Goal: Transaction & Acquisition: Purchase product/service

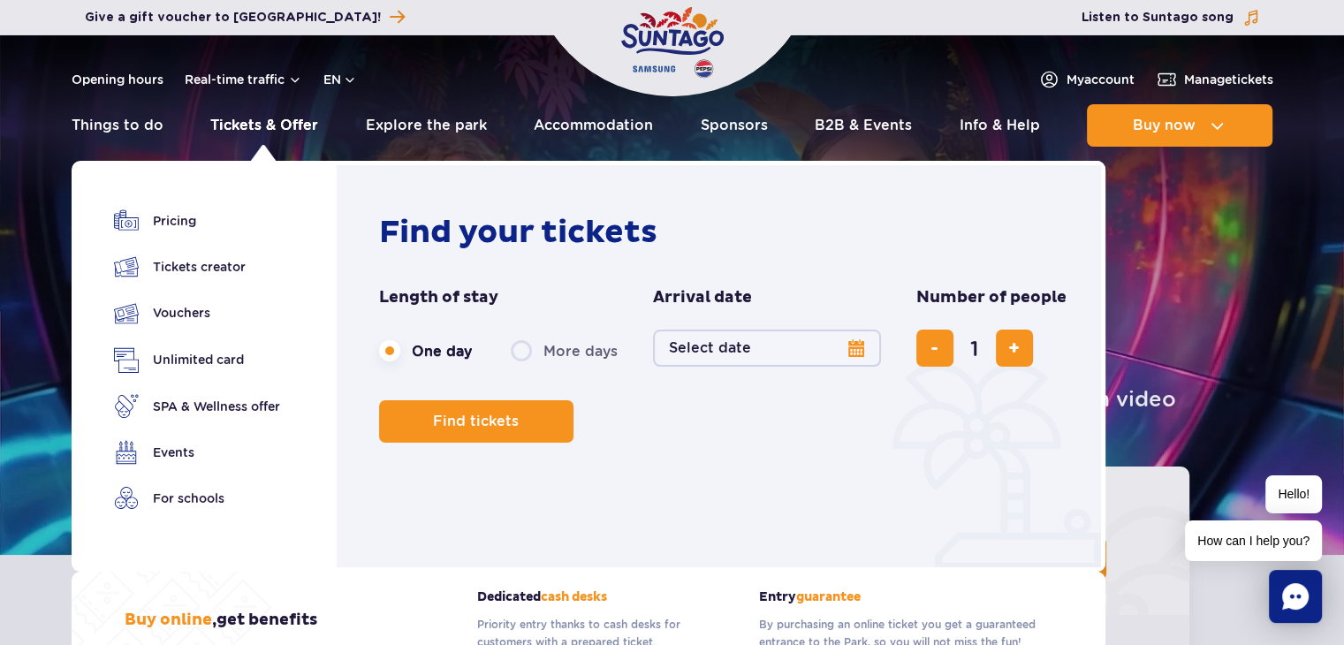
click at [245, 119] on link "Tickets & Offer" at bounding box center [264, 125] width 108 height 42
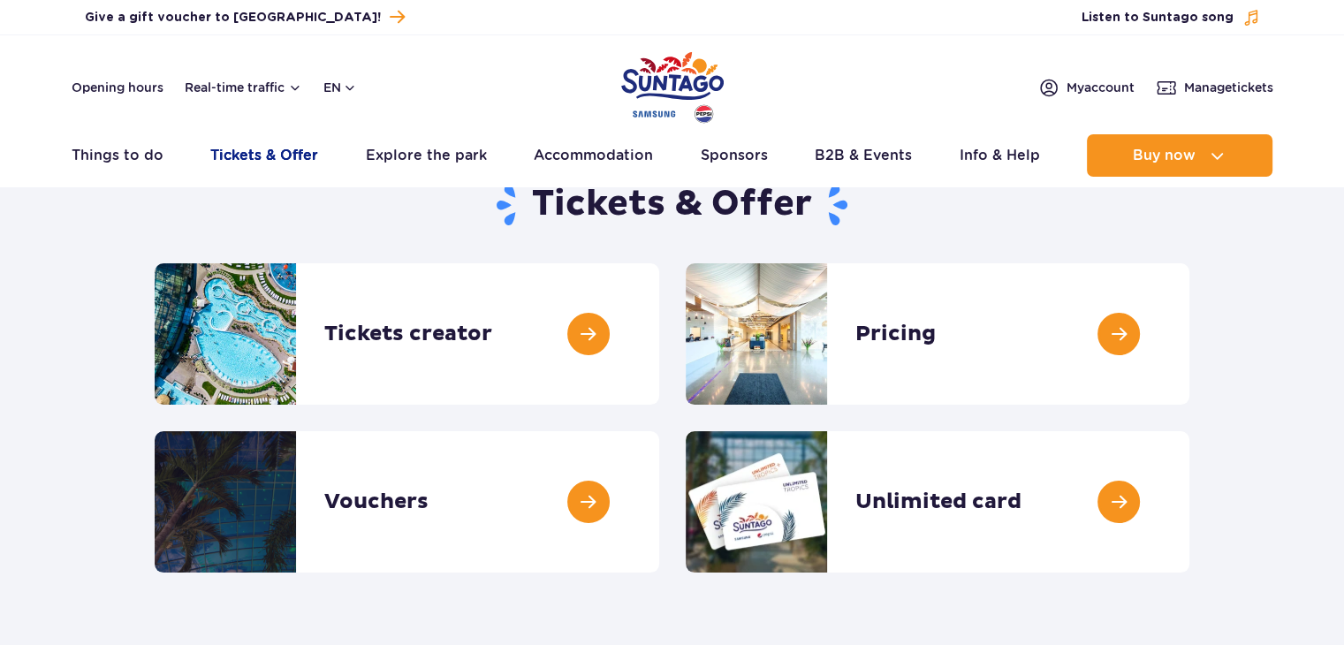
scroll to position [177, 0]
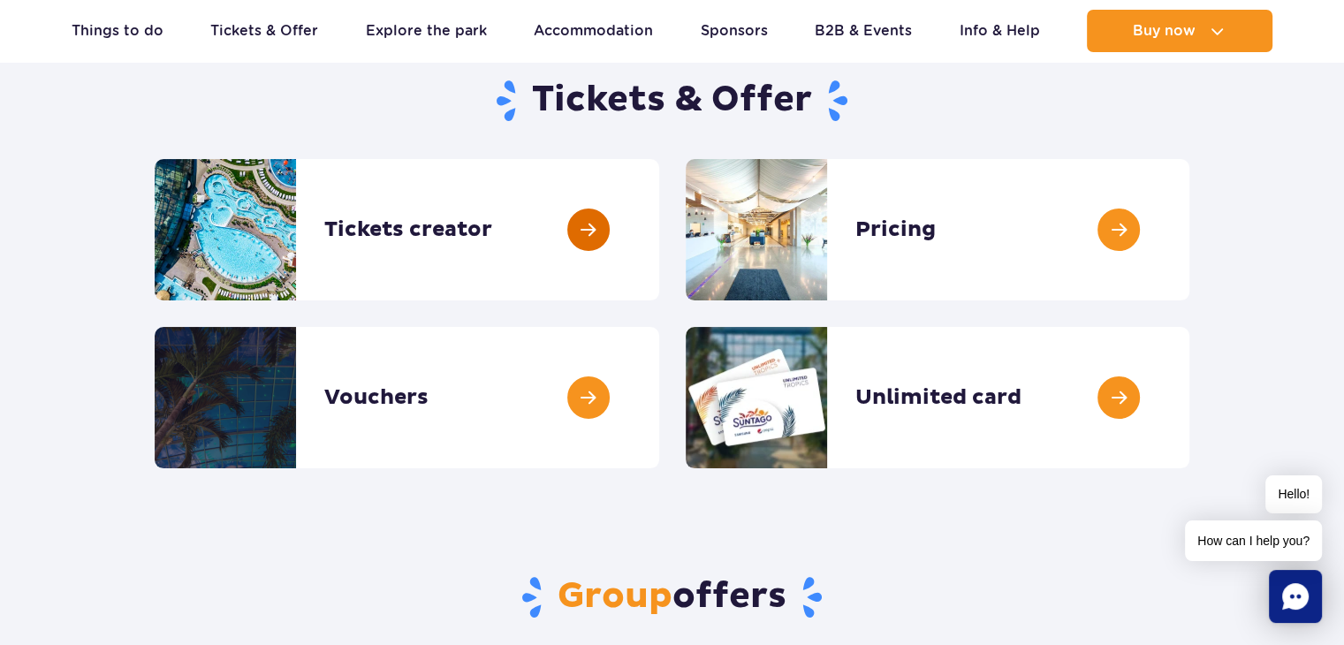
click at [659, 234] on link at bounding box center [659, 229] width 0 height 141
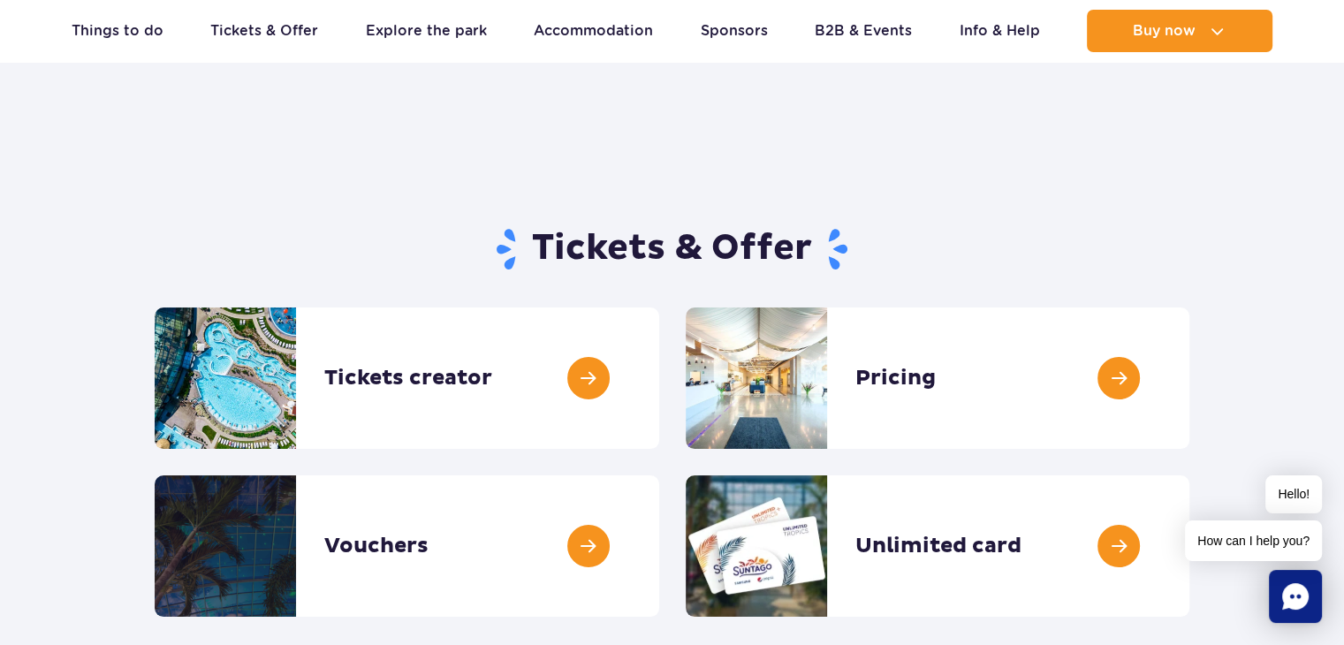
scroll to position [0, 0]
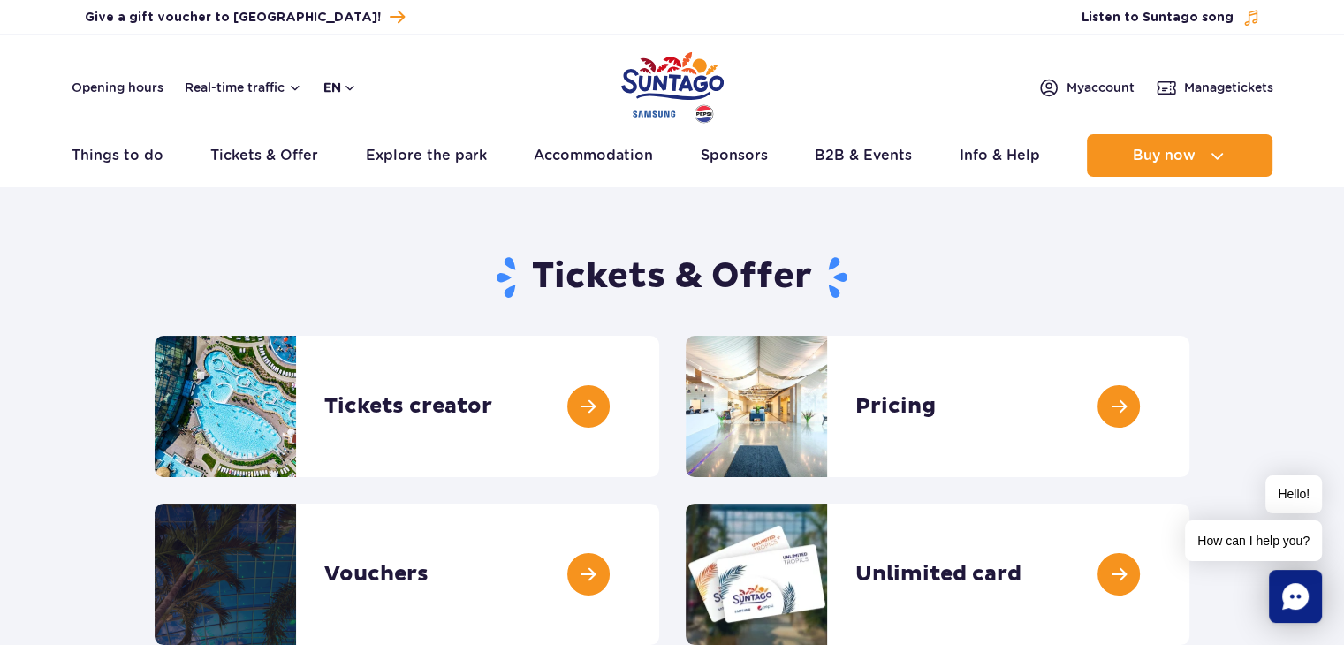
click at [352, 87] on button "en" at bounding box center [340, 88] width 34 height 18
click at [343, 164] on button "EN" at bounding box center [350, 162] width 50 height 18
click at [343, 243] on div "Tickets & Offer" at bounding box center [671, 287] width 1061 height 95
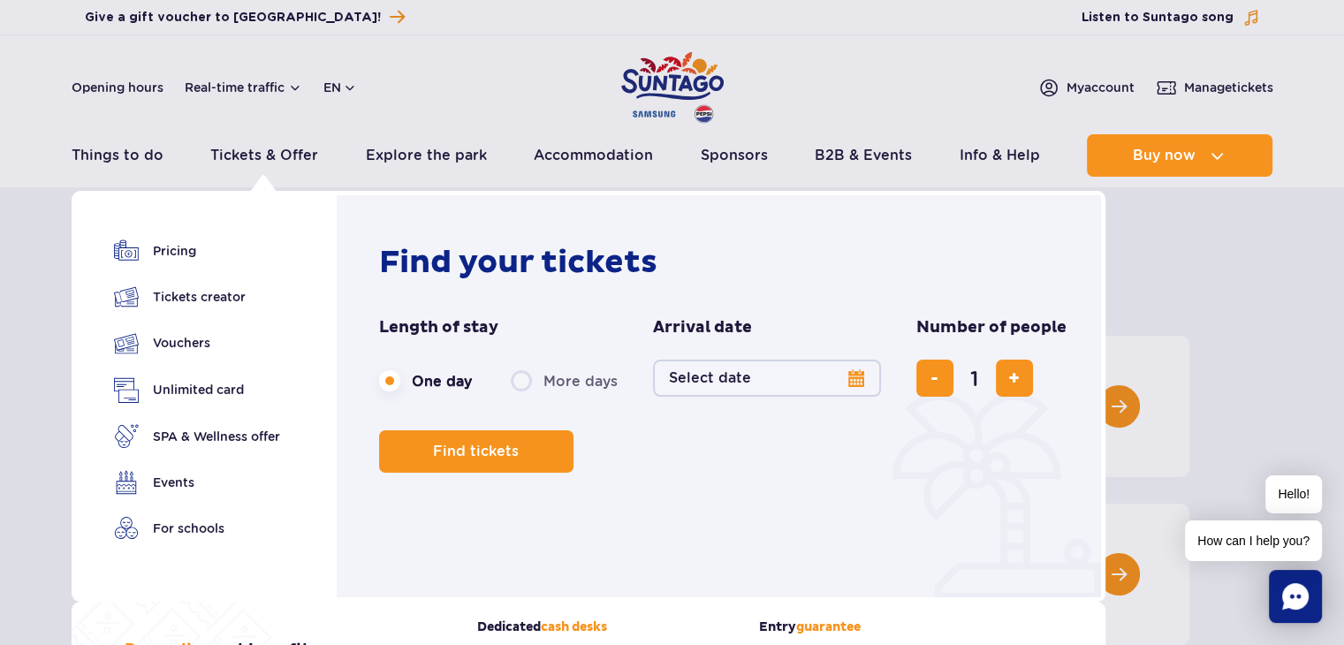
click at [524, 383] on label "More days" at bounding box center [564, 380] width 107 height 37
click at [524, 396] on input "More days" at bounding box center [520, 398] width 19 height 4
radio input "false"
radio input "true"
click at [381, 382] on label "One day" at bounding box center [425, 380] width 93 height 37
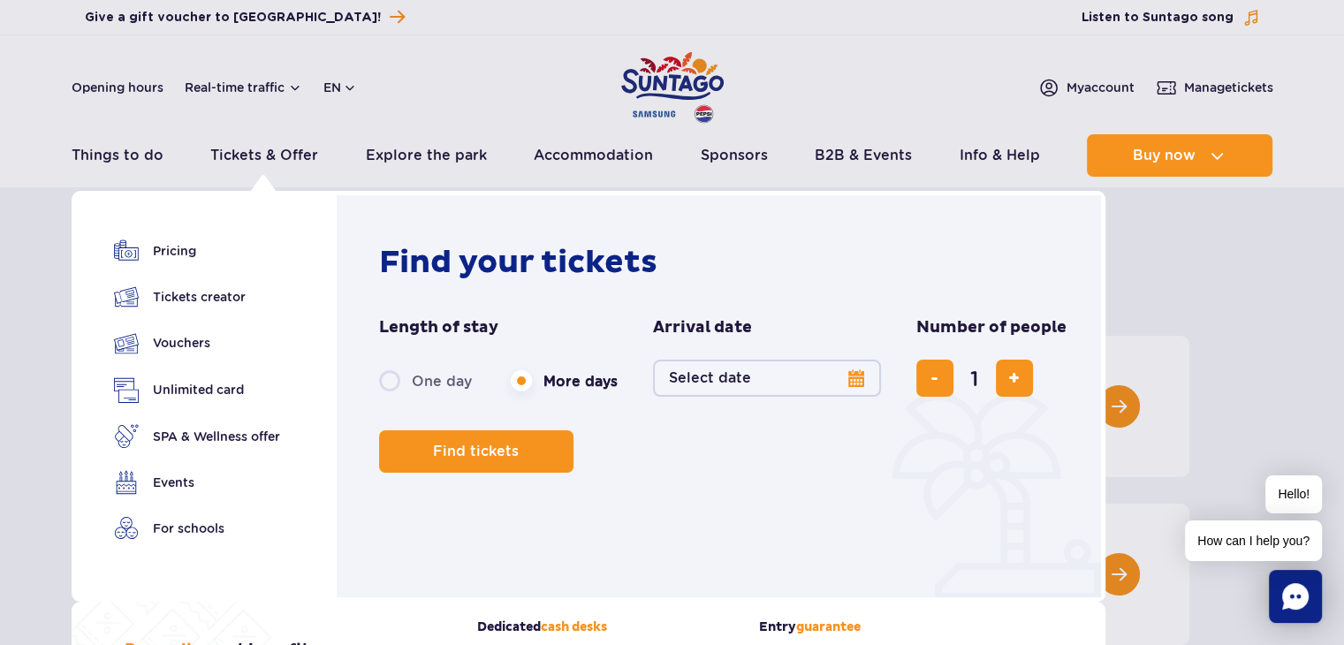
click at [381, 396] on input "One day" at bounding box center [388, 398] width 19 height 4
radio input "true"
click at [859, 377] on button "Select date" at bounding box center [767, 378] width 228 height 37
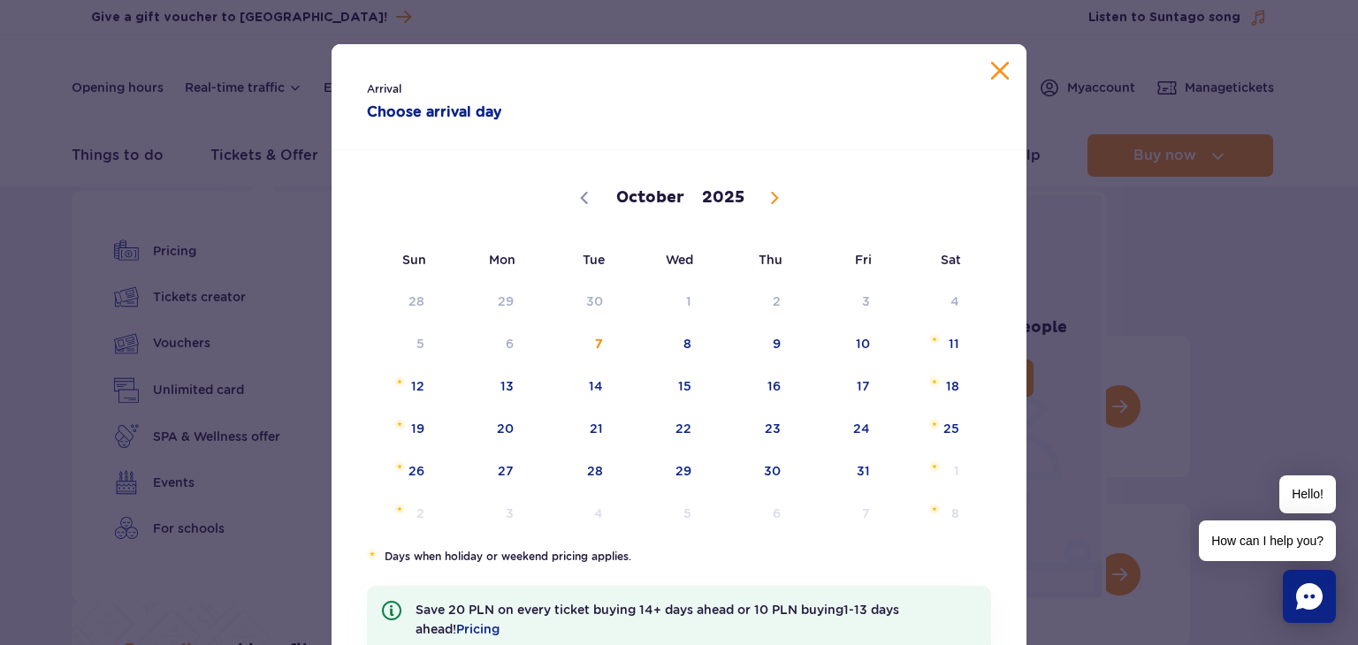
click at [768, 199] on icon at bounding box center [774, 198] width 12 height 12
select select "10"
click at [943, 393] on span "15" at bounding box center [928, 386] width 89 height 41
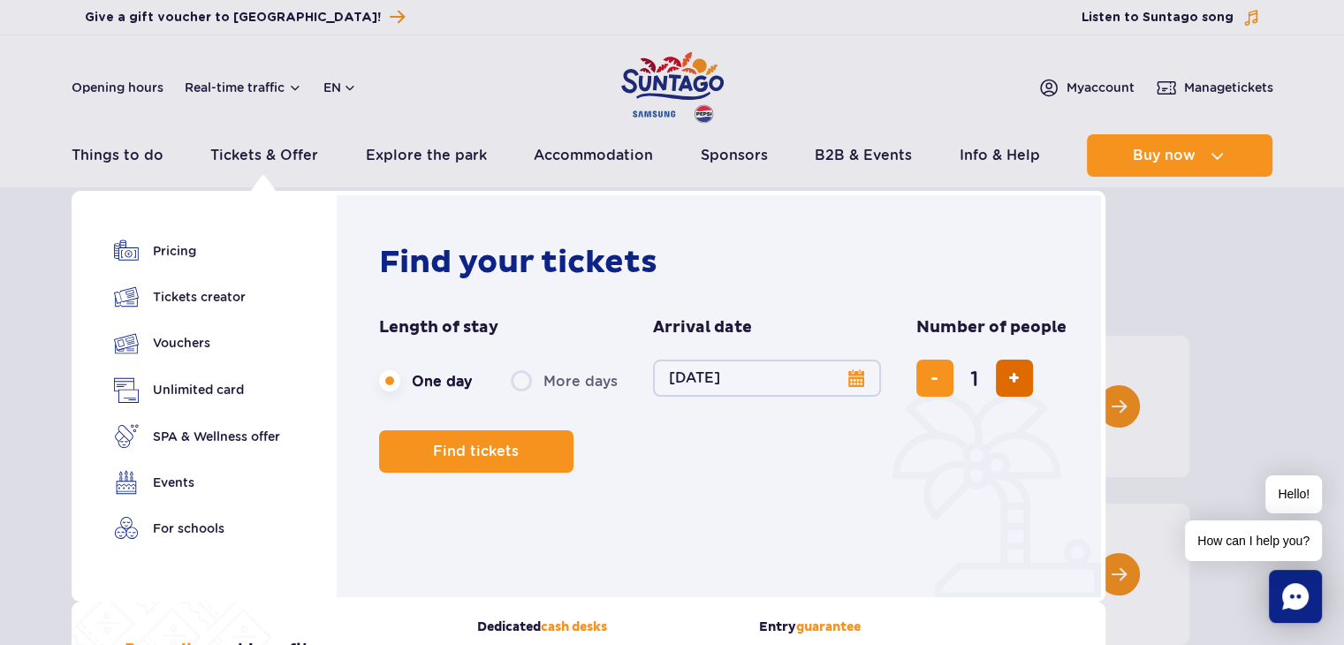
click at [1008, 378] on span "add ticket" at bounding box center [1013, 378] width 11 height 0
type input "5"
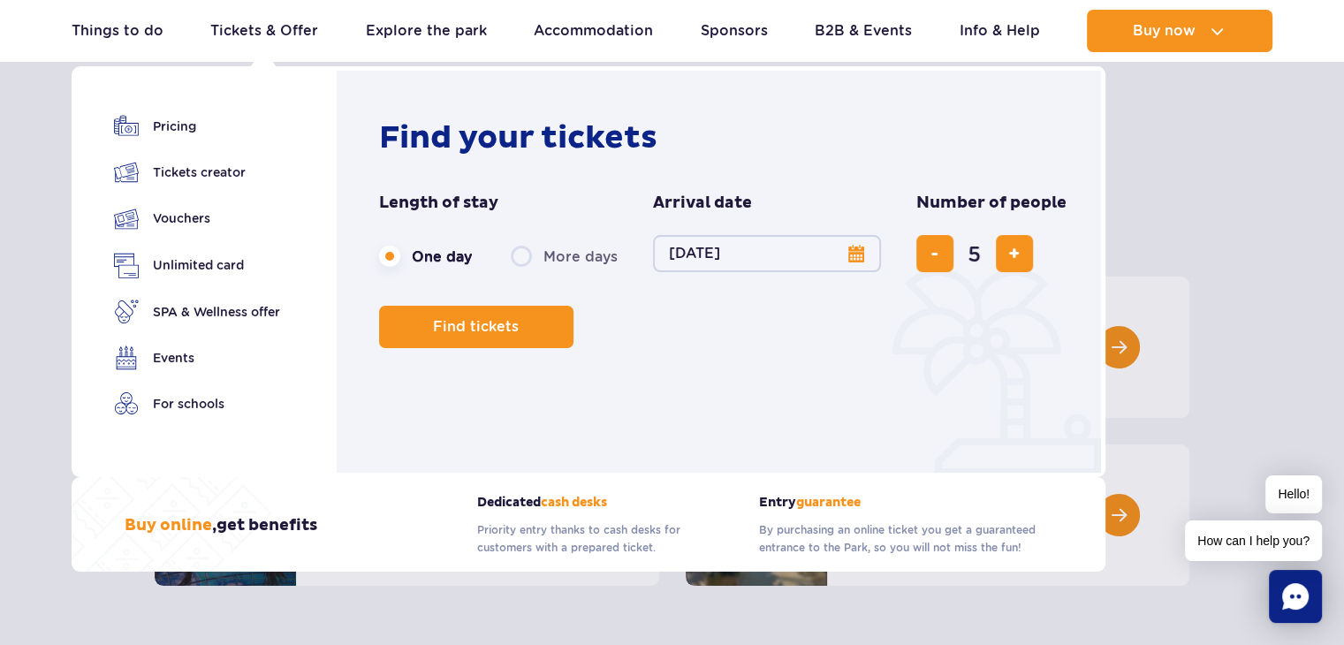
scroll to position [88, 0]
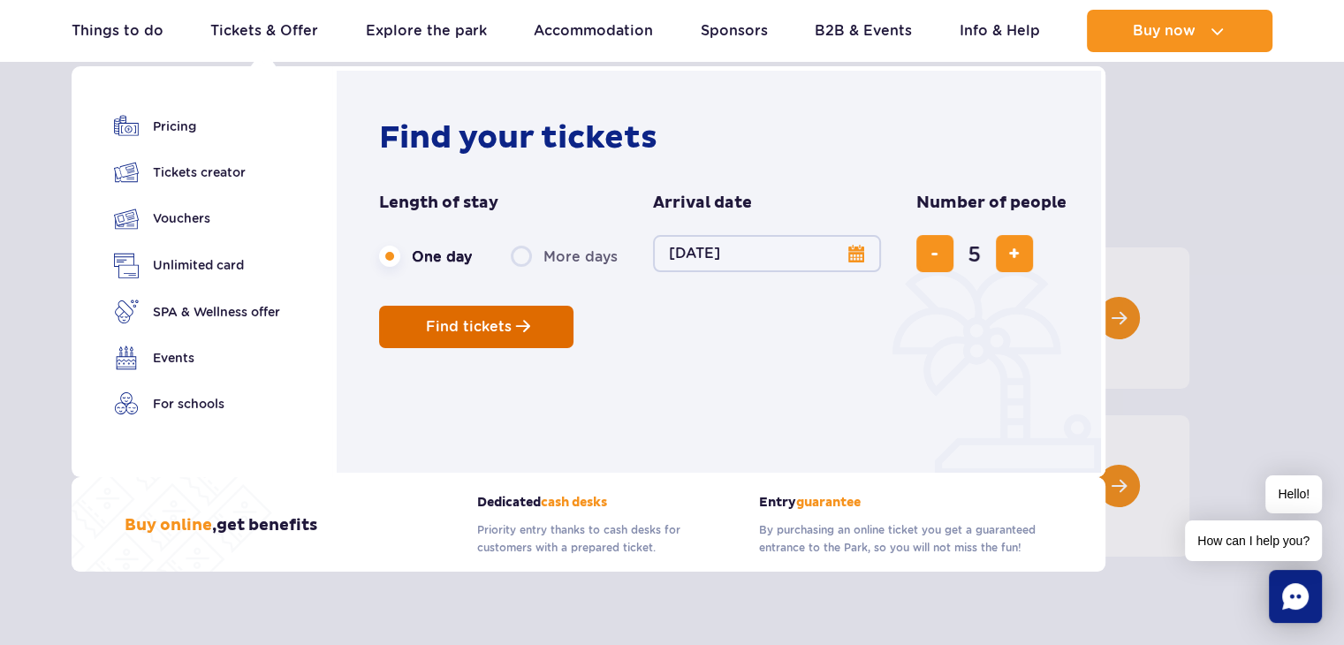
click at [492, 331] on span "Find tickets" at bounding box center [469, 327] width 86 height 16
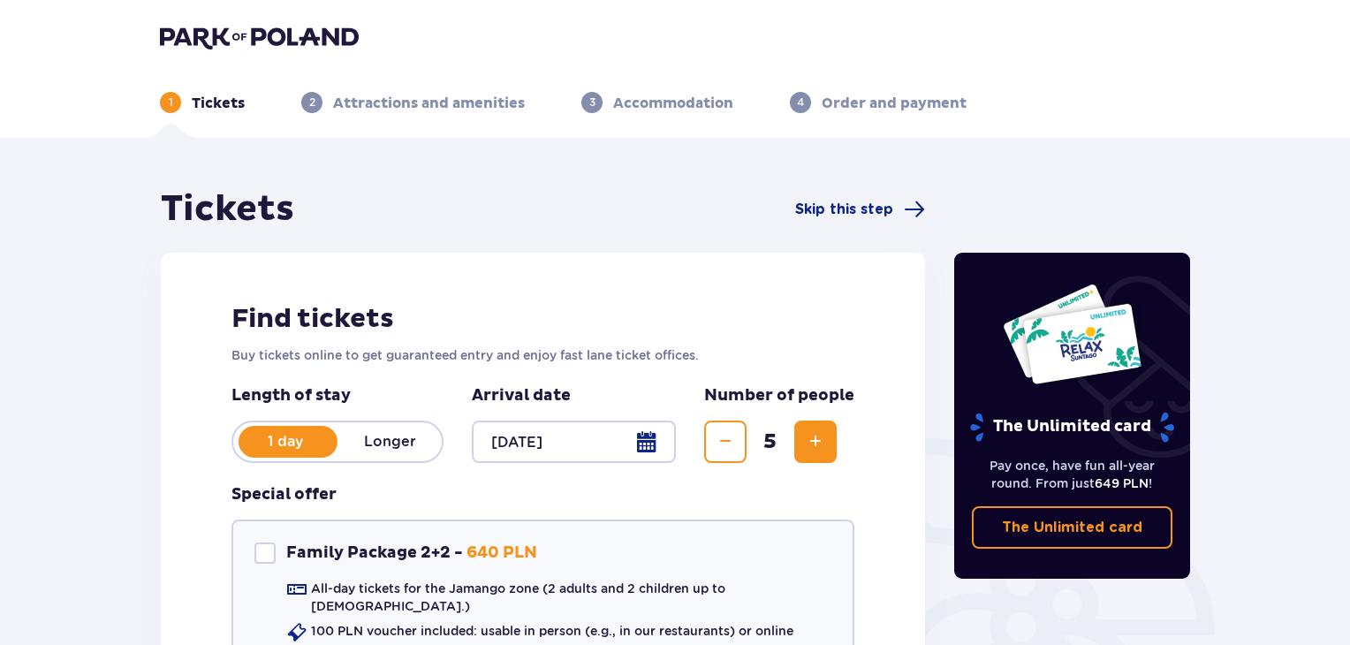
click at [640, 441] on div at bounding box center [574, 442] width 204 height 42
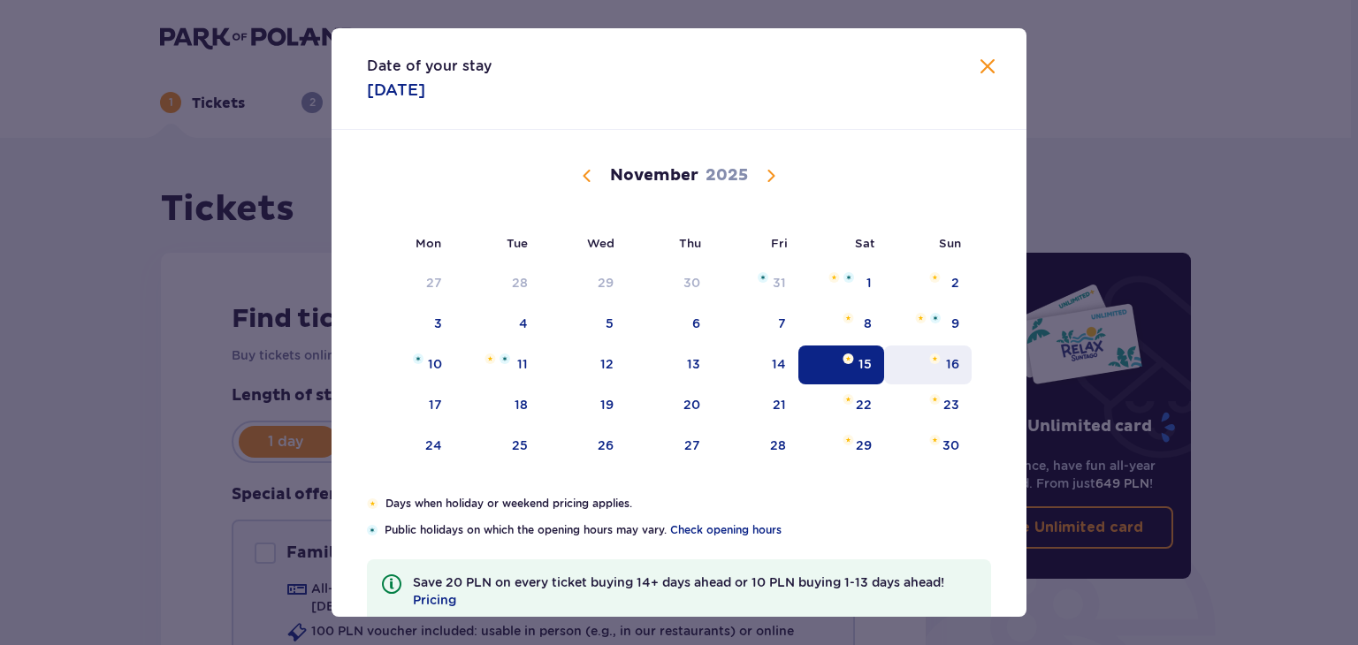
click at [942, 369] on div "16" at bounding box center [927, 365] width 87 height 39
type input "[DATE]"
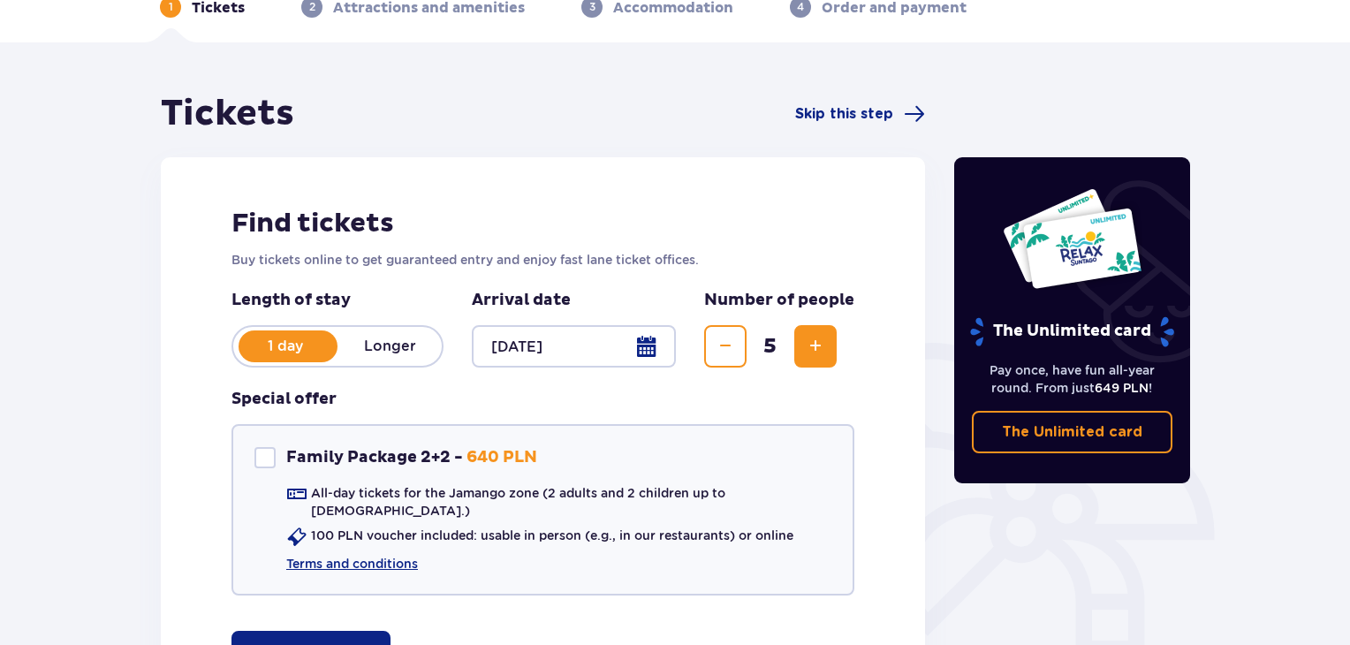
scroll to position [177, 0]
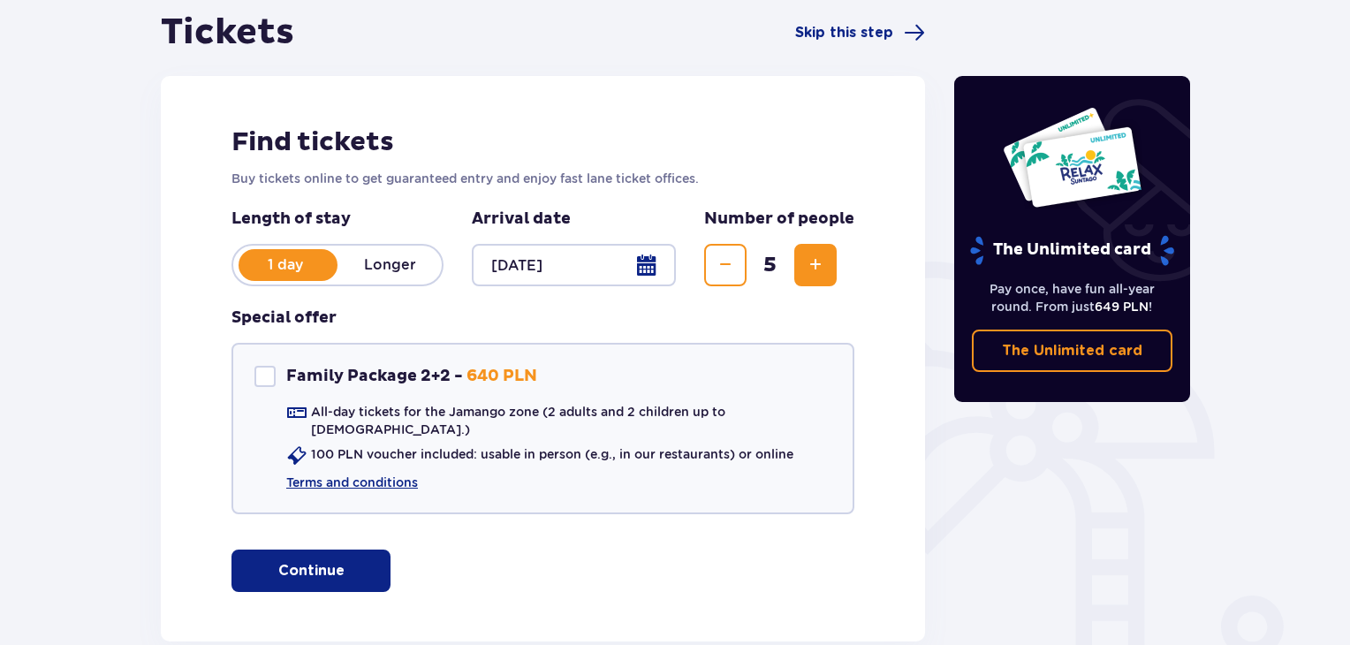
click at [334, 551] on button "Continue" at bounding box center [311, 571] width 159 height 42
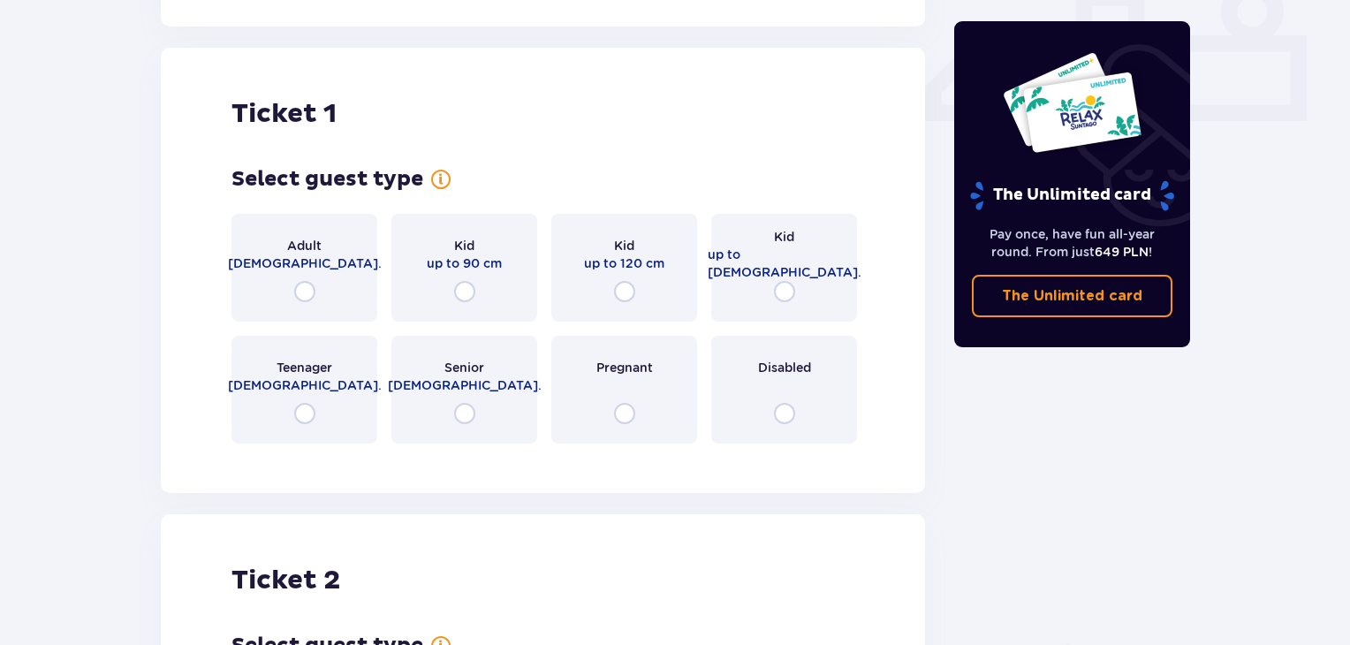
scroll to position [803, 0]
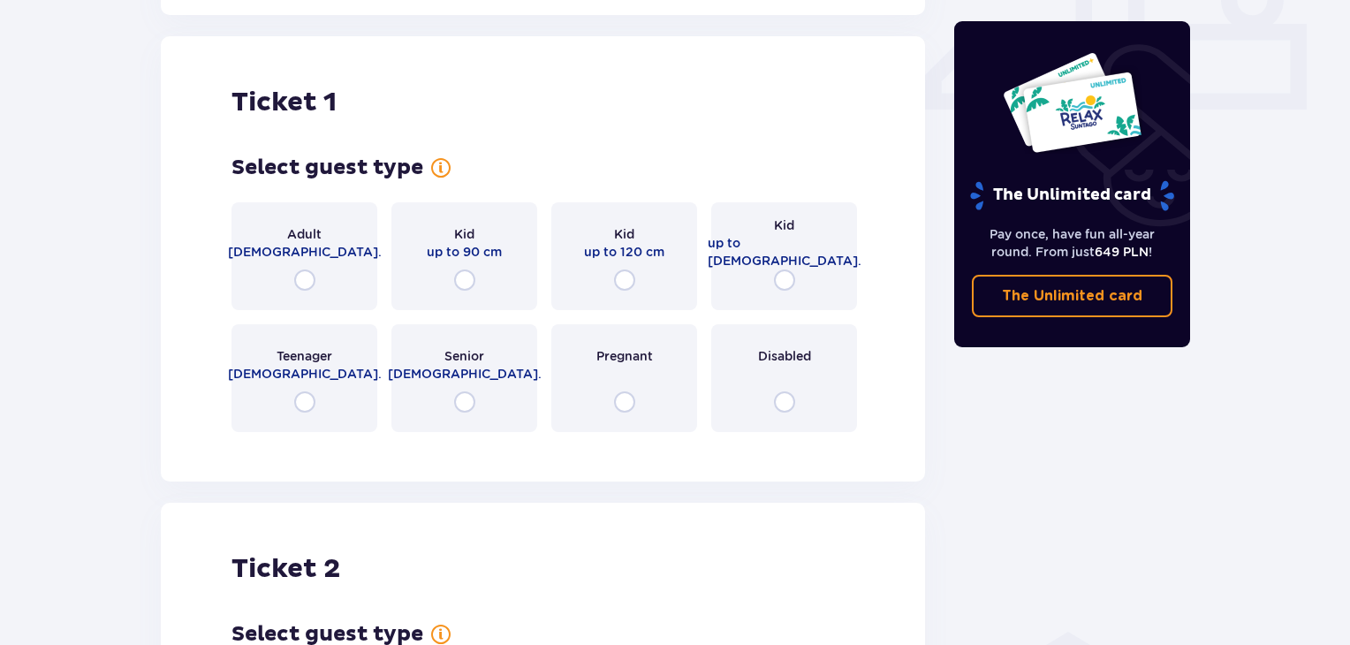
click at [307, 270] on input "radio" at bounding box center [304, 280] width 21 height 21
radio input "true"
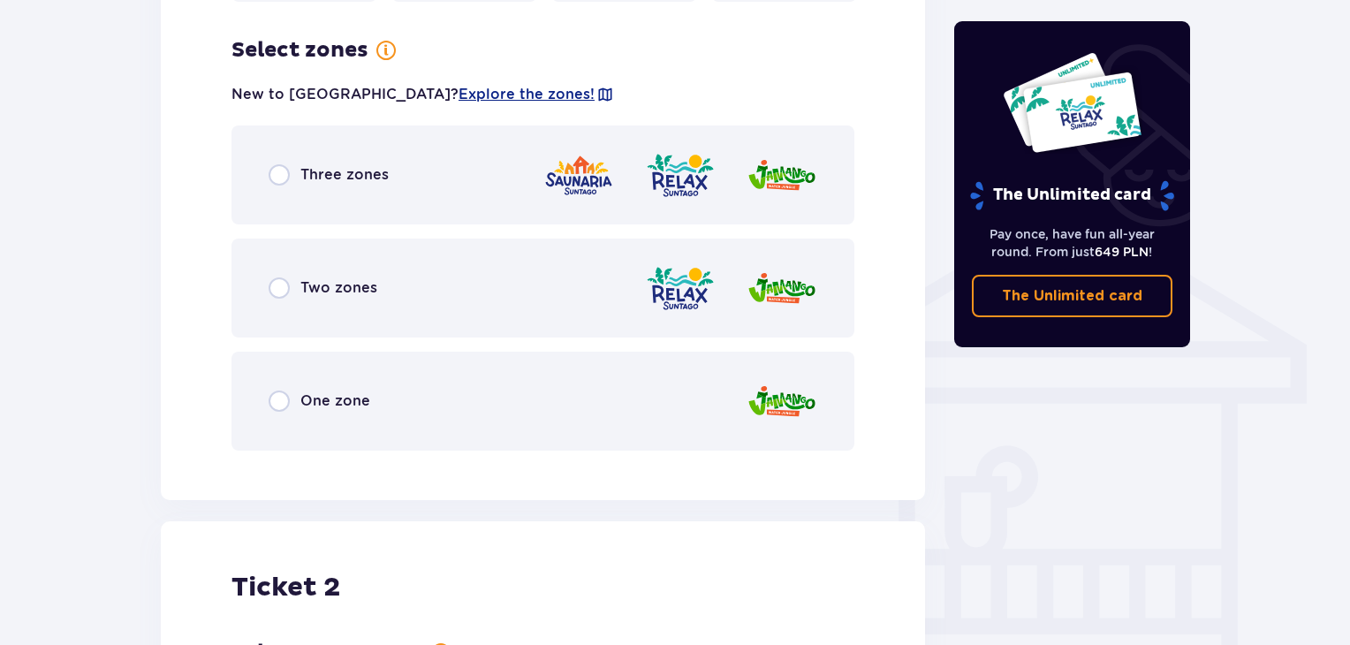
scroll to position [1235, 0]
click at [279, 164] on input "radio" at bounding box center [279, 174] width 21 height 21
radio input "true"
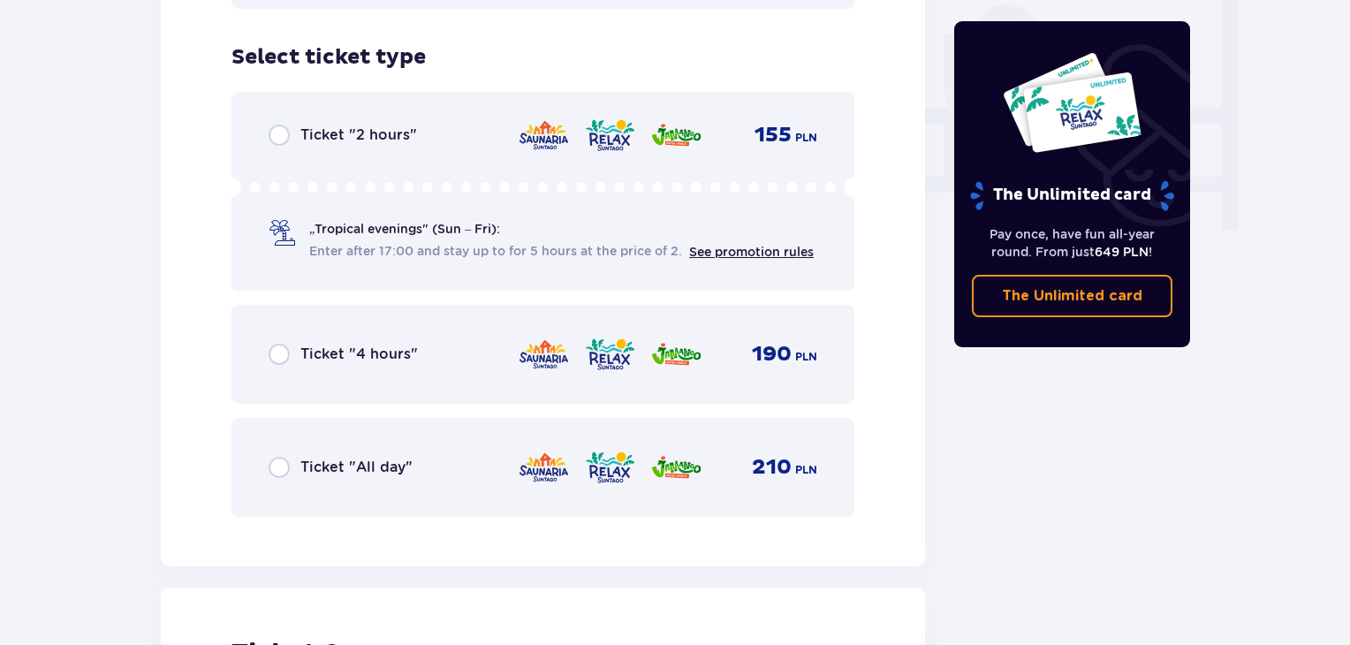
scroll to position [1684, 0]
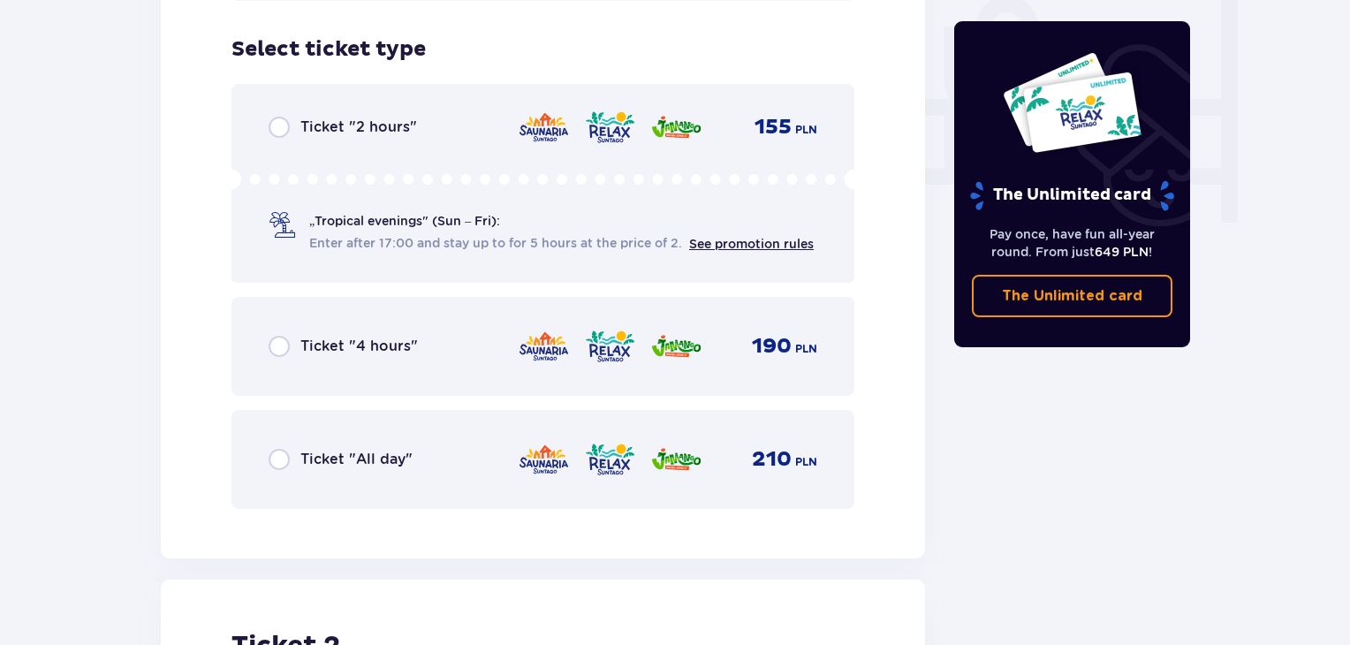
click at [279, 449] on input "radio" at bounding box center [279, 459] width 21 height 21
radio input "true"
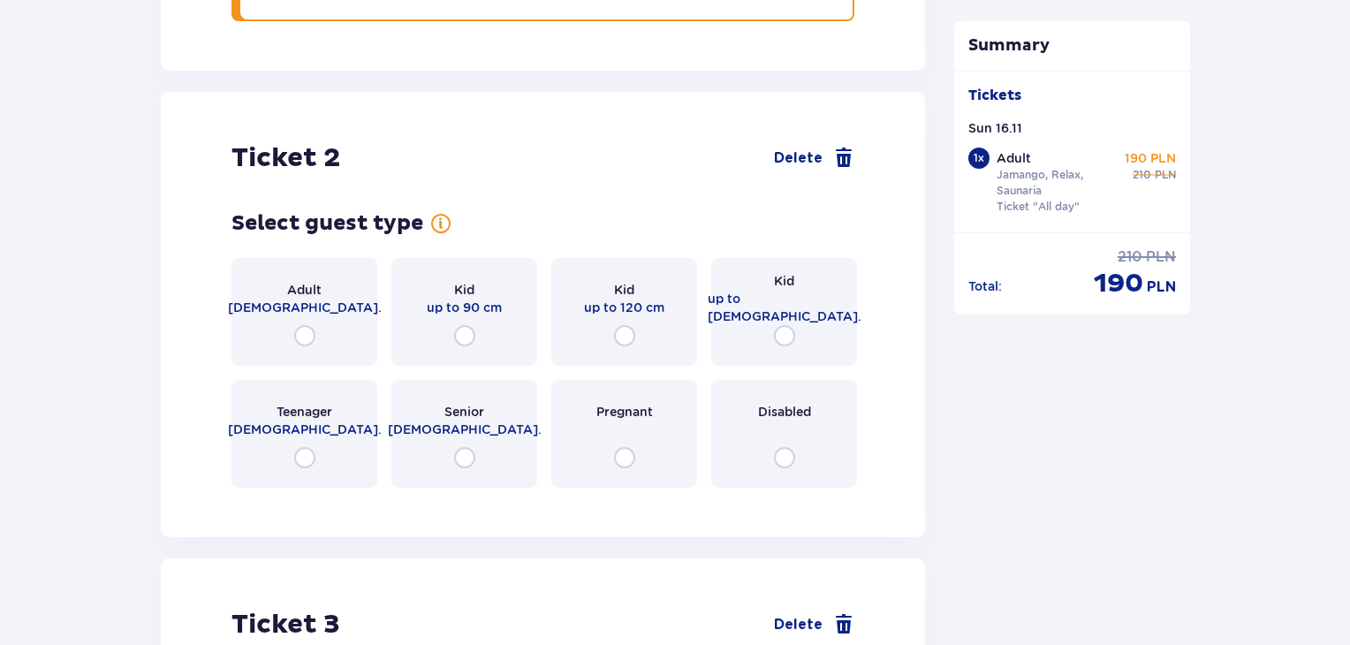
scroll to position [2226, 0]
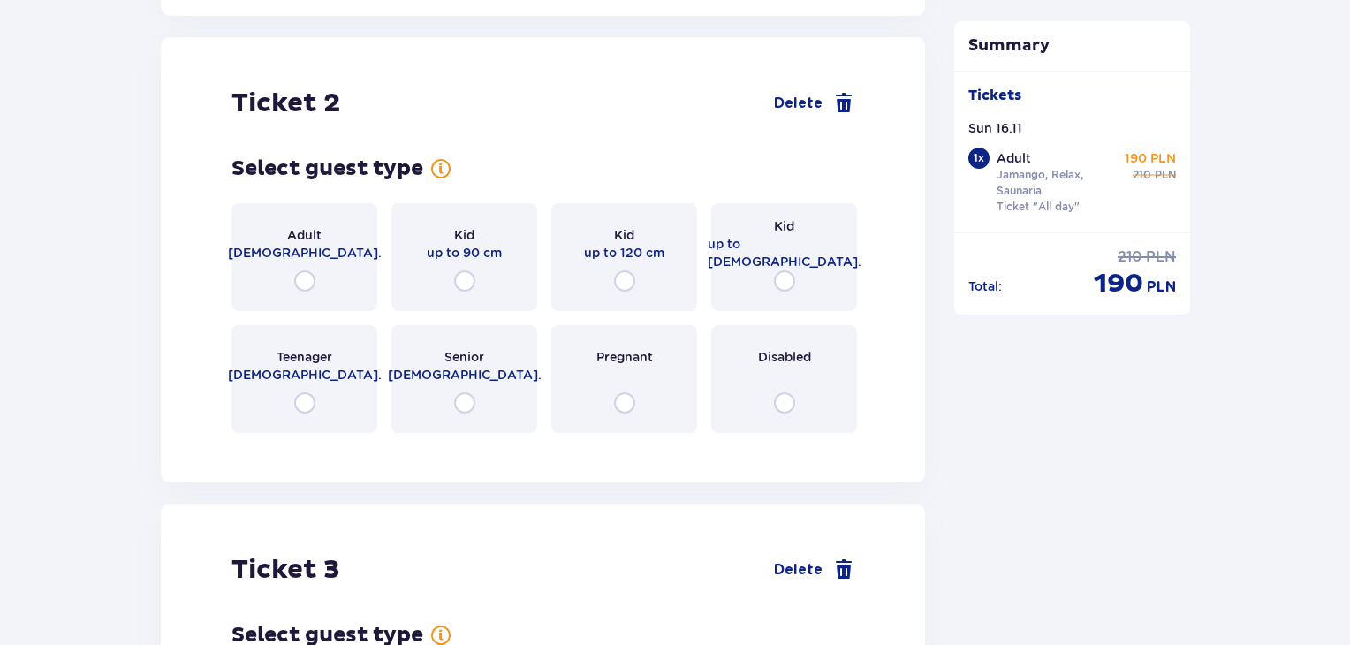
click at [300, 270] on input "radio" at bounding box center [304, 280] width 21 height 21
radio input "true"
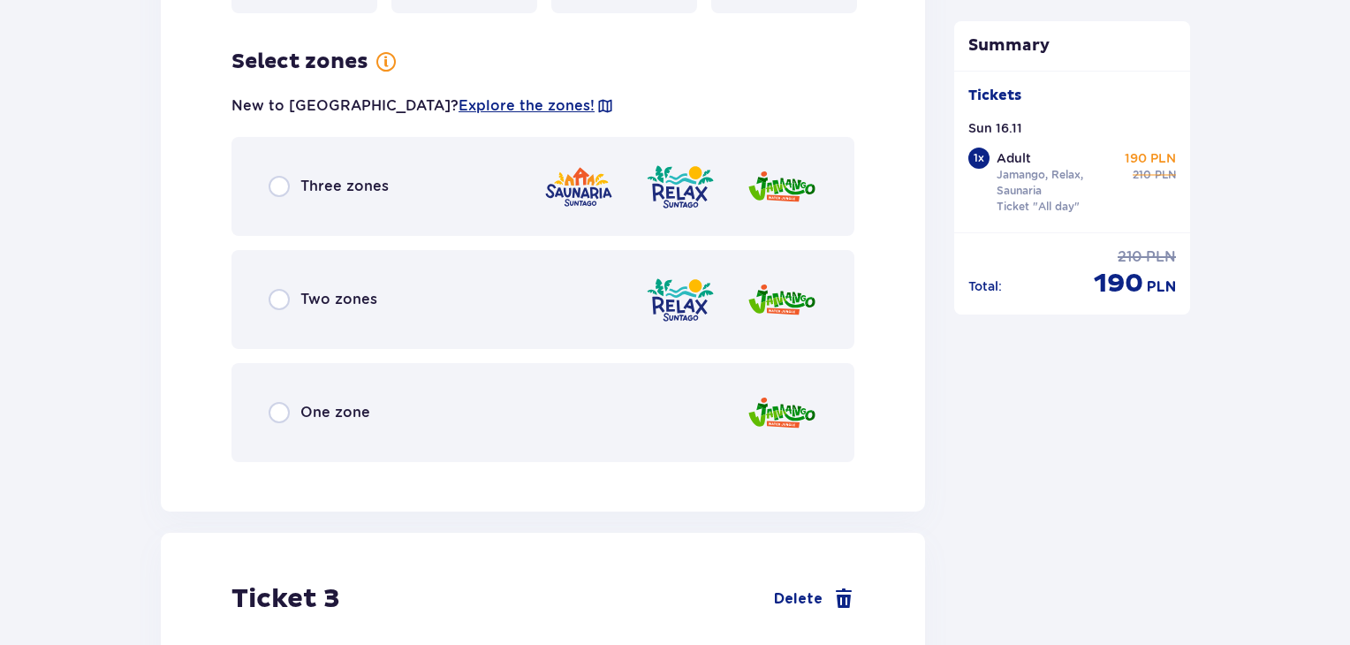
scroll to position [2658, 0]
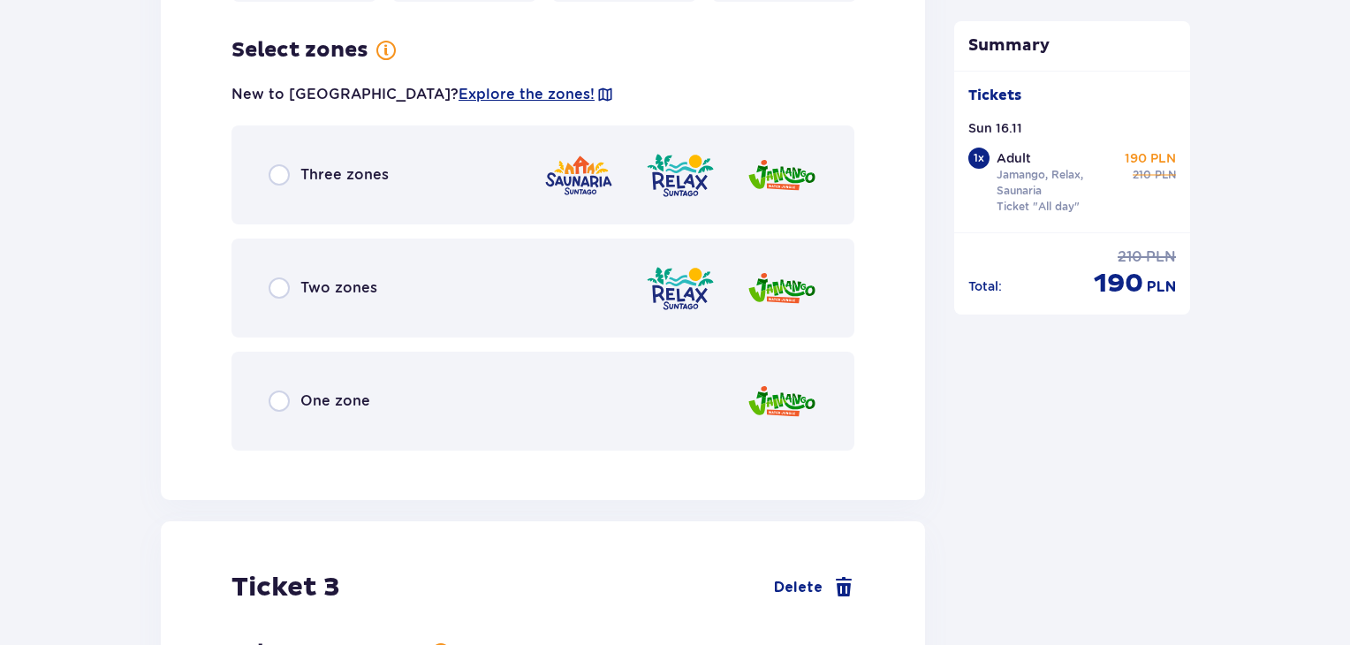
click at [281, 164] on input "radio" at bounding box center [279, 174] width 21 height 21
radio input "true"
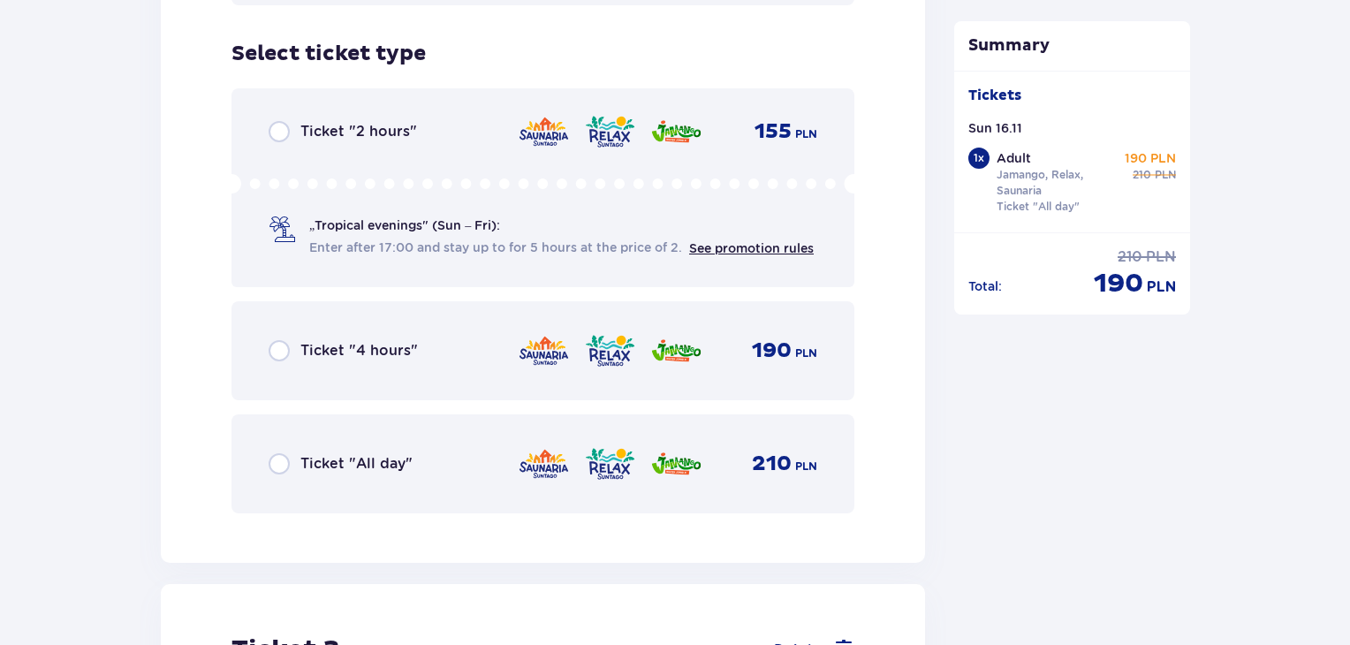
scroll to position [3107, 0]
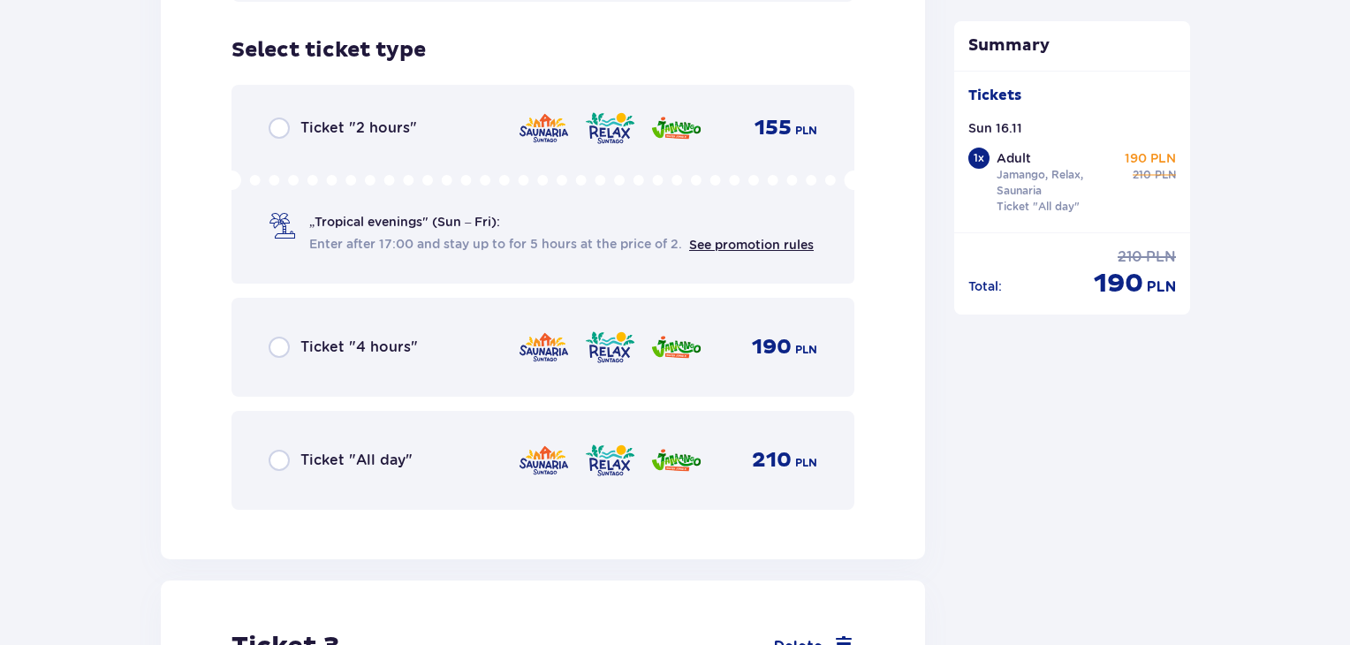
click at [283, 450] on input "radio" at bounding box center [279, 460] width 21 height 21
radio input "true"
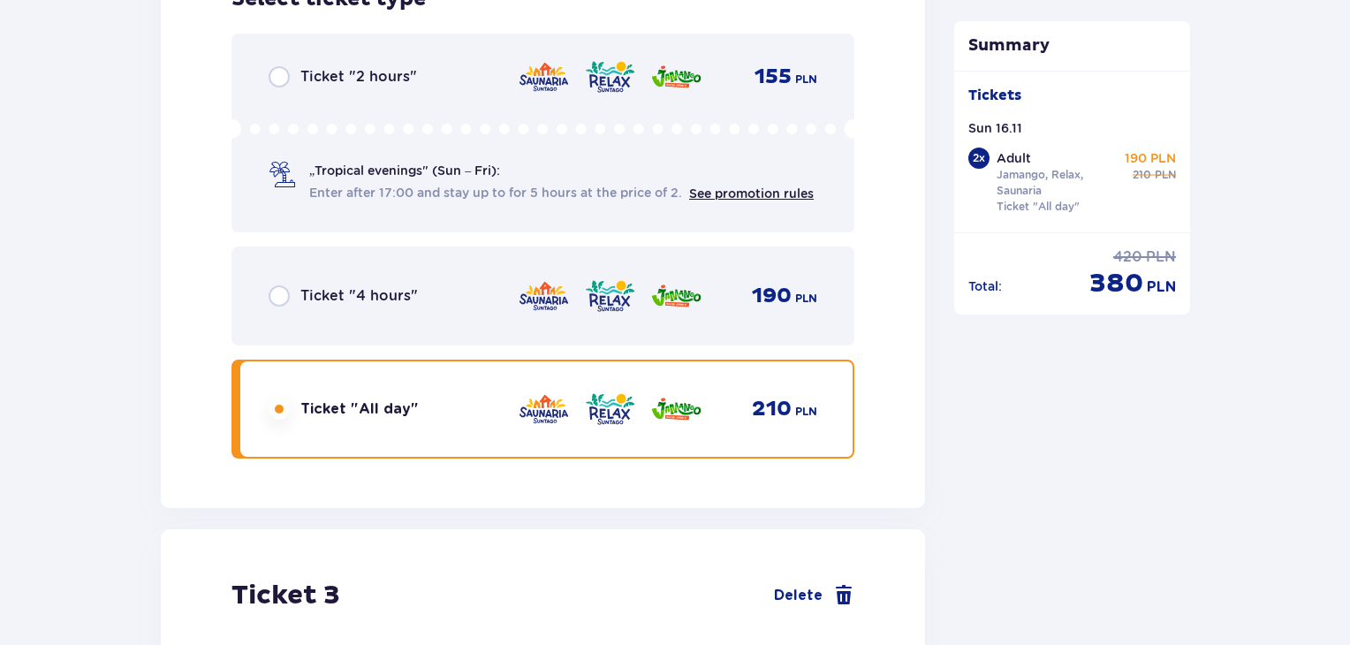
scroll to position [3649, 0]
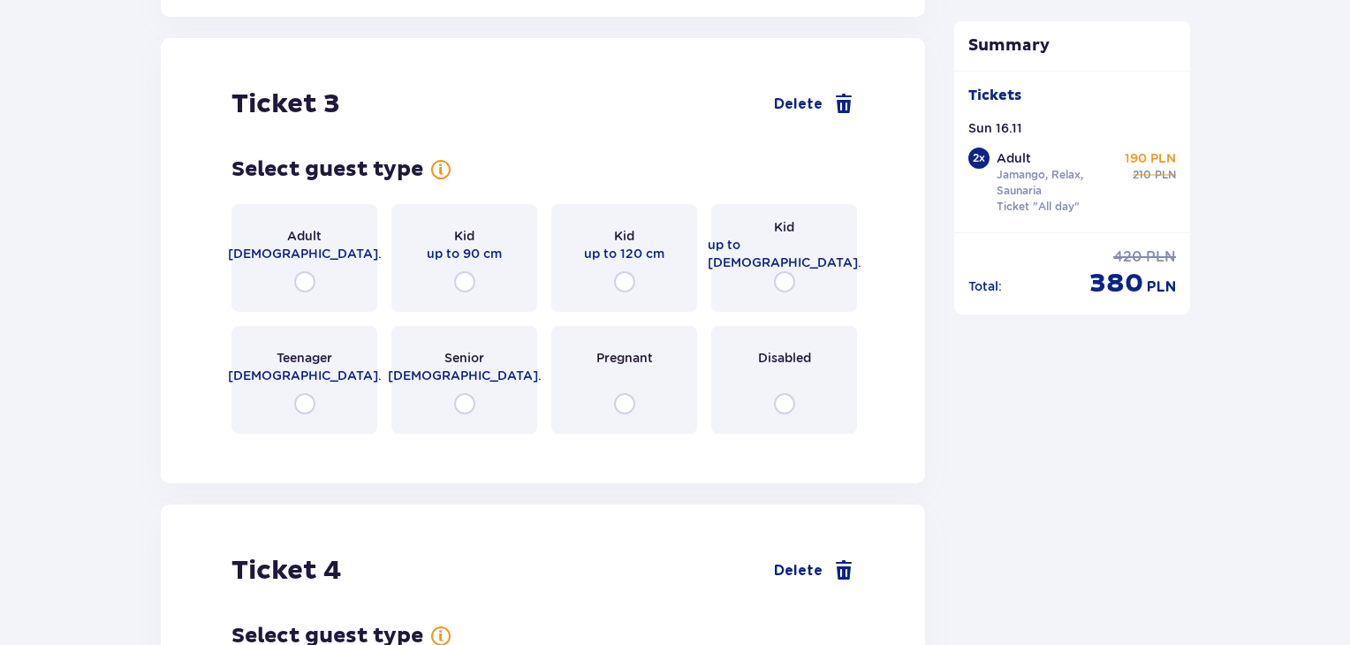
click at [307, 271] on input "radio" at bounding box center [304, 281] width 21 height 21
radio input "true"
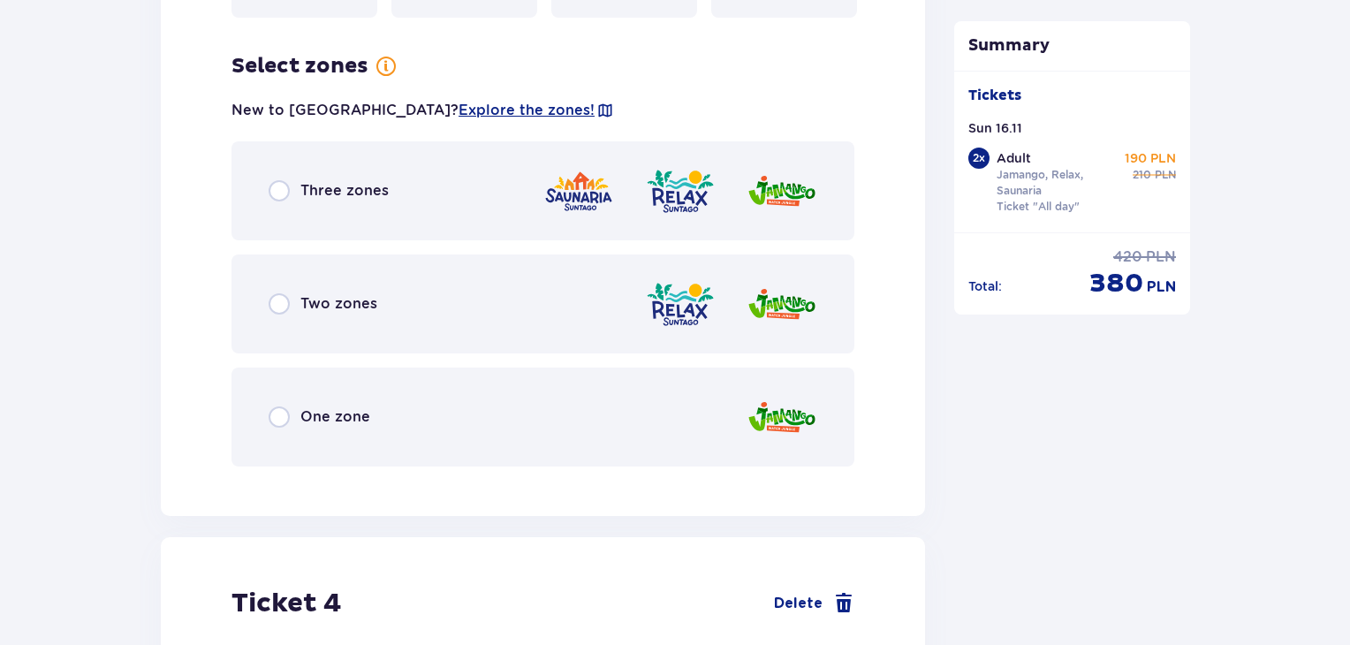
scroll to position [4081, 0]
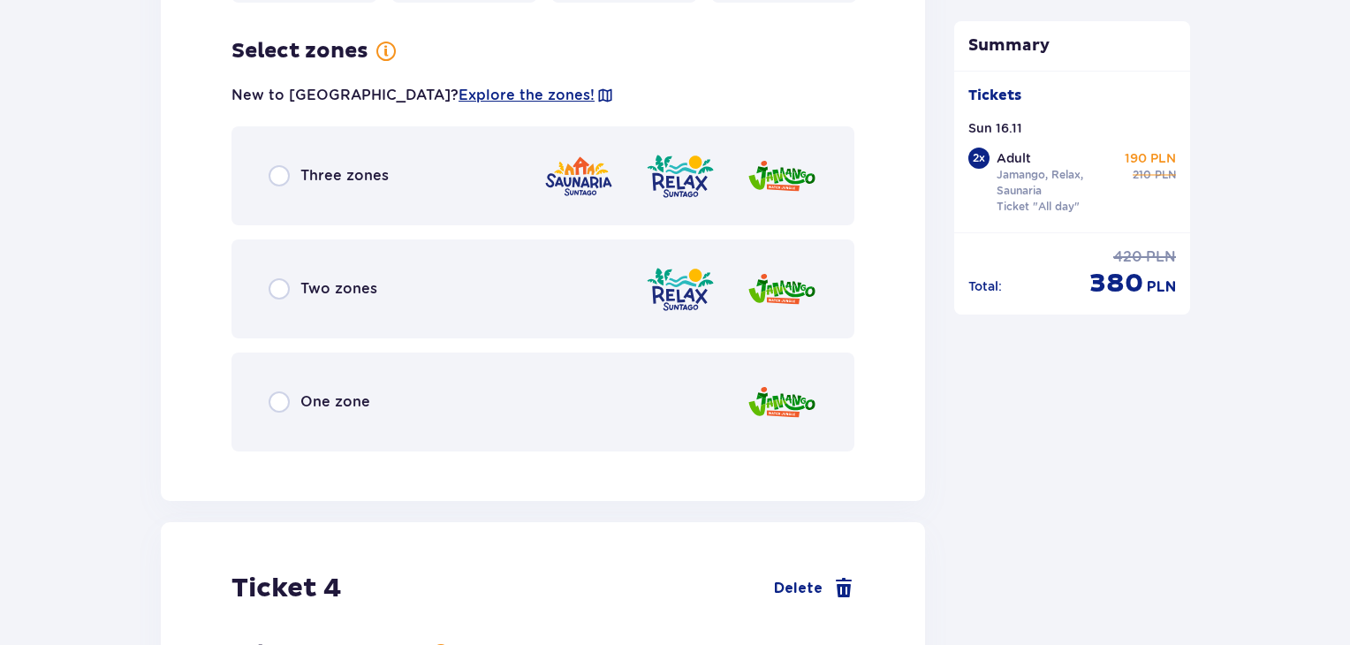
click at [276, 165] on input "radio" at bounding box center [279, 175] width 21 height 21
radio input "true"
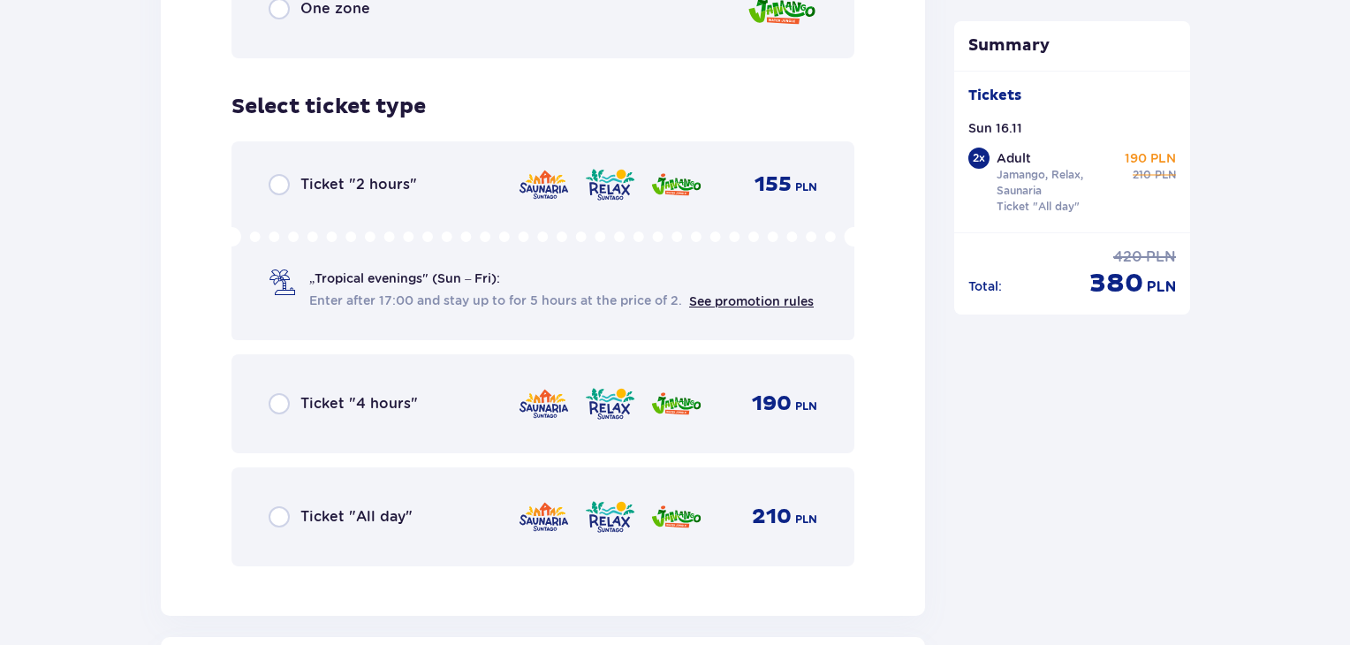
scroll to position [4530, 0]
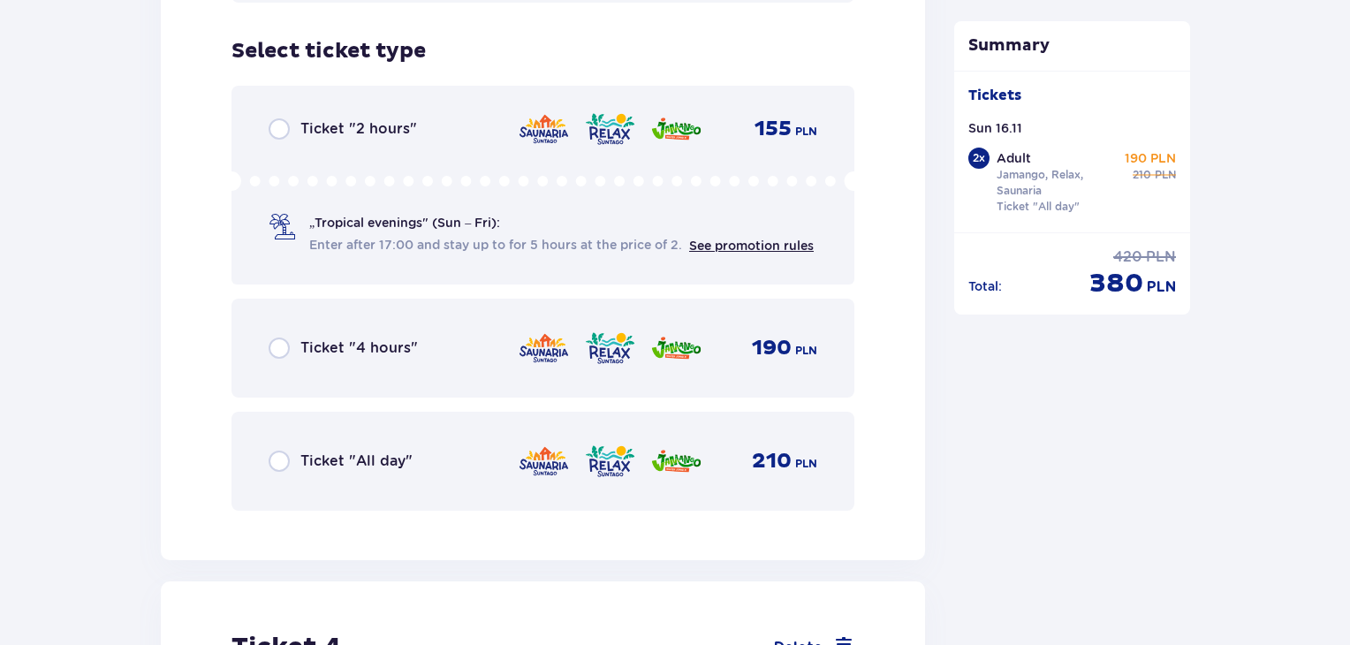
click at [281, 451] on input "radio" at bounding box center [279, 461] width 21 height 21
radio input "true"
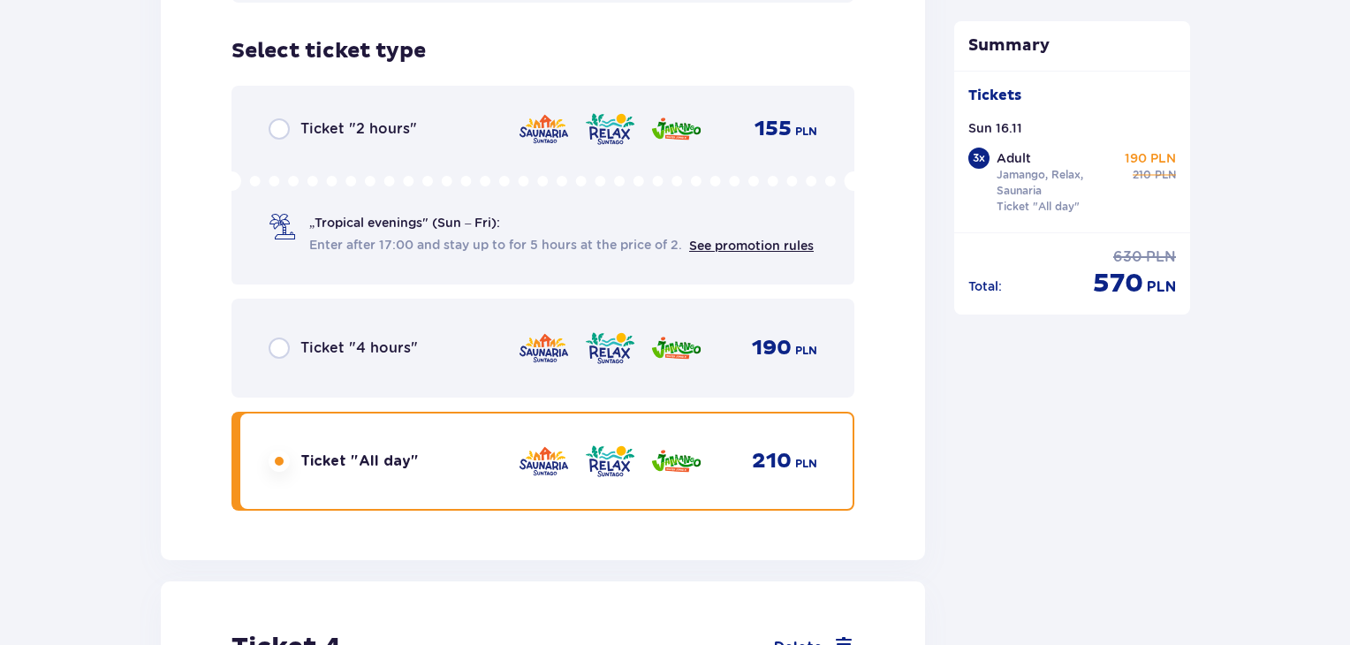
scroll to position [5073, 0]
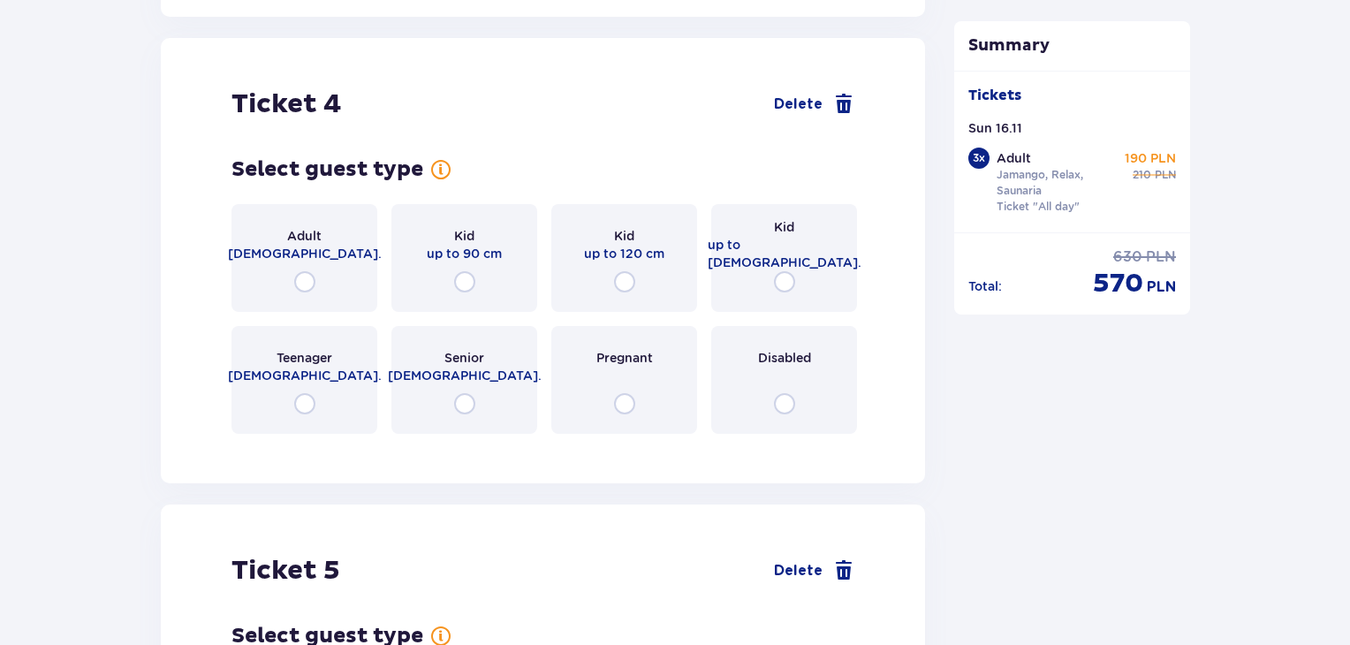
click at [305, 271] on input "radio" at bounding box center [304, 281] width 21 height 21
radio input "true"
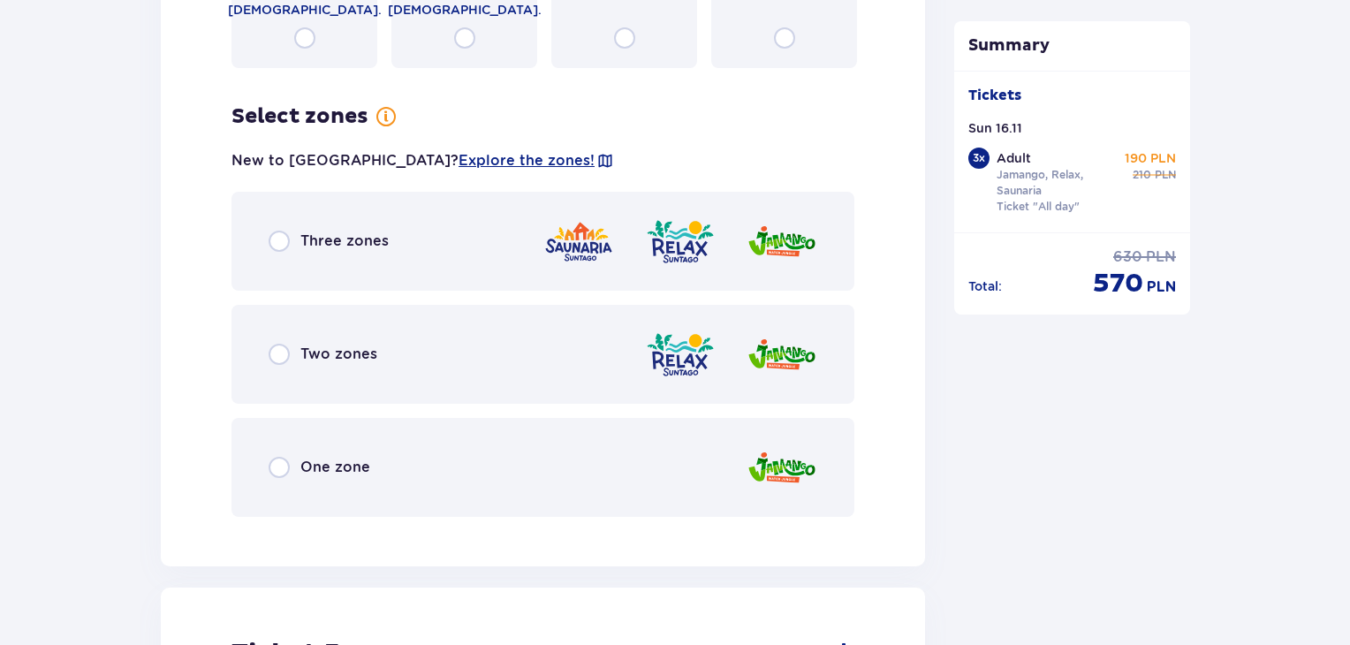
scroll to position [5504, 0]
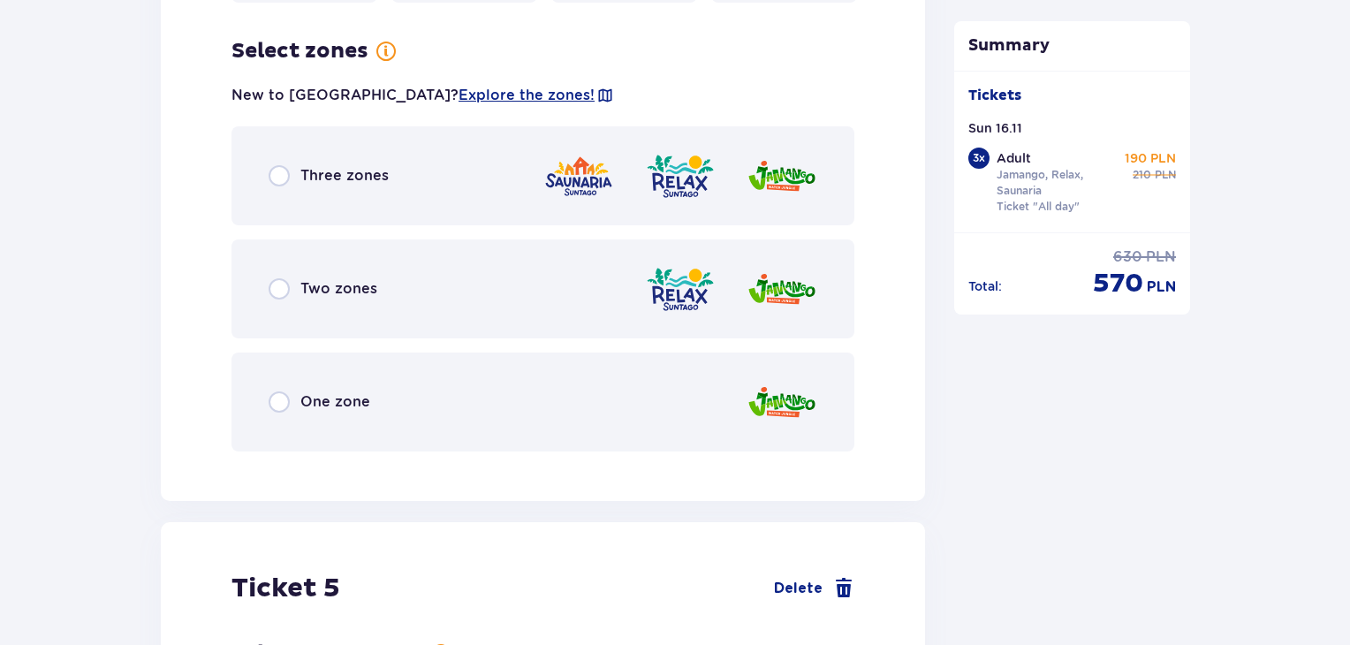
click at [279, 165] on input "radio" at bounding box center [279, 175] width 21 height 21
radio input "true"
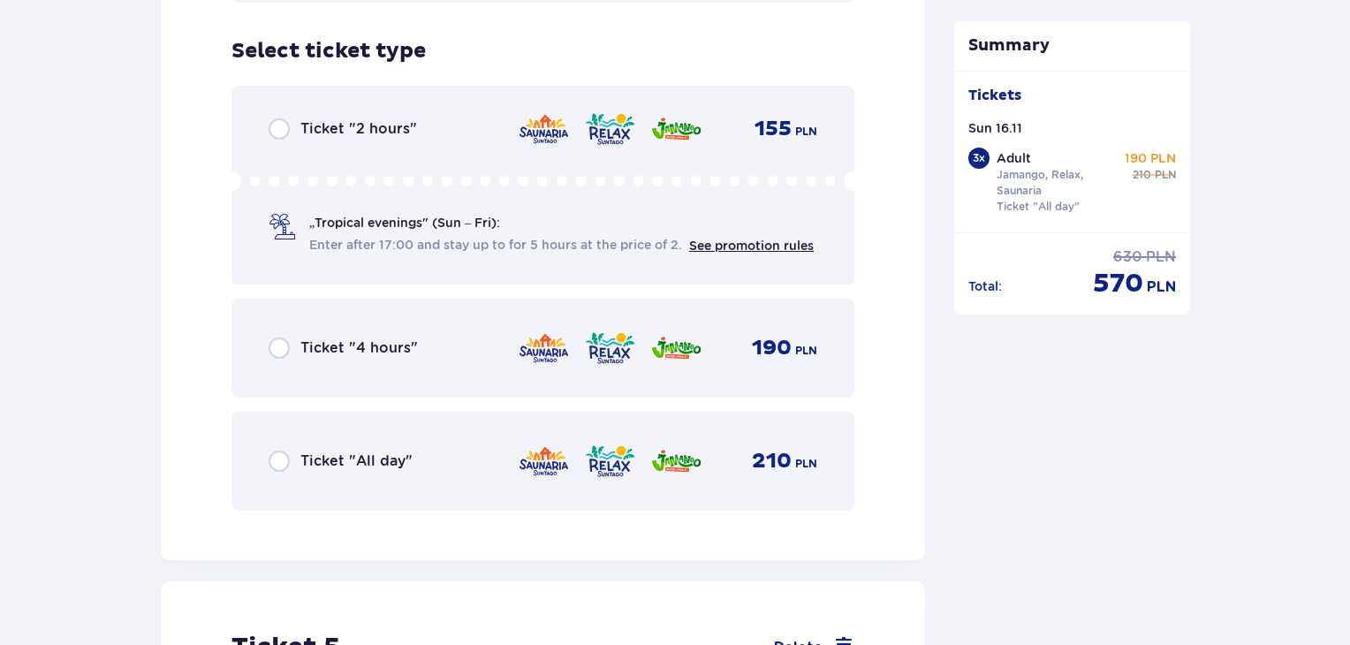
scroll to position [6130, 0]
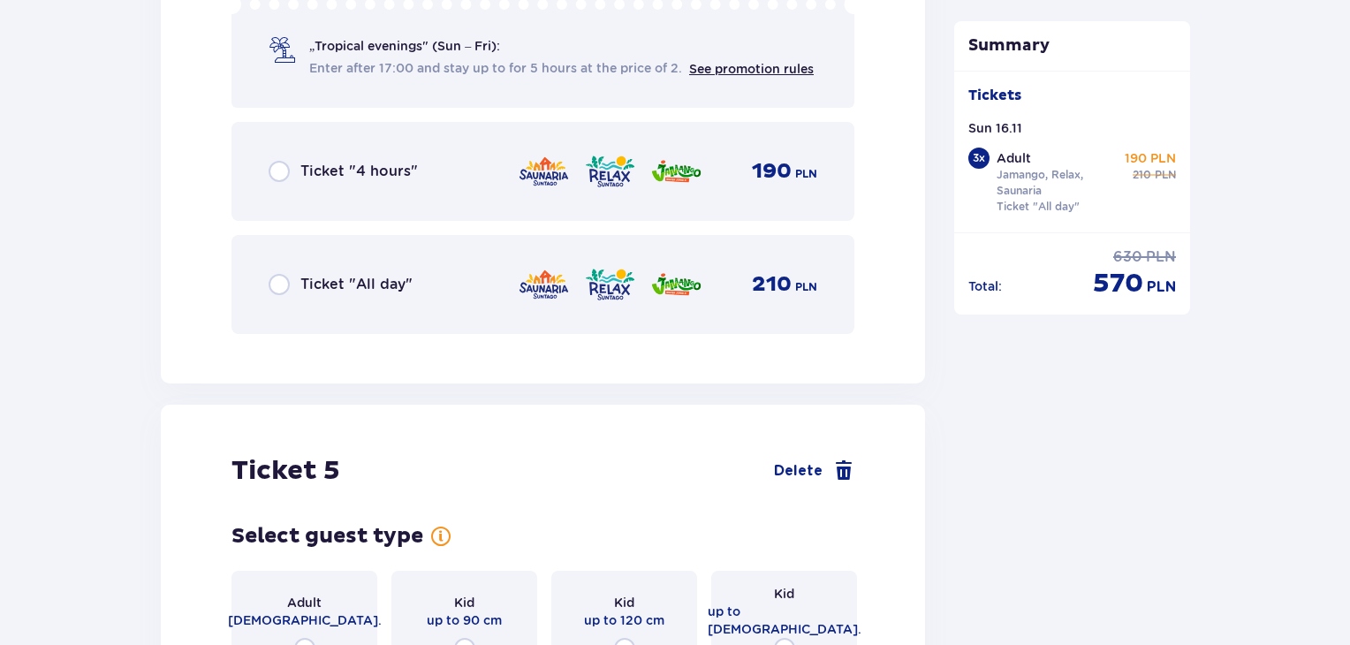
click at [282, 274] on input "radio" at bounding box center [279, 284] width 21 height 21
radio input "true"
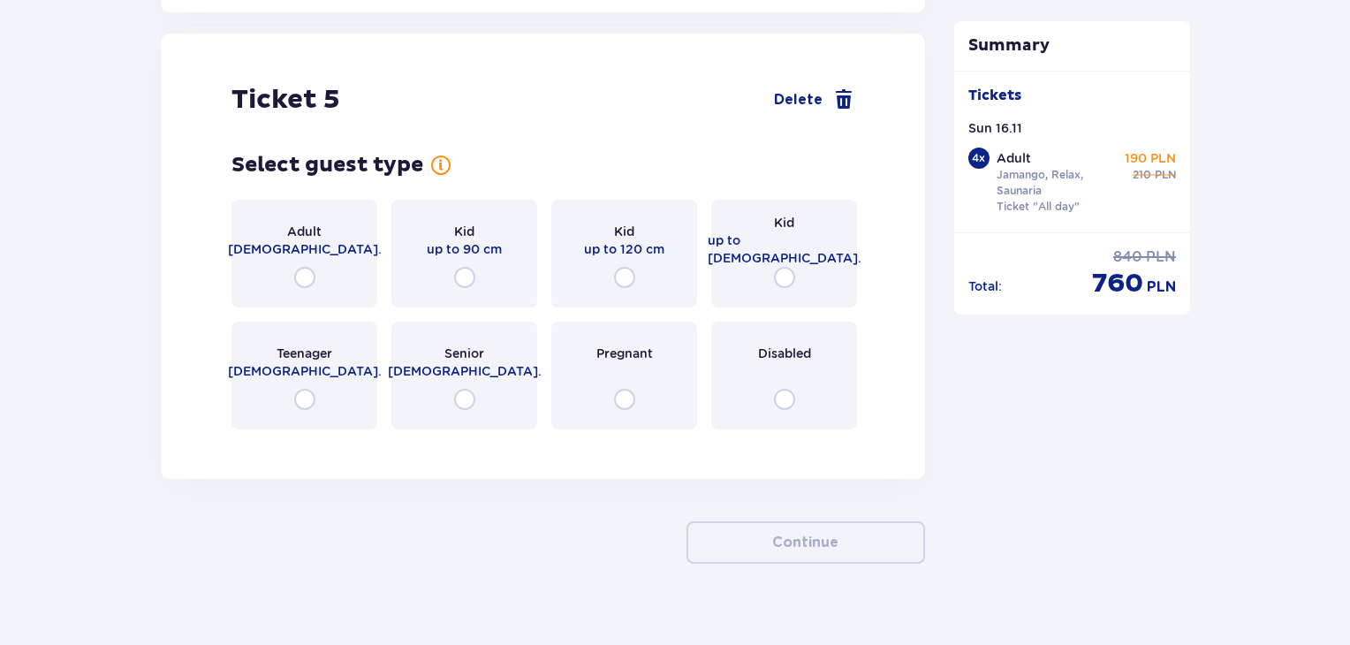
scroll to position [6507, 0]
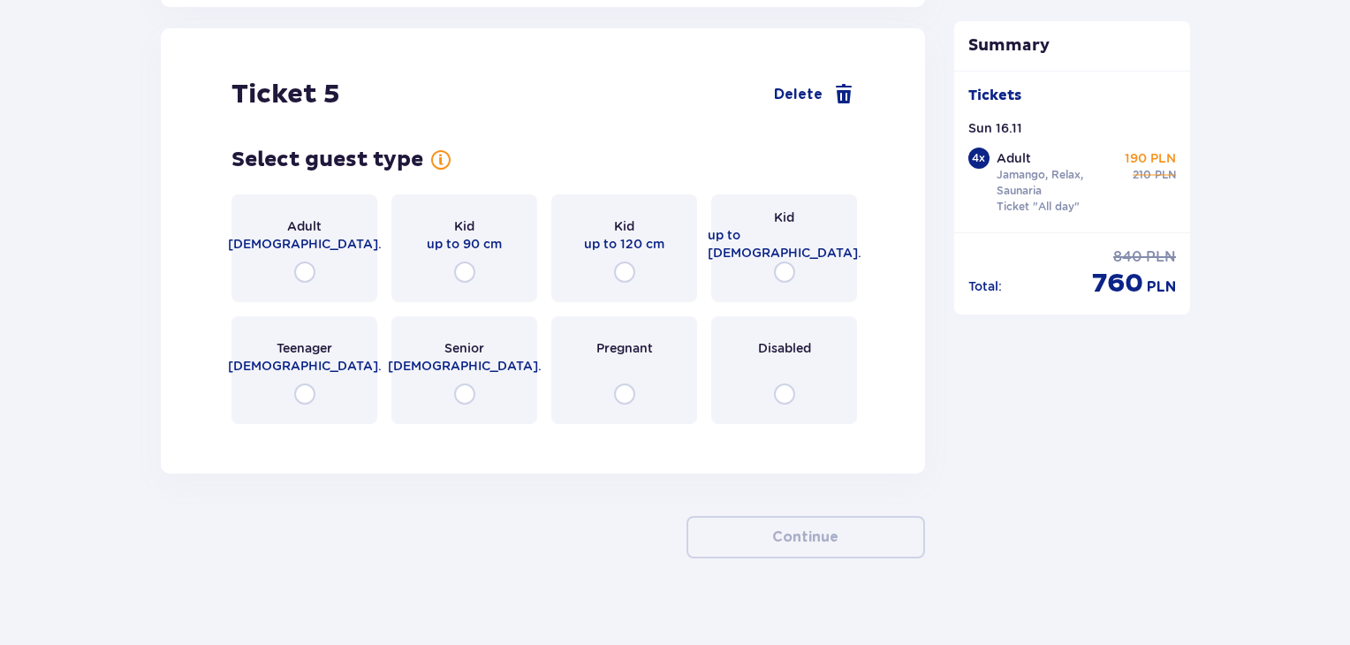
click at [312, 262] on input "radio" at bounding box center [304, 272] width 21 height 21
radio input "true"
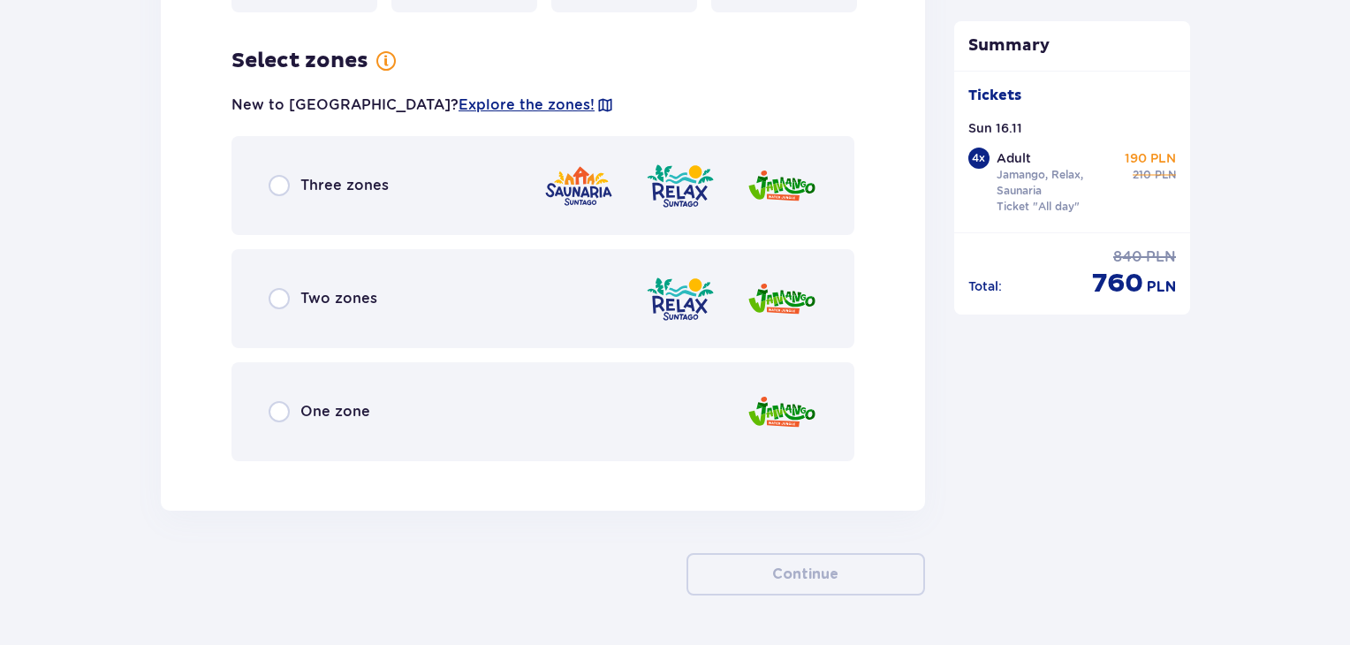
scroll to position [6927, 0]
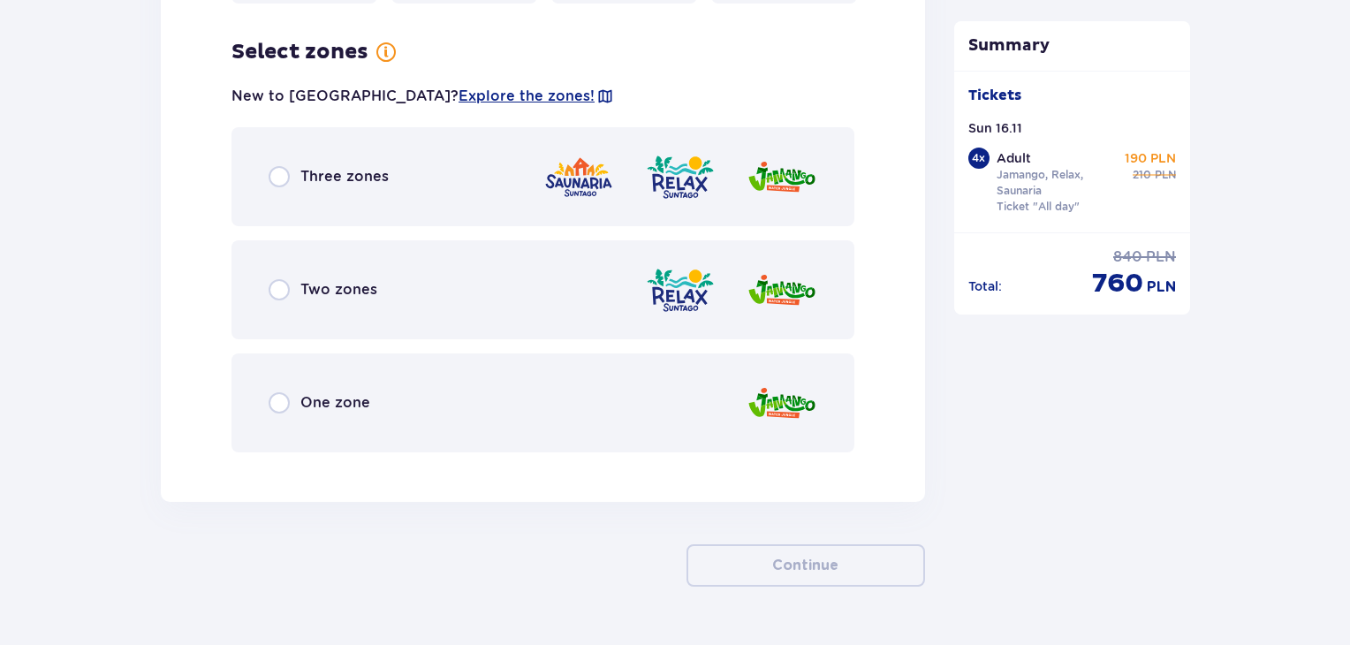
click at [279, 166] on input "radio" at bounding box center [279, 176] width 21 height 21
radio input "true"
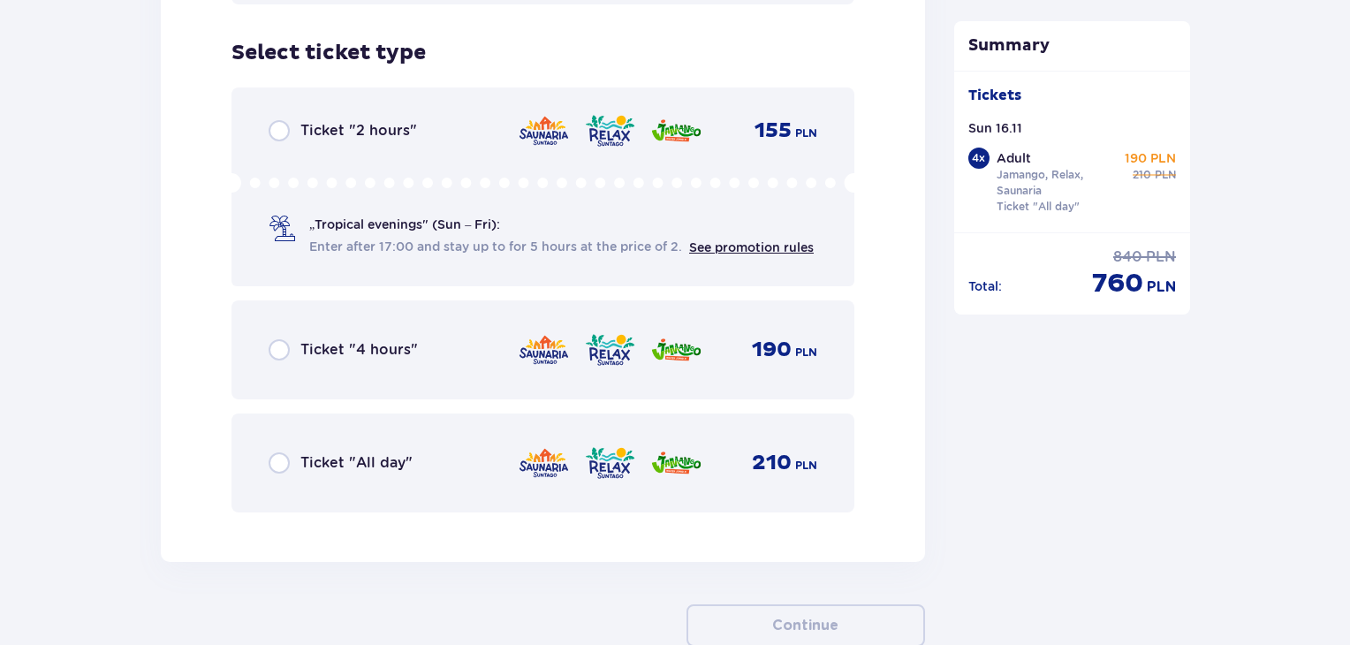
scroll to position [7376, 0]
click at [279, 452] on input "radio" at bounding box center [279, 462] width 21 height 21
radio input "true"
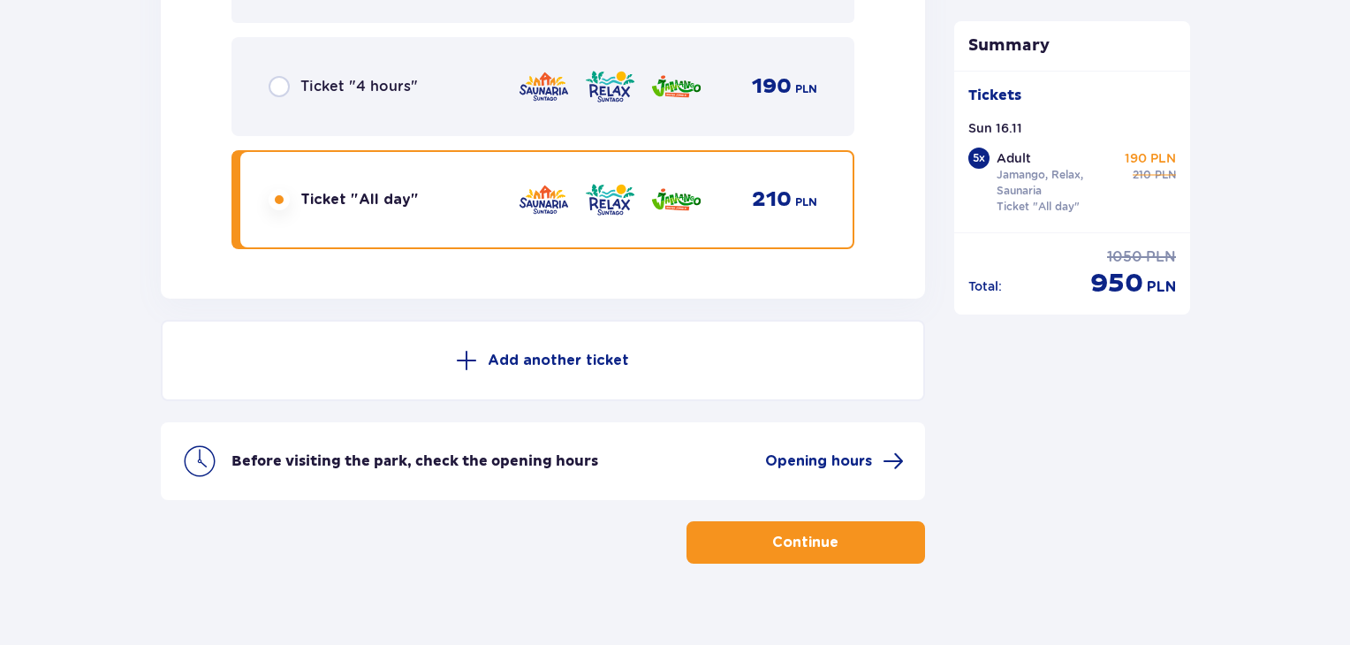
scroll to position [7643, 0]
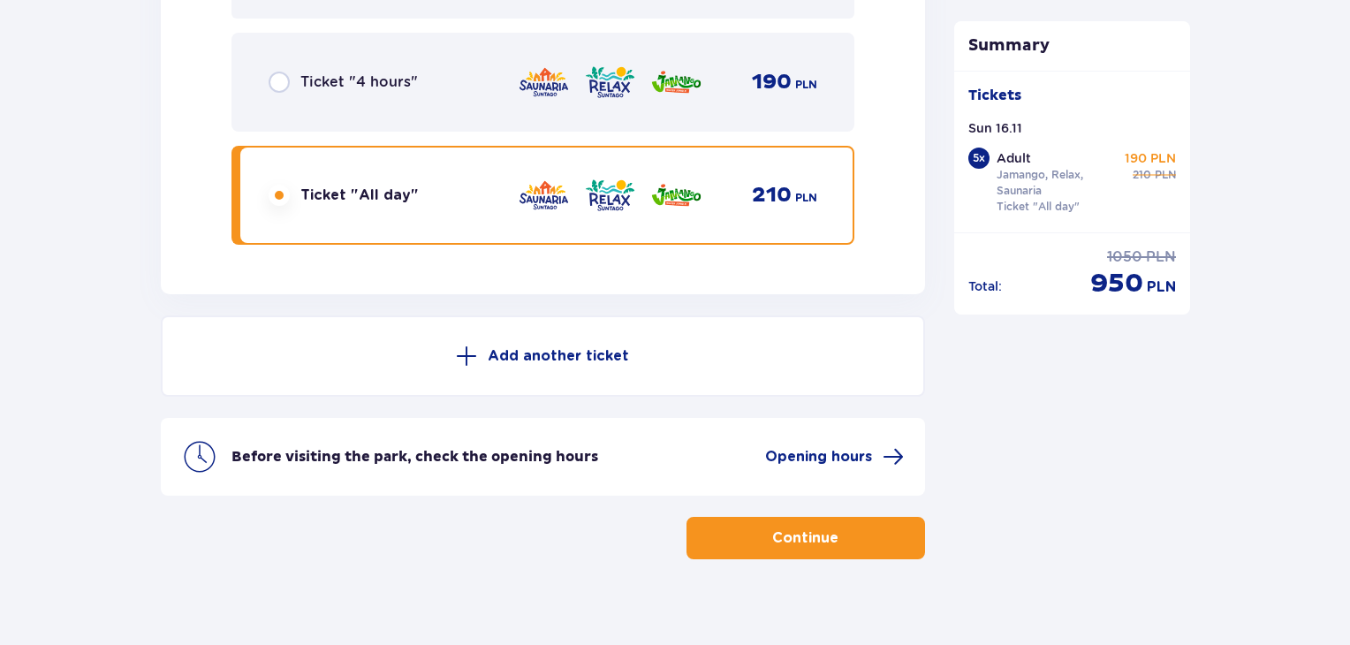
click at [780, 529] on p "Continue" at bounding box center [805, 538] width 66 height 19
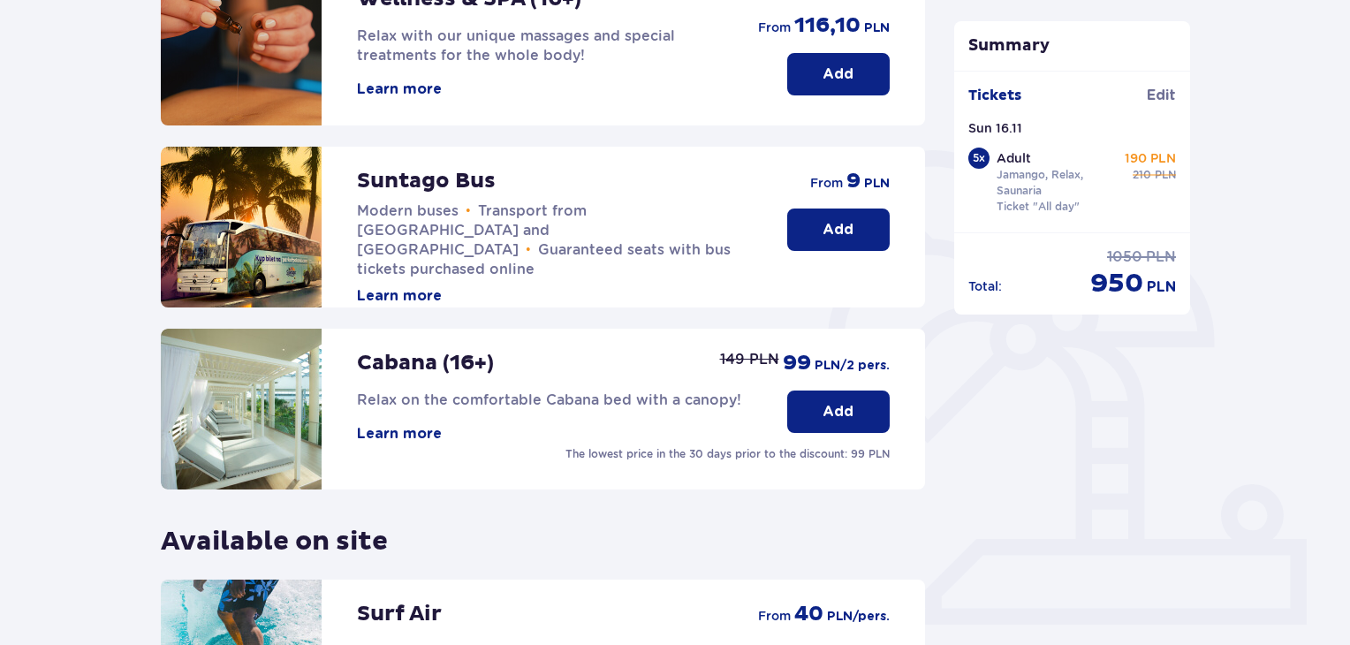
scroll to position [200, 0]
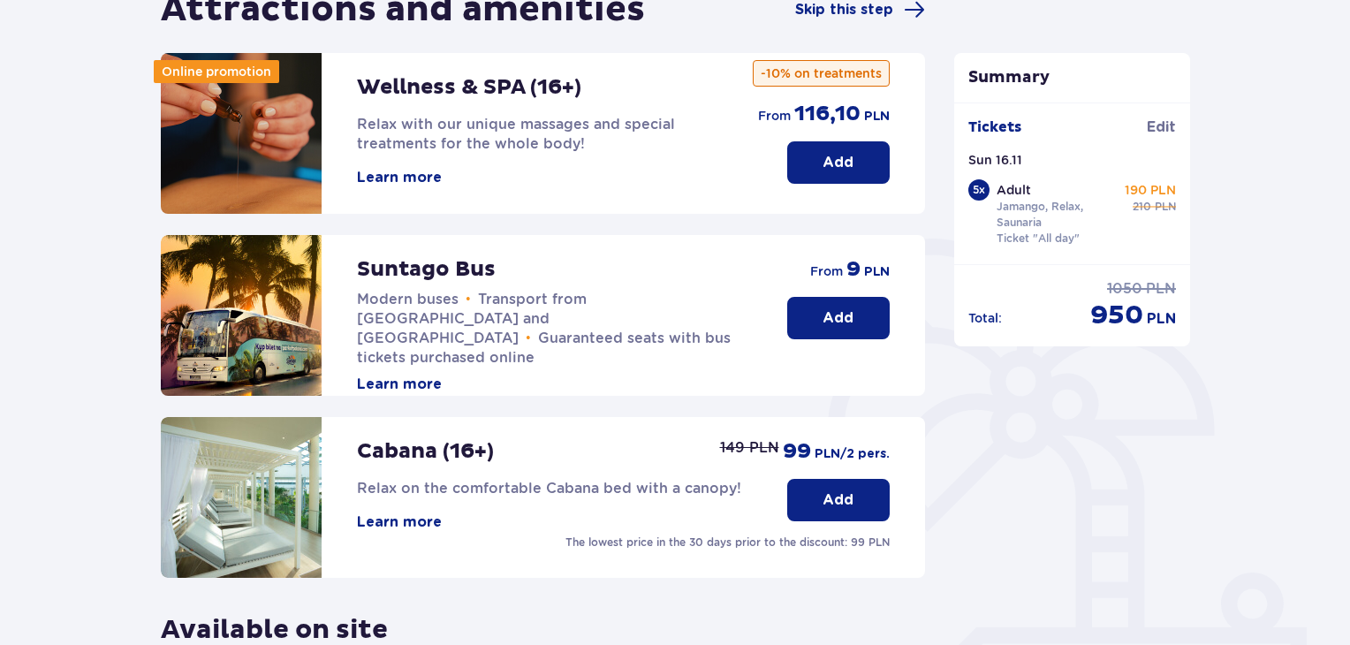
click at [851, 503] on p "Add" at bounding box center [838, 500] width 31 height 19
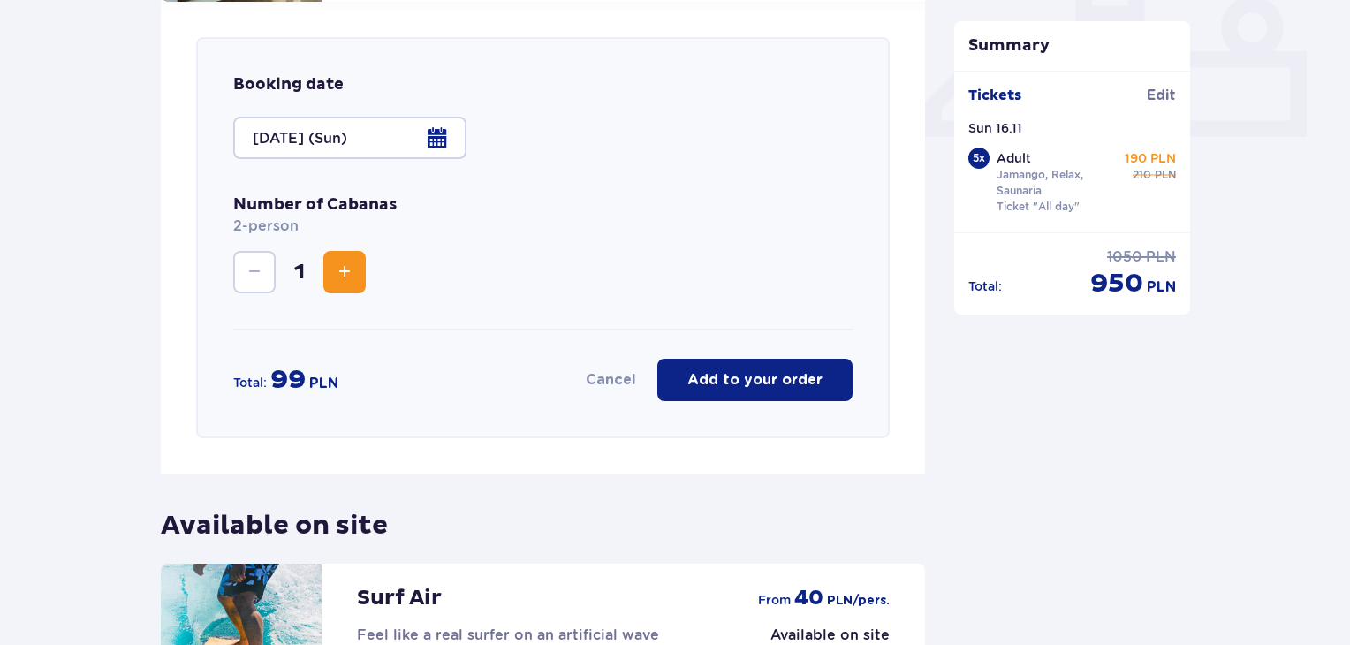
scroll to position [792, 0]
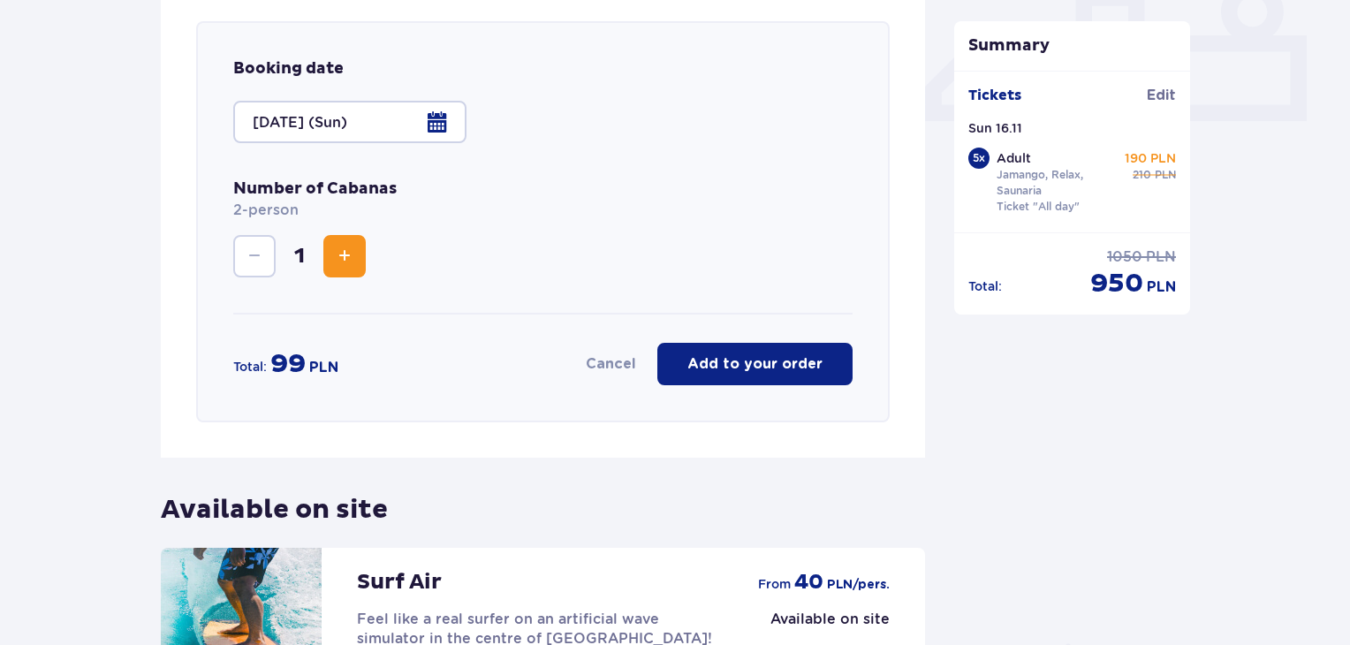
click at [757, 364] on p "Add to your order" at bounding box center [755, 363] width 135 height 19
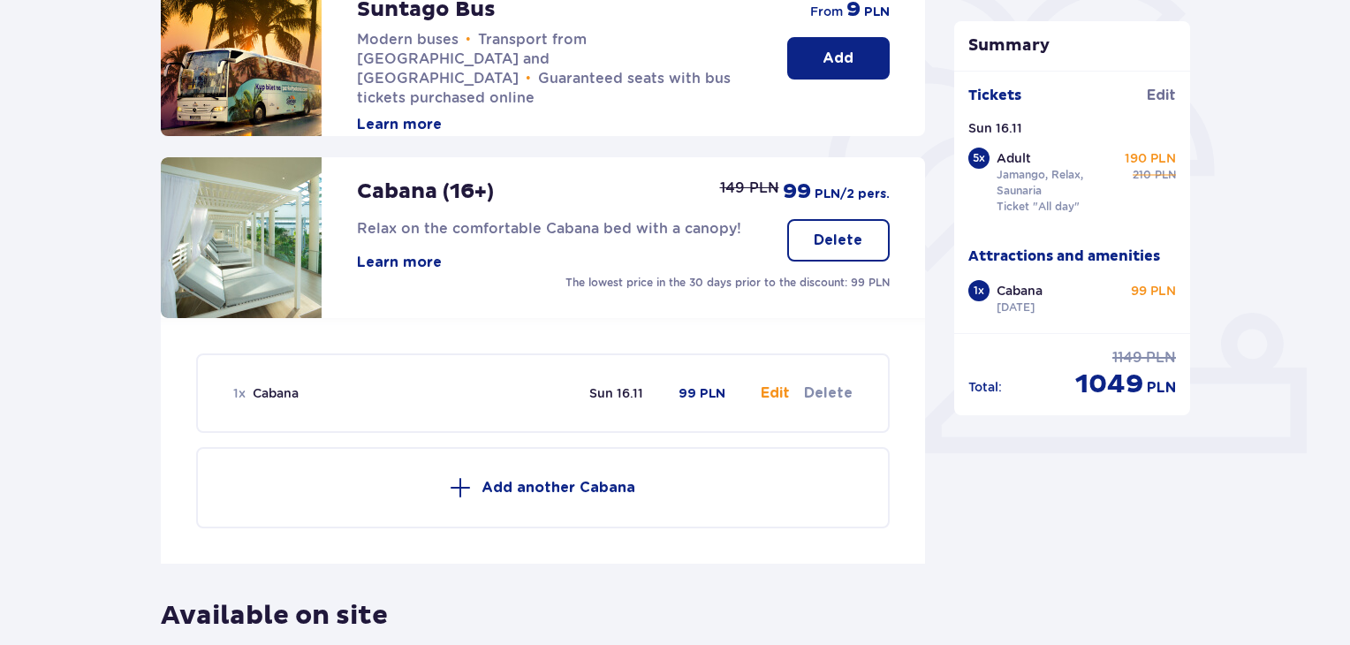
scroll to position [438, 0]
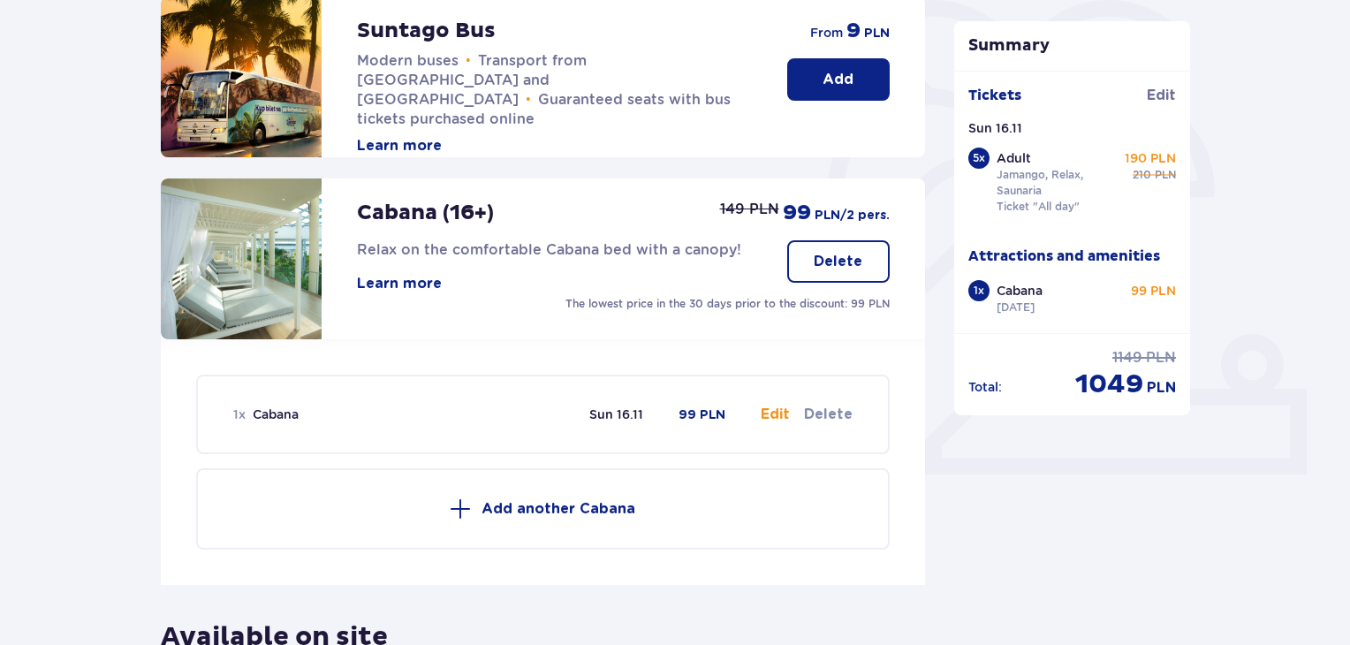
click at [981, 287] on div "1 x" at bounding box center [979, 290] width 21 height 21
click at [1143, 305] on div "Cabana [DATE] 99 PLN" at bounding box center [1087, 299] width 180 height 34
click at [1086, 537] on div "Summary Ticket added to cart Tickets Edit Sun 16.11 5 x Adult Jamango, Relax, S…" at bounding box center [1072, 324] width 265 height 1151
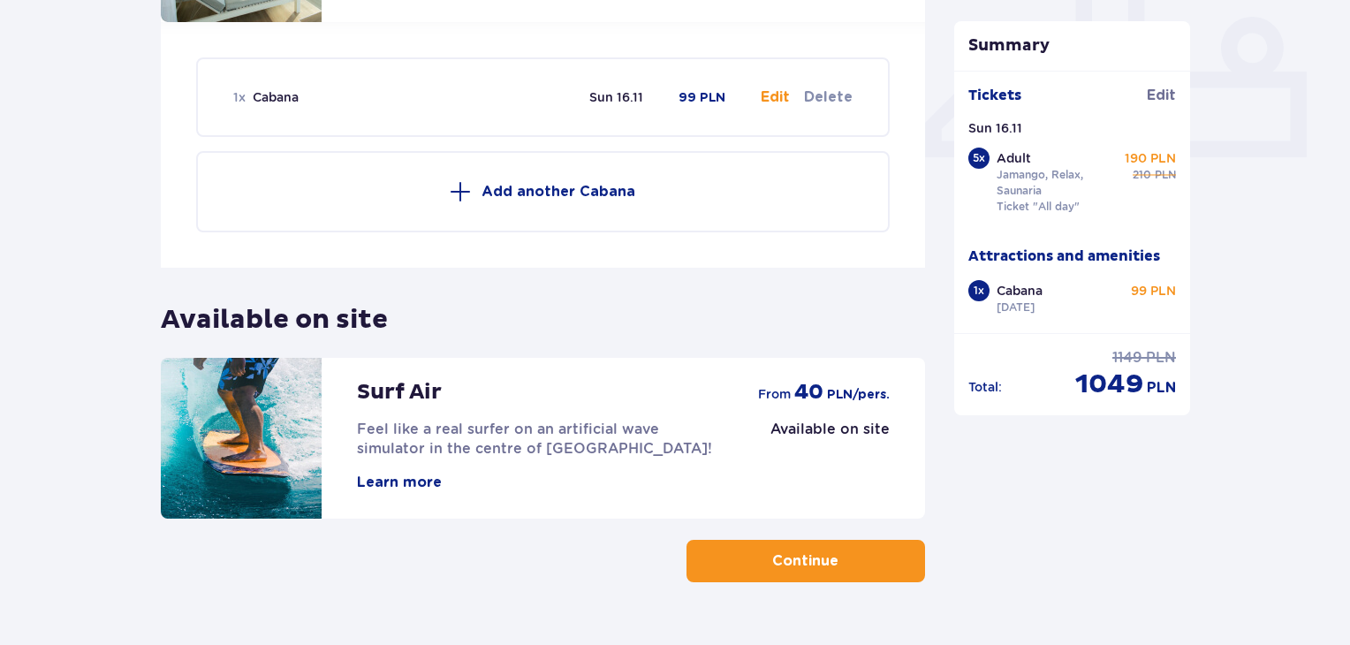
scroll to position [798, 0]
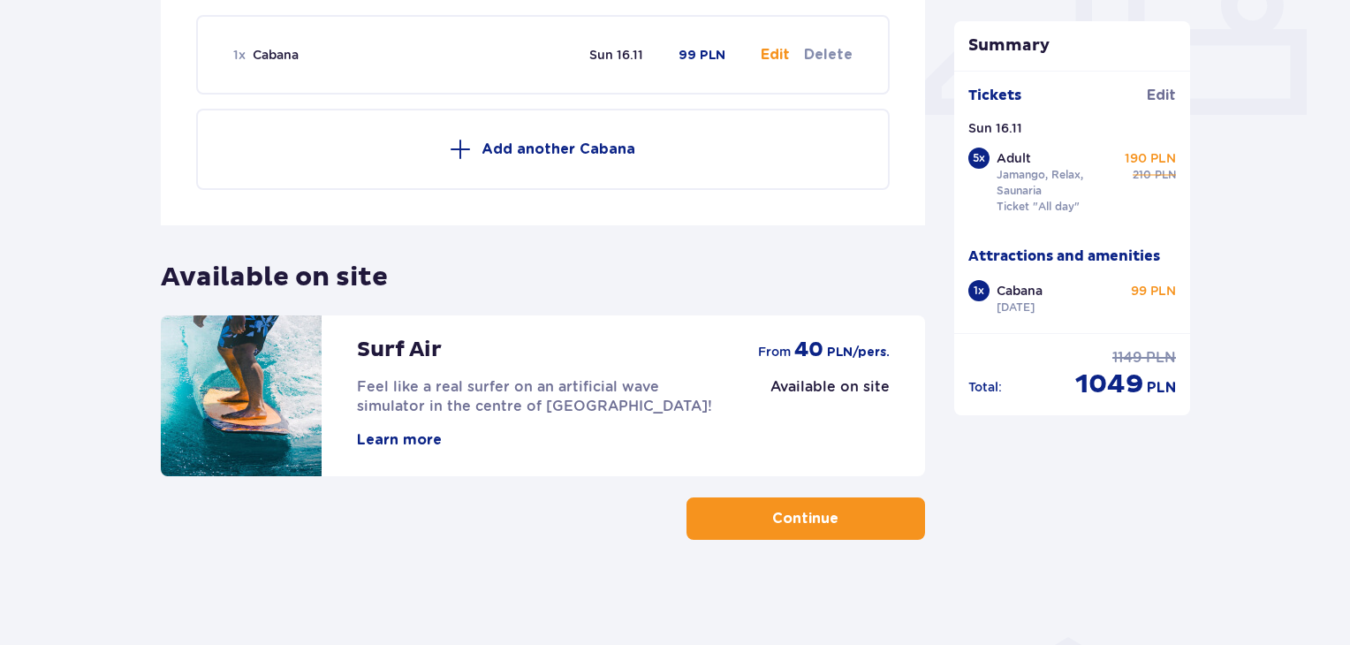
click at [771, 531] on button "Continue" at bounding box center [806, 519] width 239 height 42
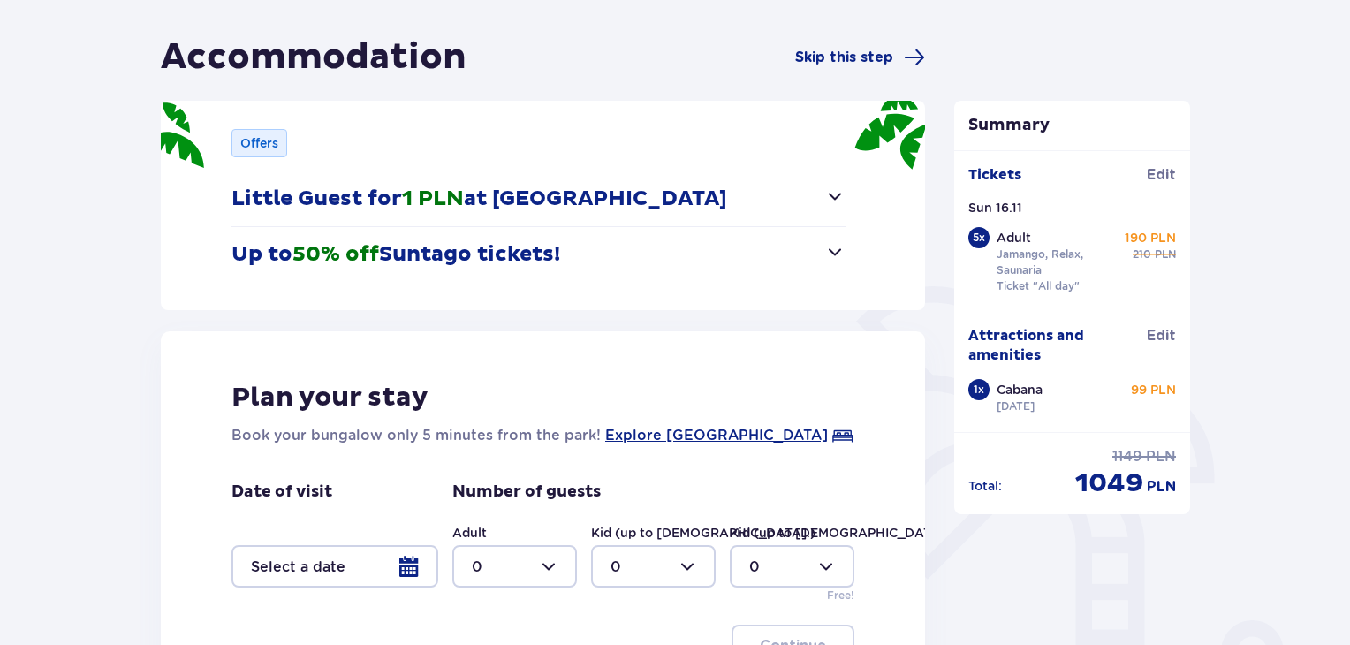
scroll to position [127, 0]
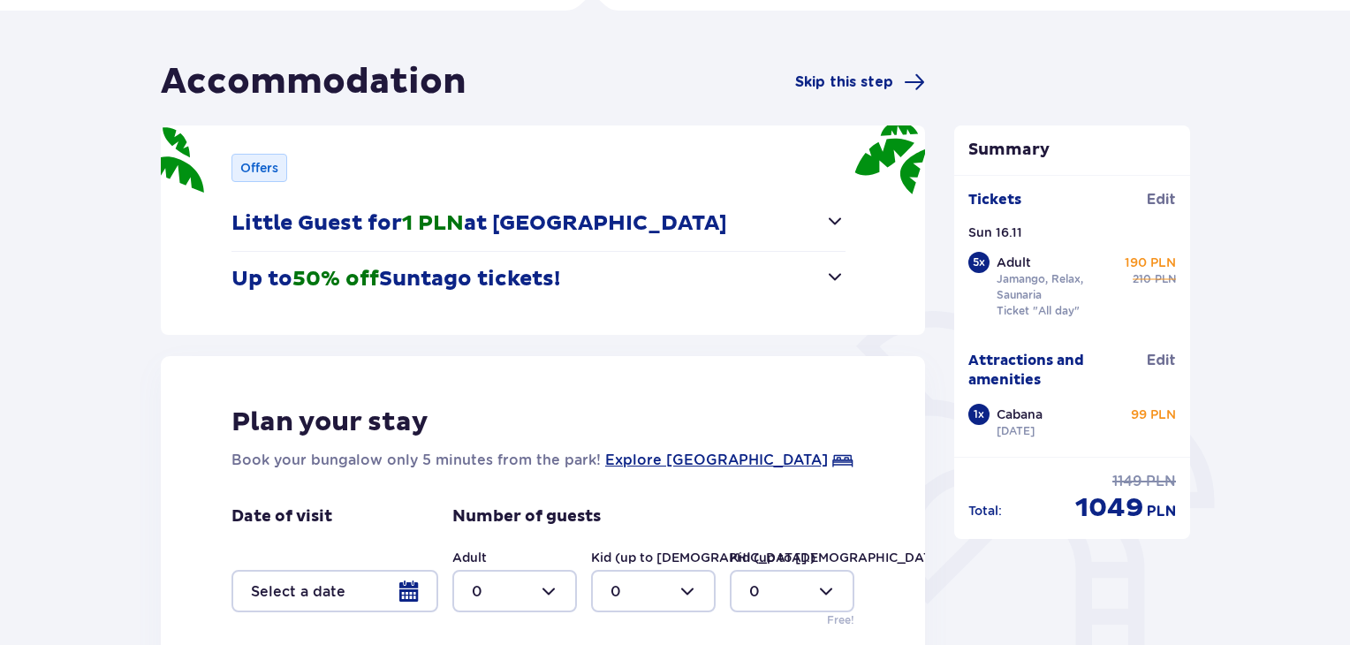
click at [491, 221] on p "Little Guest for 1 PLN at [GEOGRAPHIC_DATA]" at bounding box center [480, 223] width 496 height 27
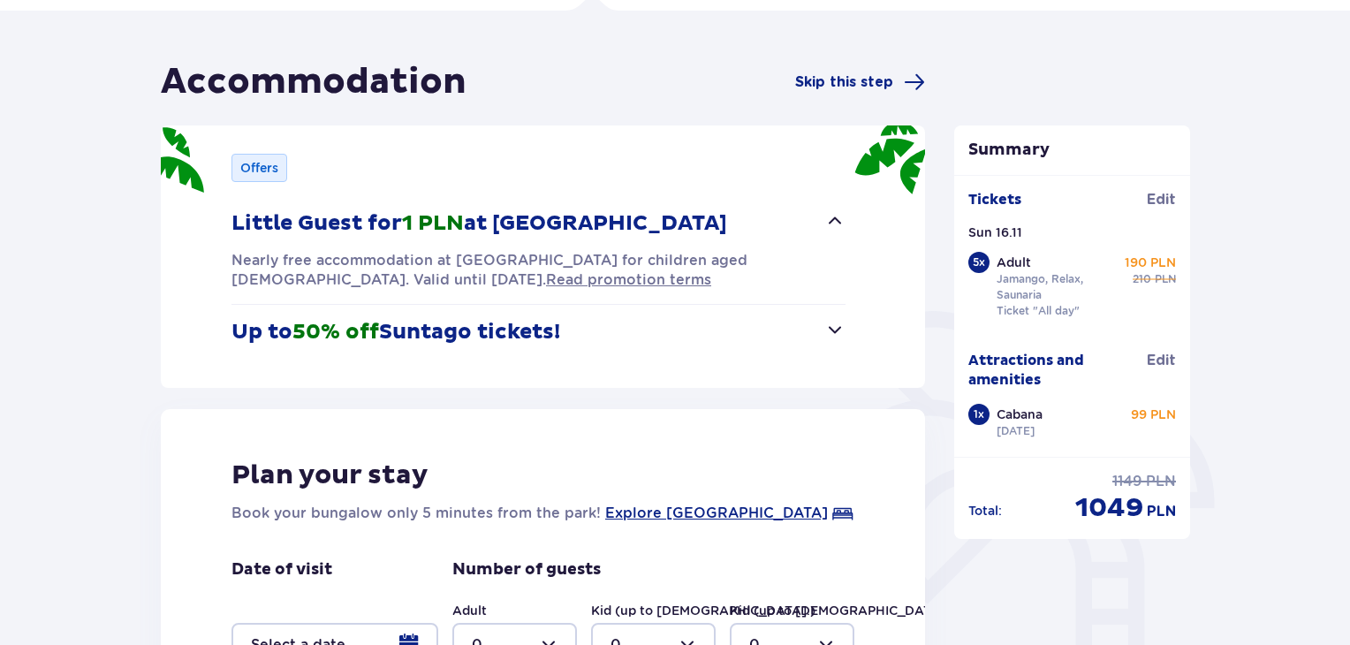
click at [477, 336] on p "Up to 50% off Suntago tickets!" at bounding box center [396, 332] width 329 height 27
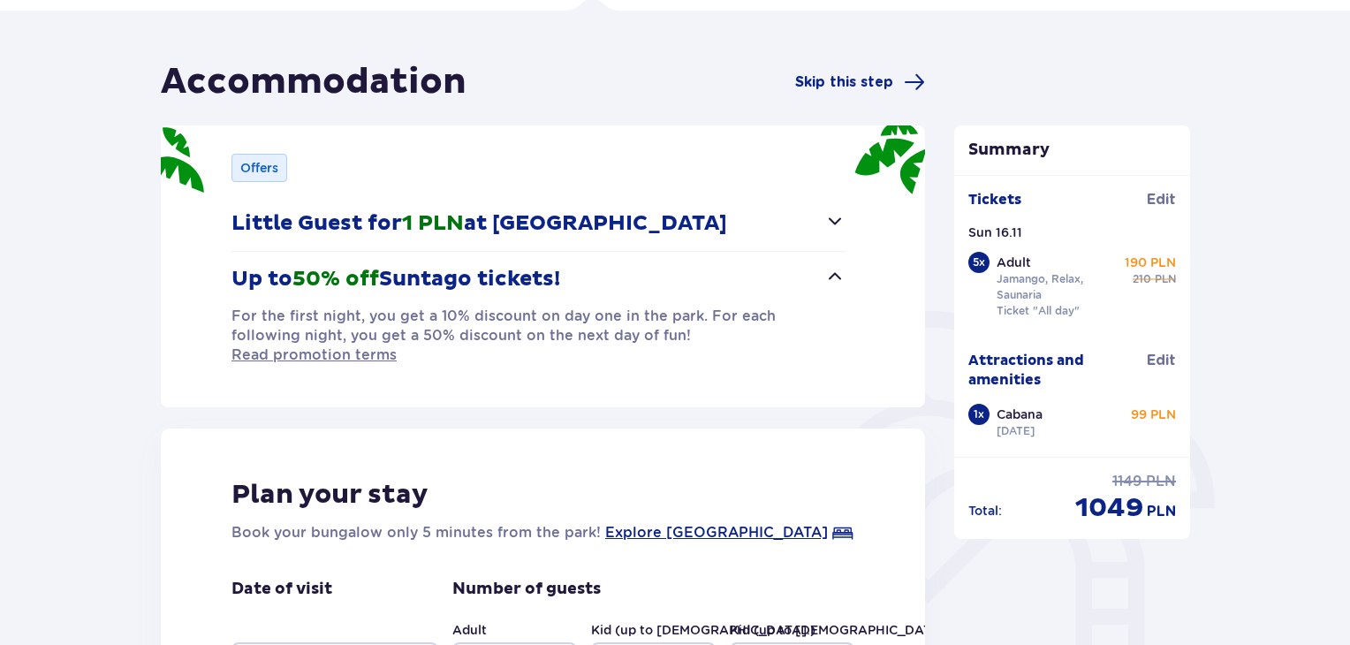
click at [498, 395] on div "Accommodation Skip this step Offers Little Guest for 1 PLN at [GEOGRAPHIC_DATA]…" at bounding box center [543, 469] width 765 height 818
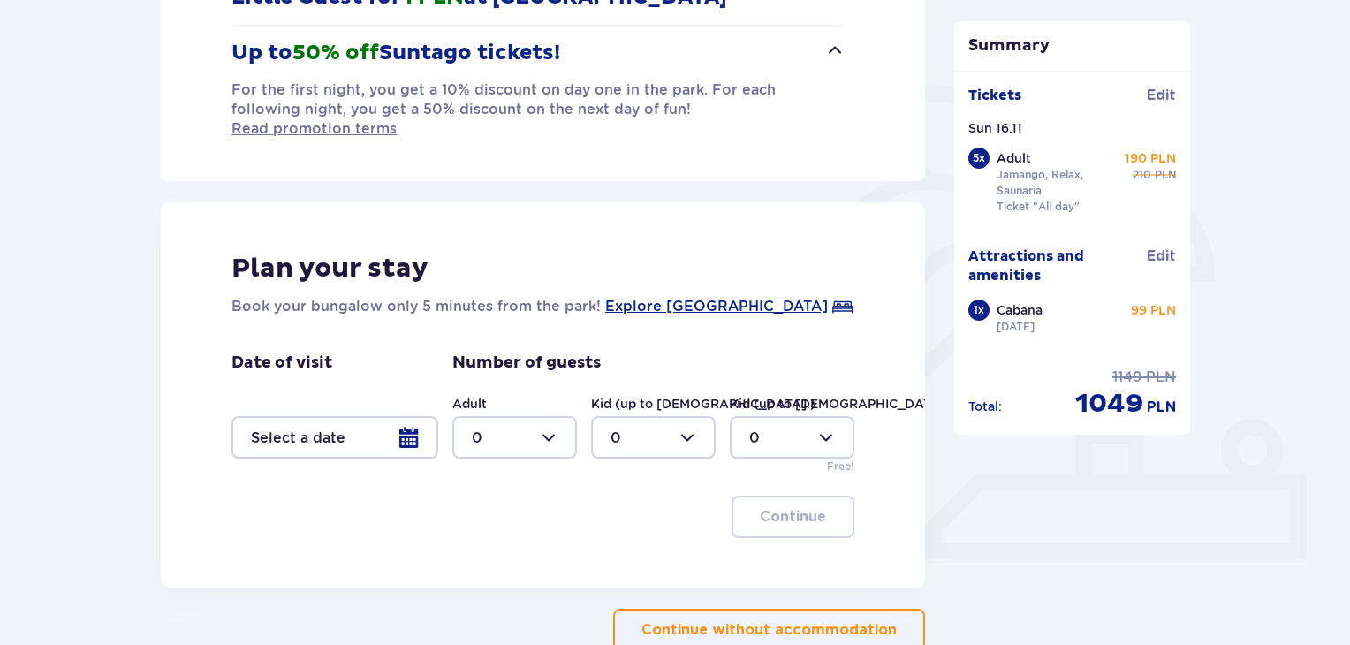
scroll to position [445, 0]
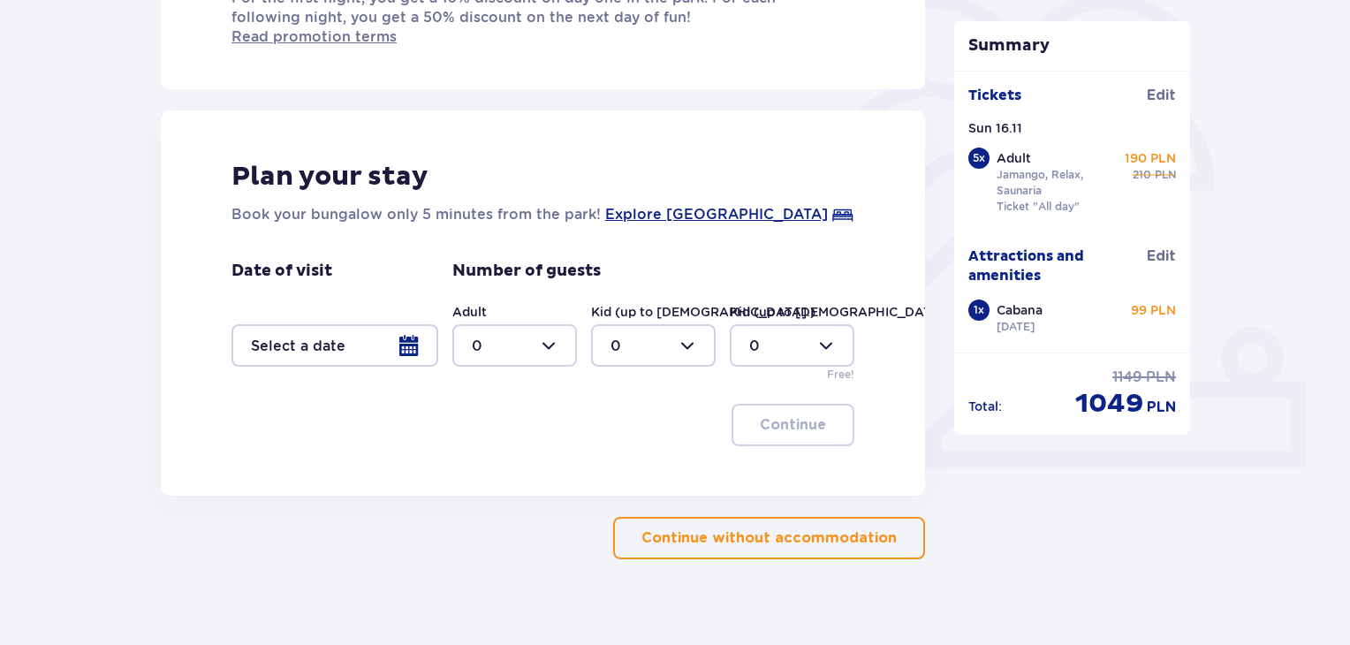
click at [407, 327] on div at bounding box center [335, 345] width 207 height 42
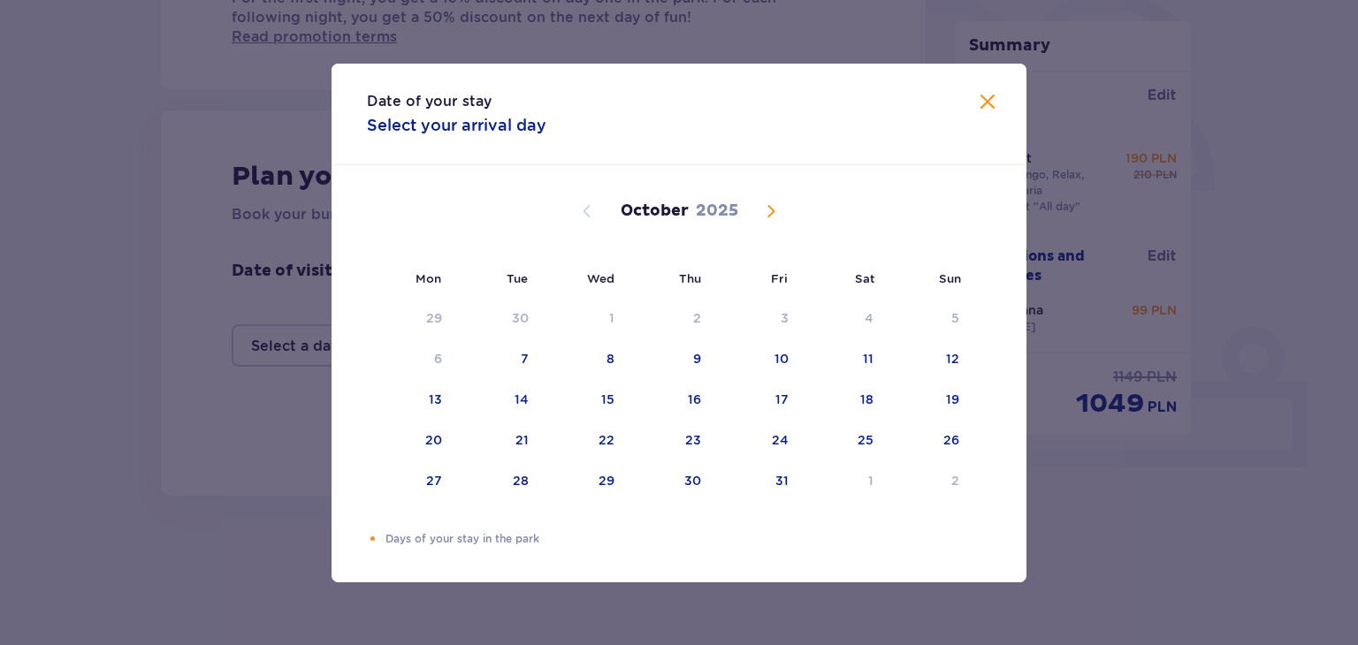
click at [768, 208] on span "Next month" at bounding box center [770, 211] width 21 height 21
click at [871, 399] on div "15" at bounding box center [841, 400] width 86 height 39
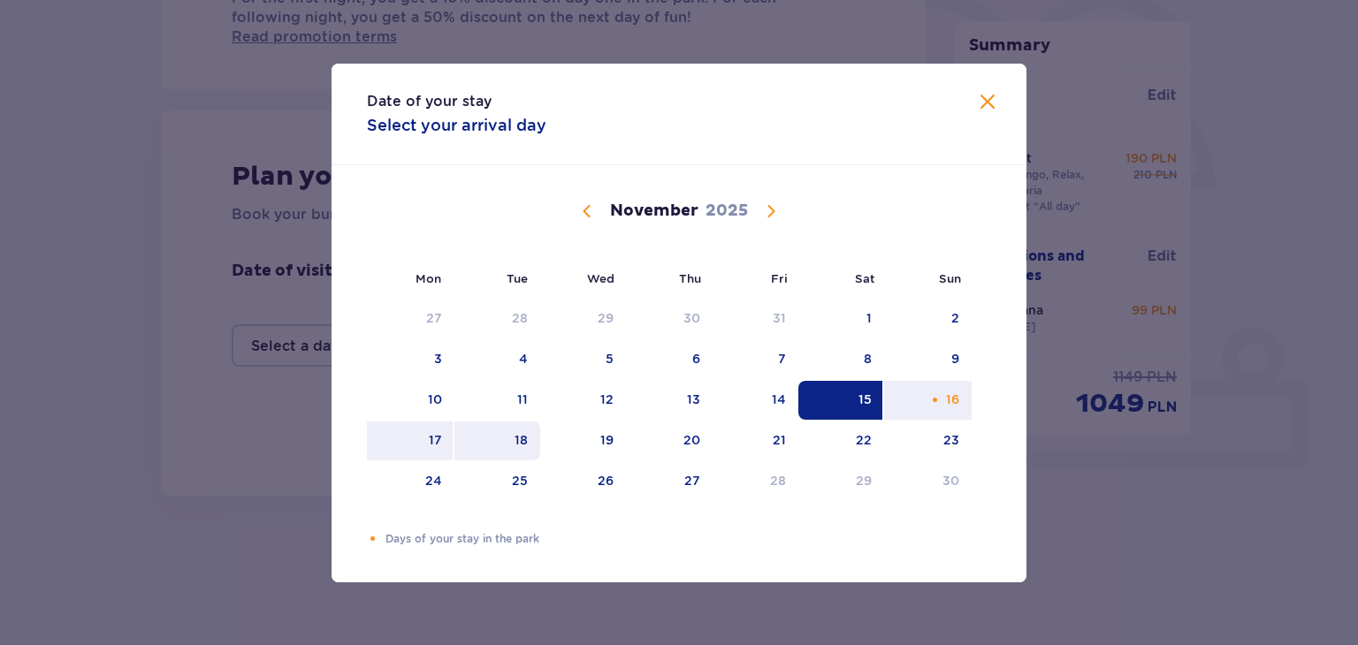
click at [521, 448] on div "18" at bounding box center [497, 441] width 86 height 39
type input "[DATE] - [DATE]"
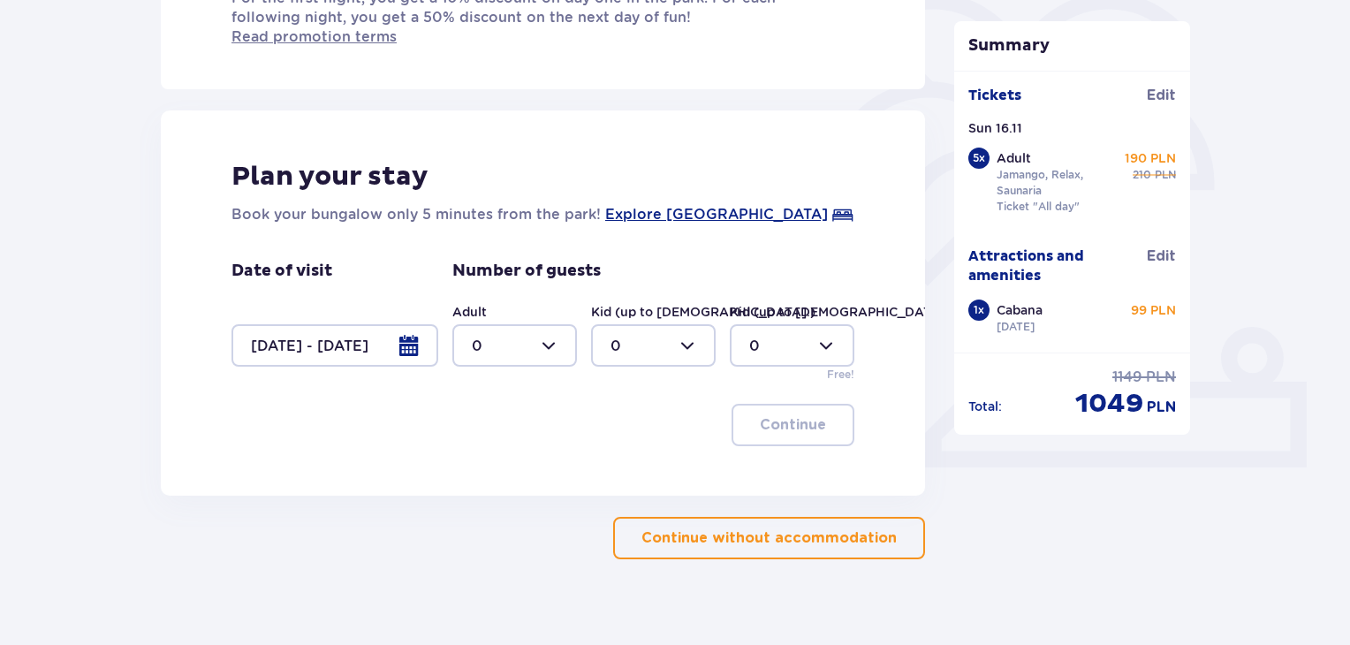
click at [557, 324] on div at bounding box center [515, 345] width 125 height 42
click at [484, 423] on div "6" at bounding box center [515, 425] width 86 height 19
type input "6"
click at [548, 325] on div at bounding box center [515, 345] width 125 height 42
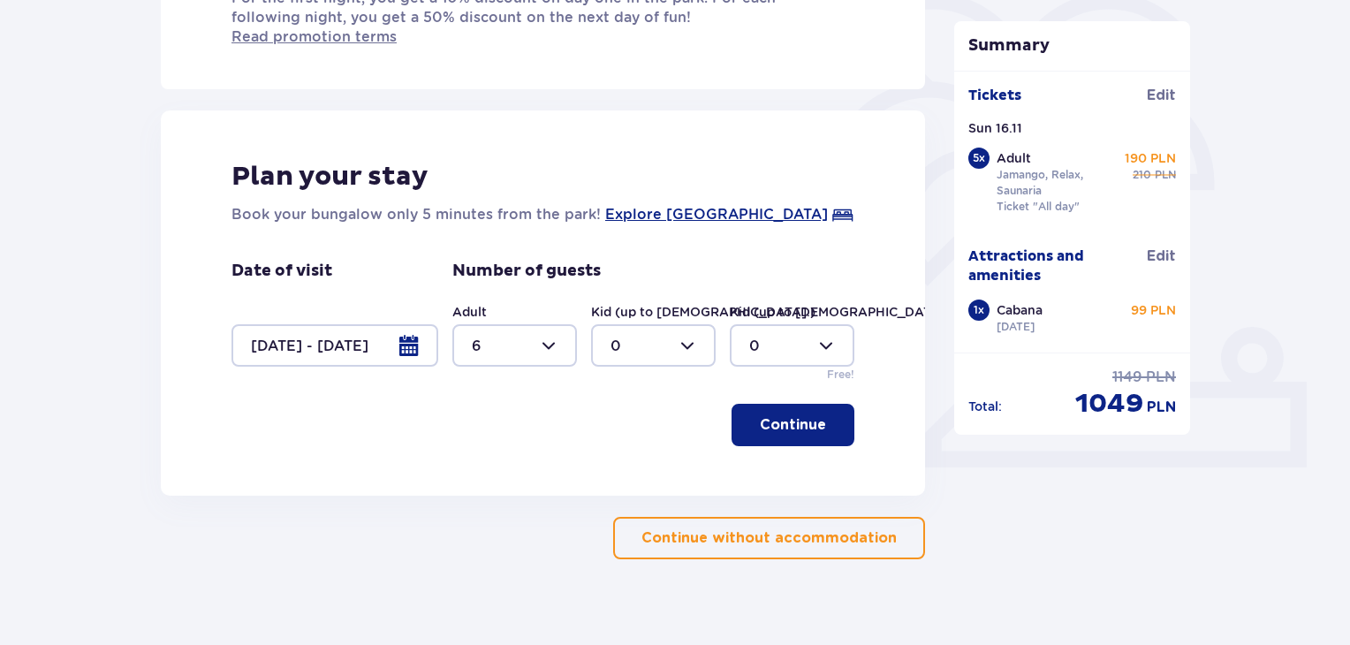
click at [789, 415] on p "Continue" at bounding box center [793, 424] width 66 height 19
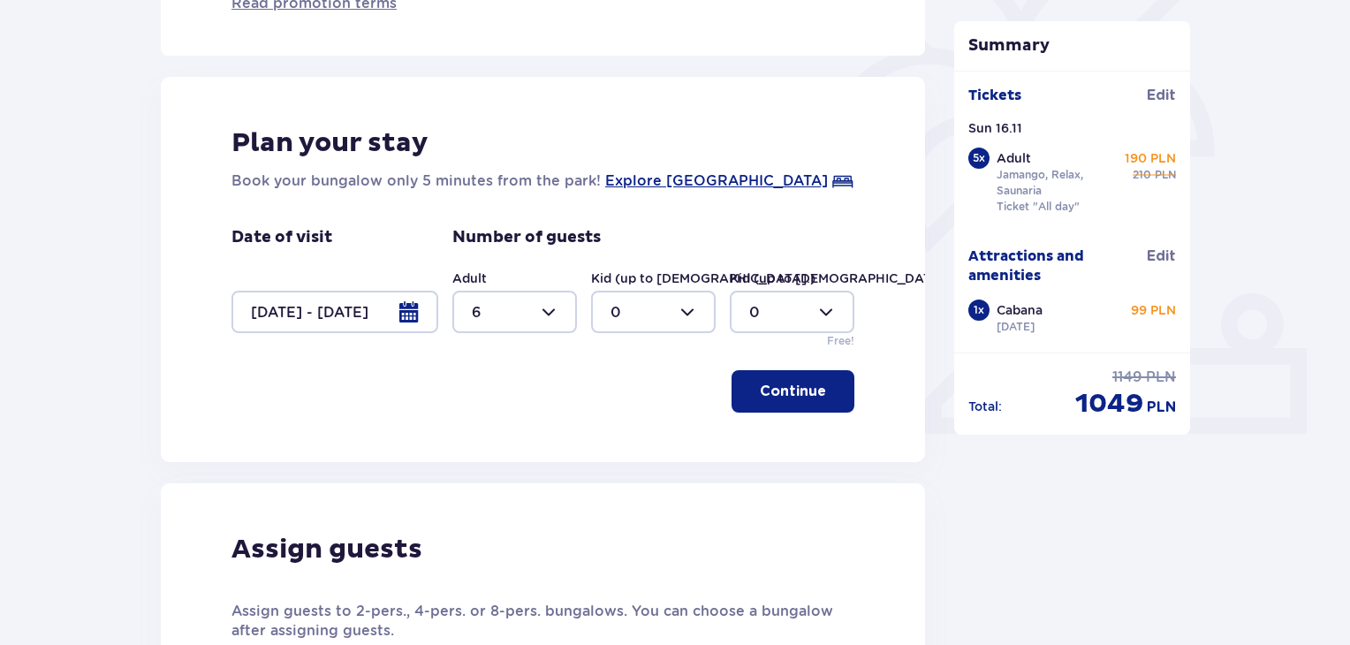
scroll to position [833, 0]
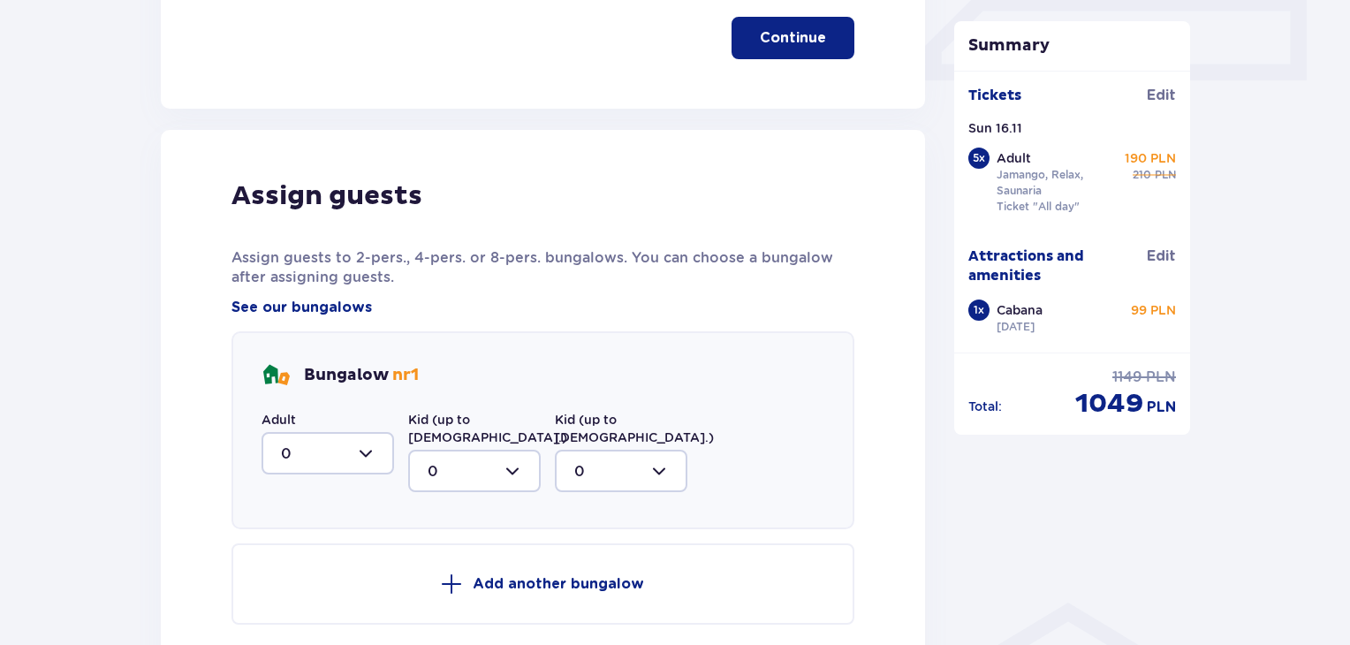
click at [367, 433] on div at bounding box center [328, 453] width 133 height 42
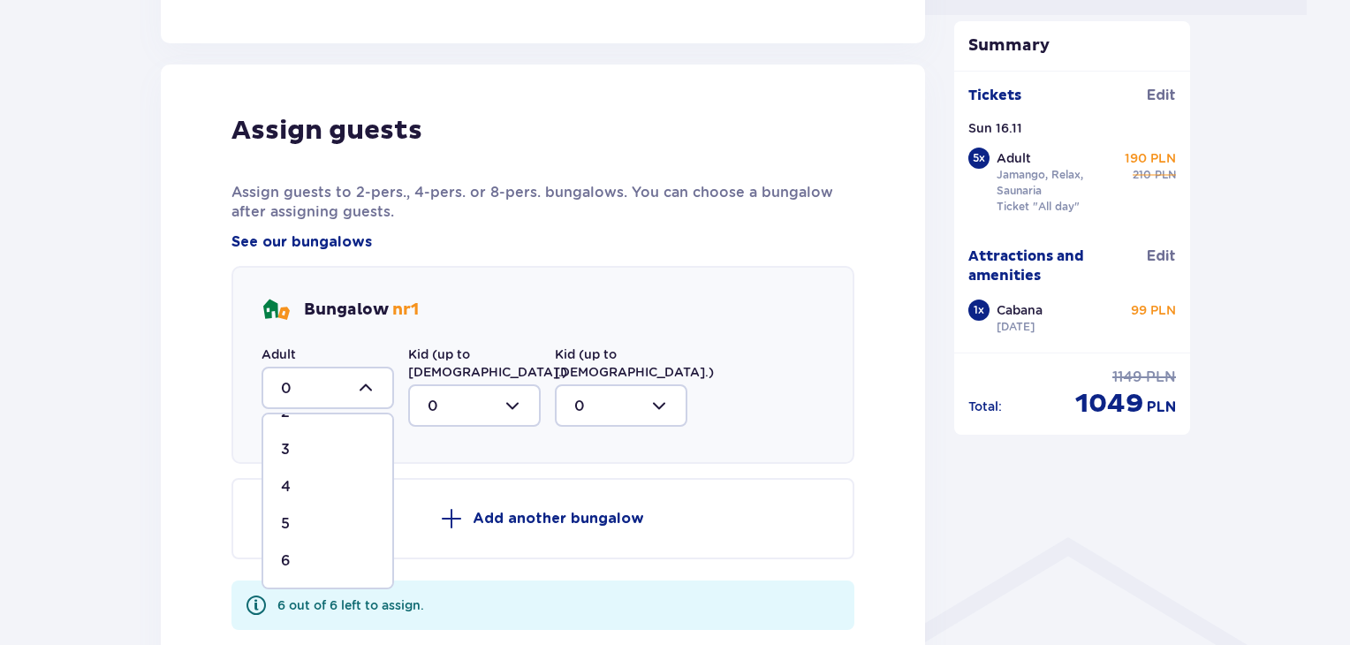
scroll to position [1009, 0]
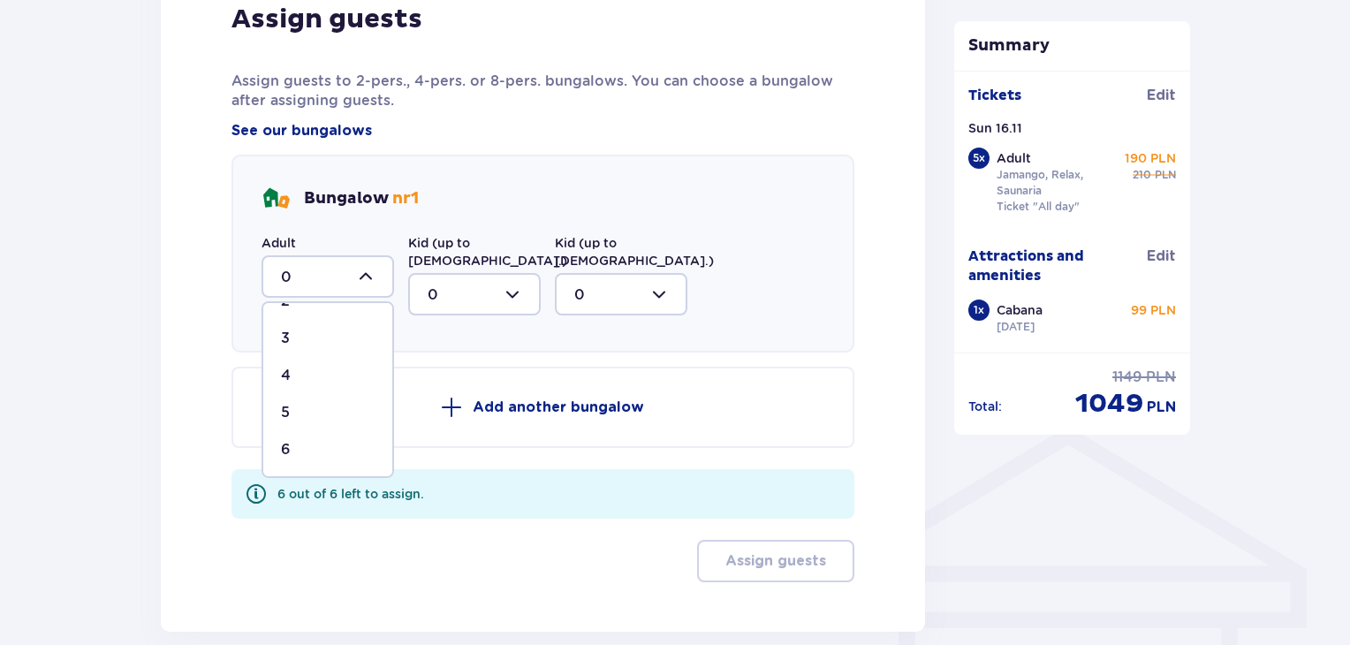
click at [304, 440] on div "6" at bounding box center [328, 449] width 94 height 19
type input "6"
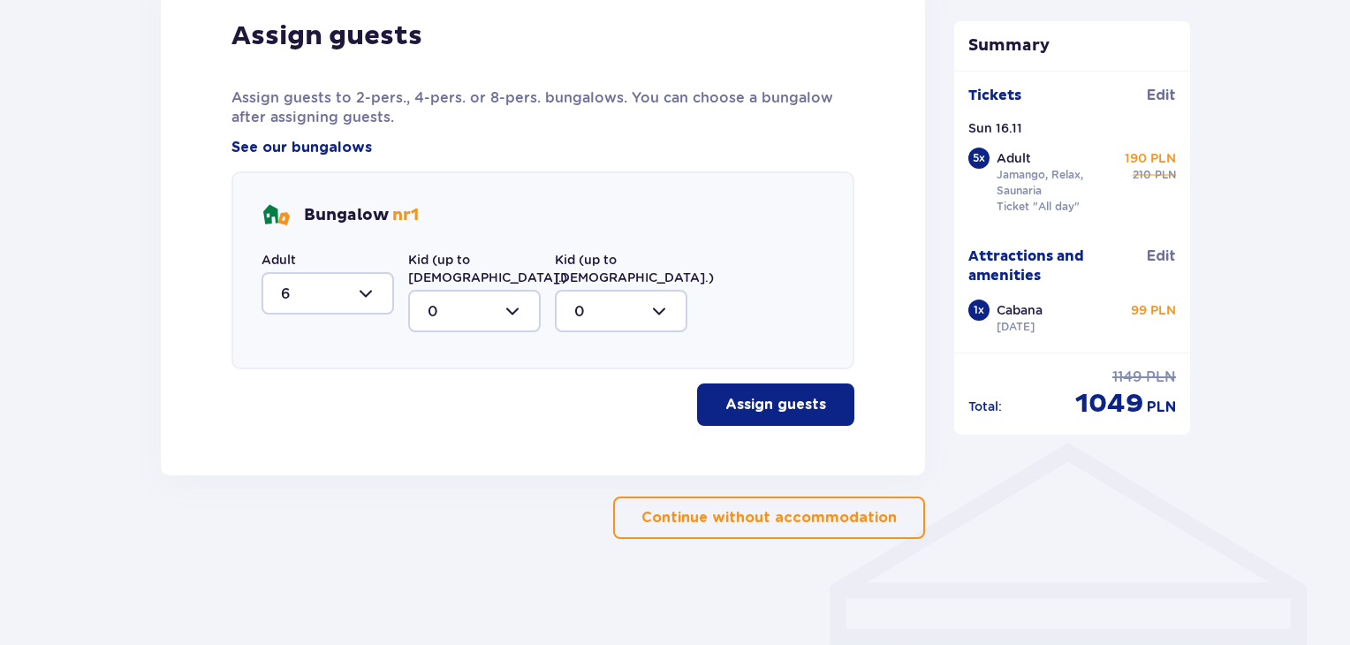
scroll to position [955, 0]
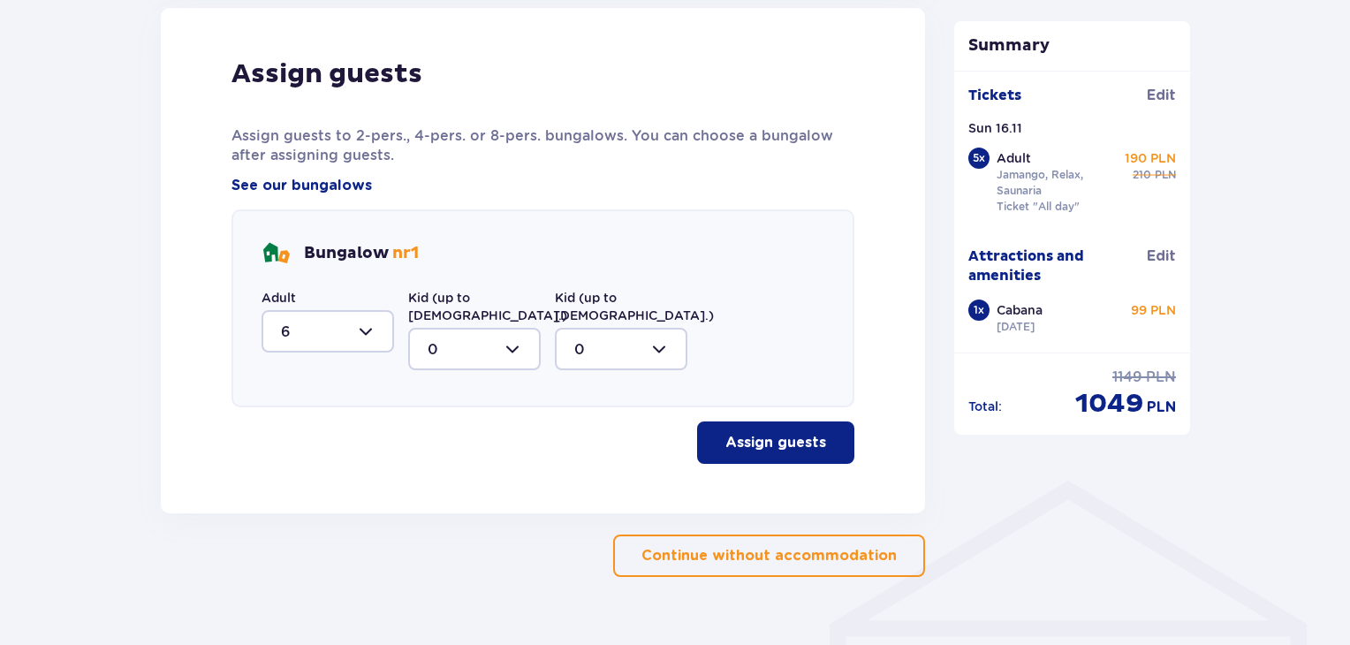
click at [747, 433] on p "Assign guests" at bounding box center [776, 442] width 101 height 19
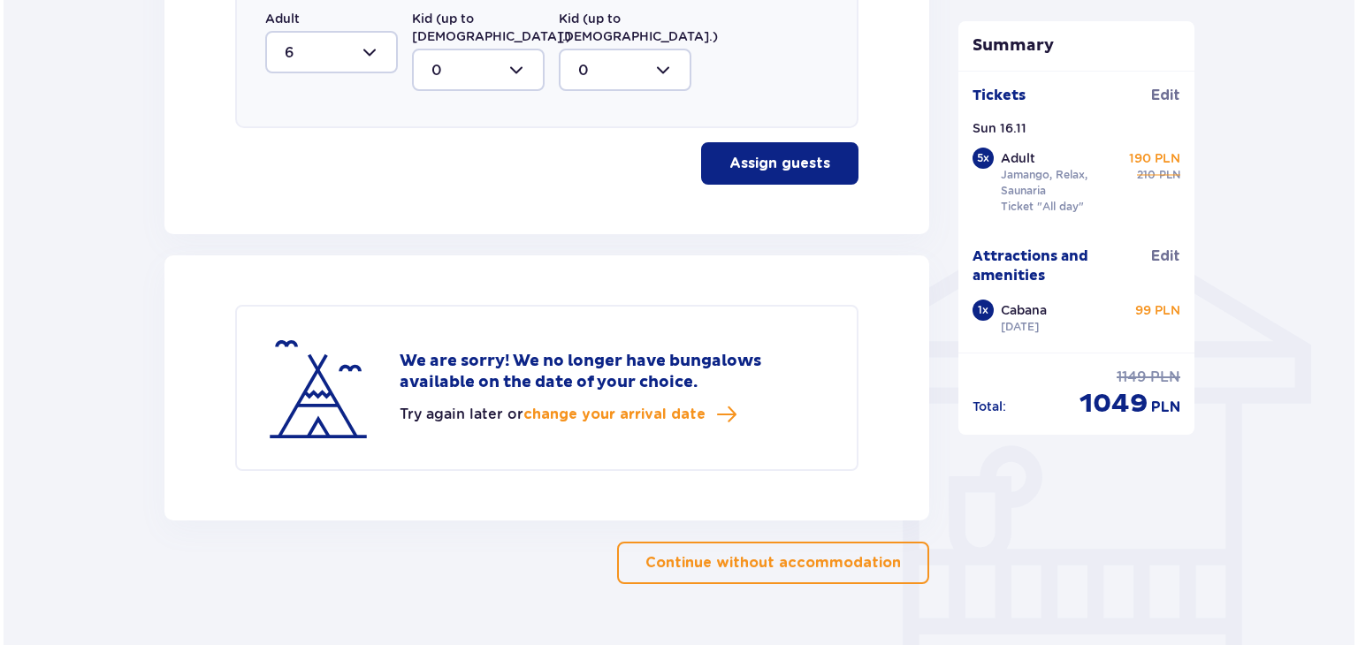
scroll to position [1240, 0]
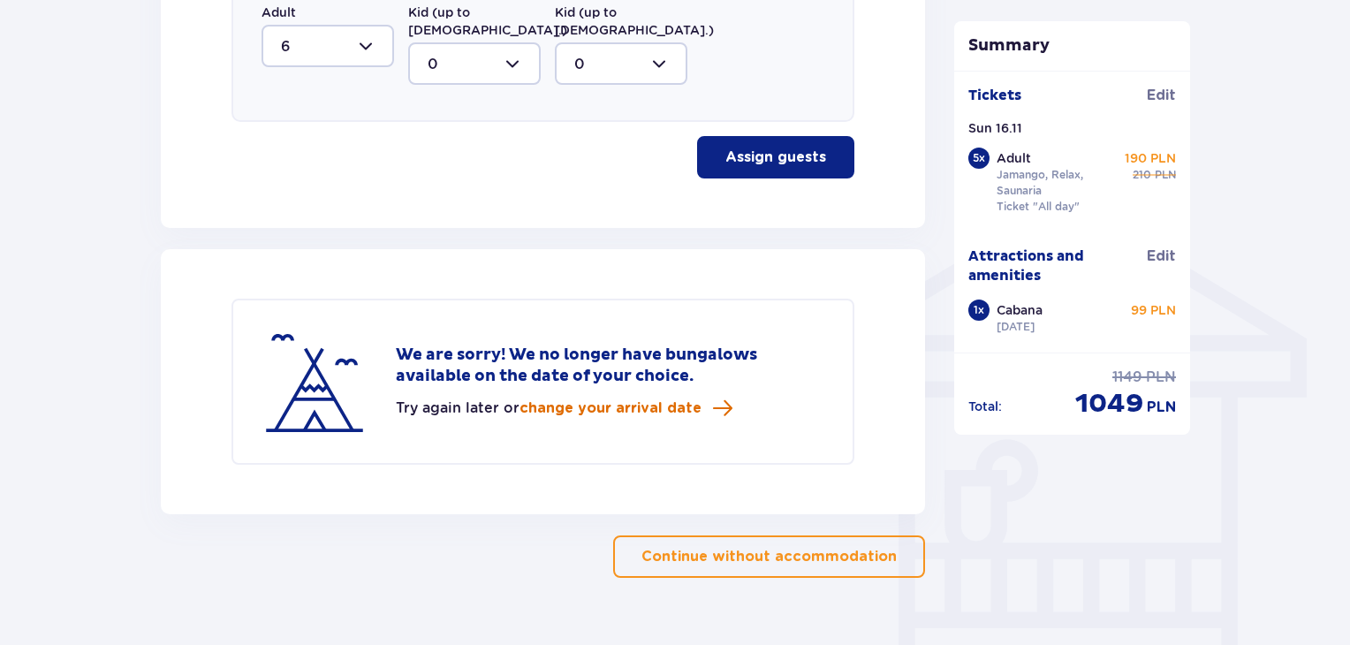
click at [676, 399] on span "change your arrival date" at bounding box center [611, 408] width 182 height 19
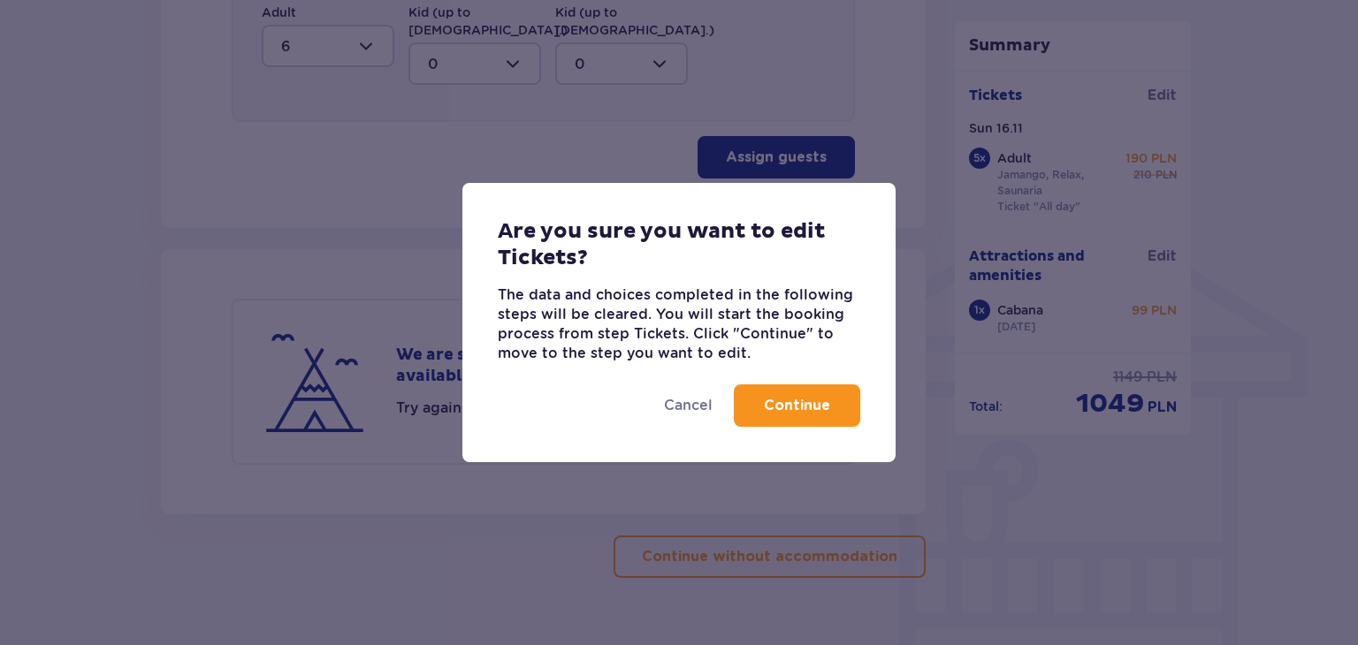
click at [771, 409] on p "Continue" at bounding box center [797, 405] width 66 height 19
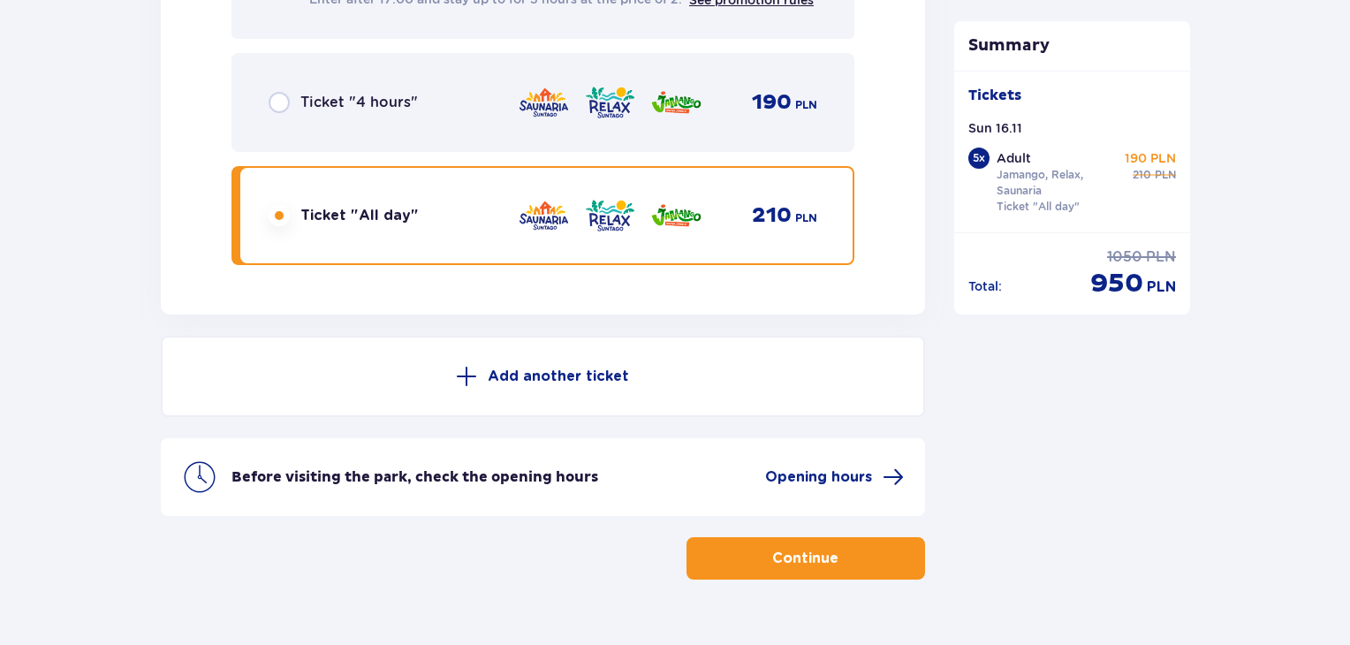
scroll to position [7644, 0]
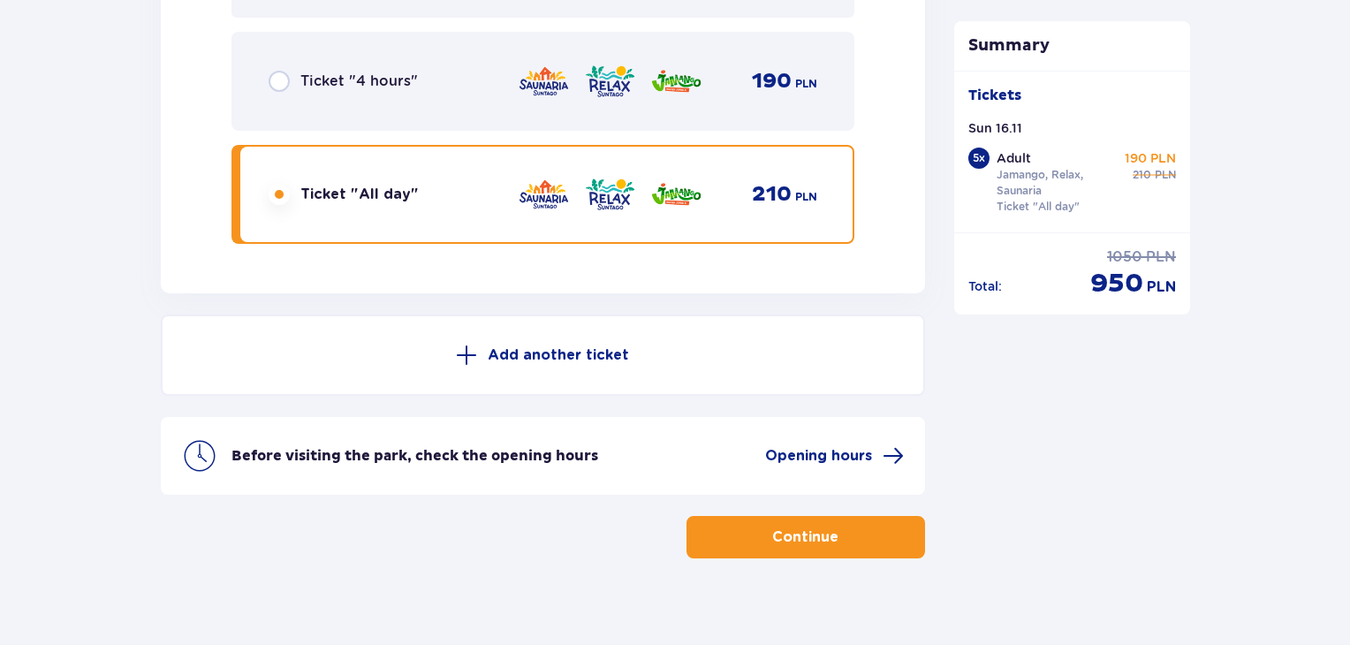
click at [780, 528] on p "Continue" at bounding box center [805, 537] width 66 height 19
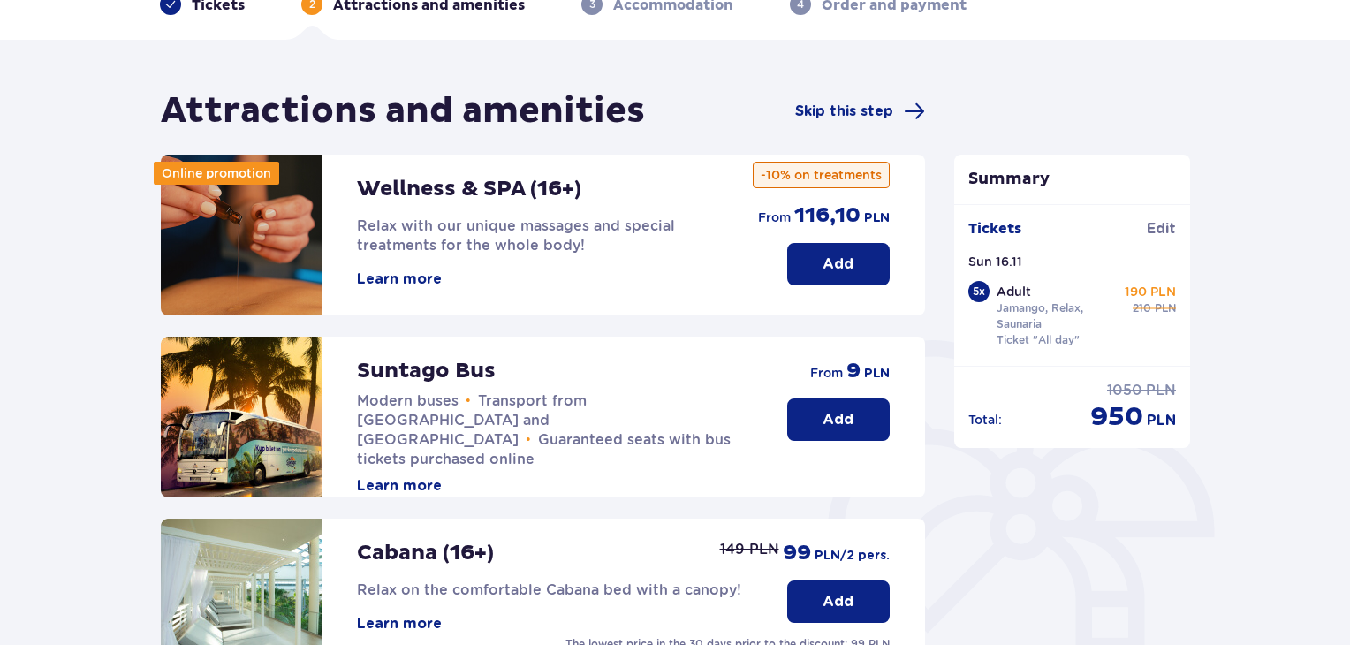
scroll to position [23, 0]
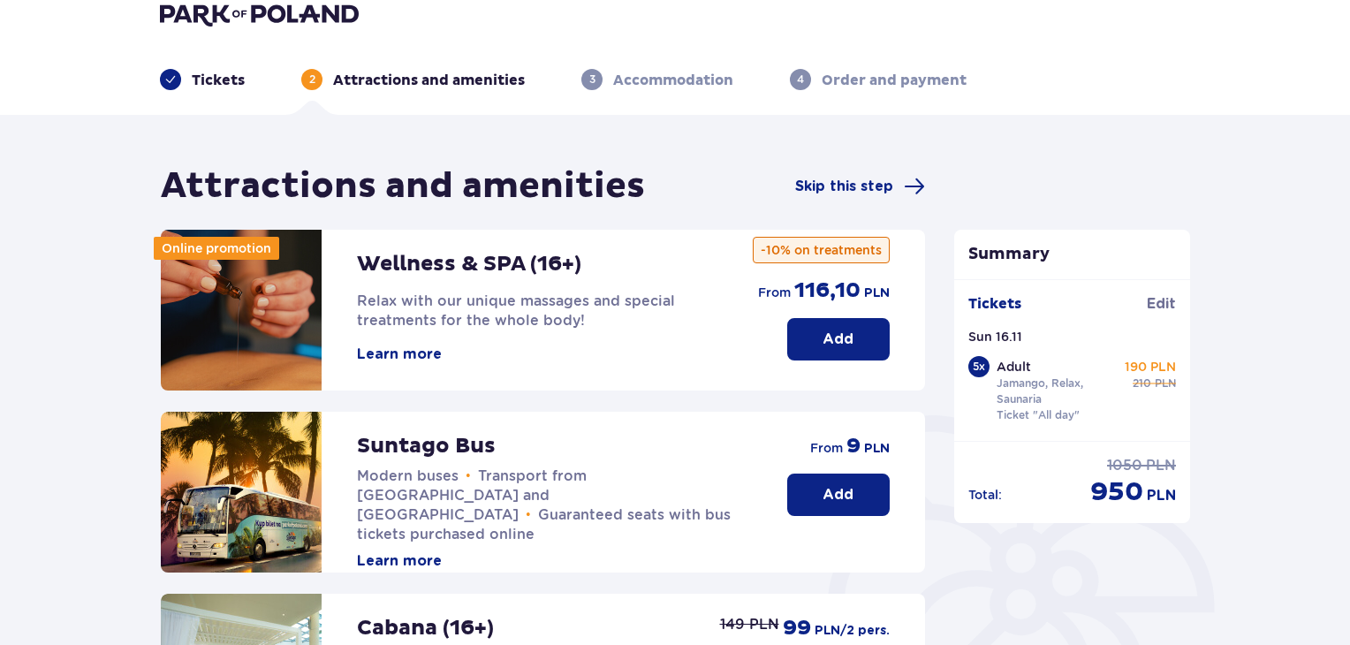
click at [841, 337] on p "Add" at bounding box center [838, 339] width 31 height 19
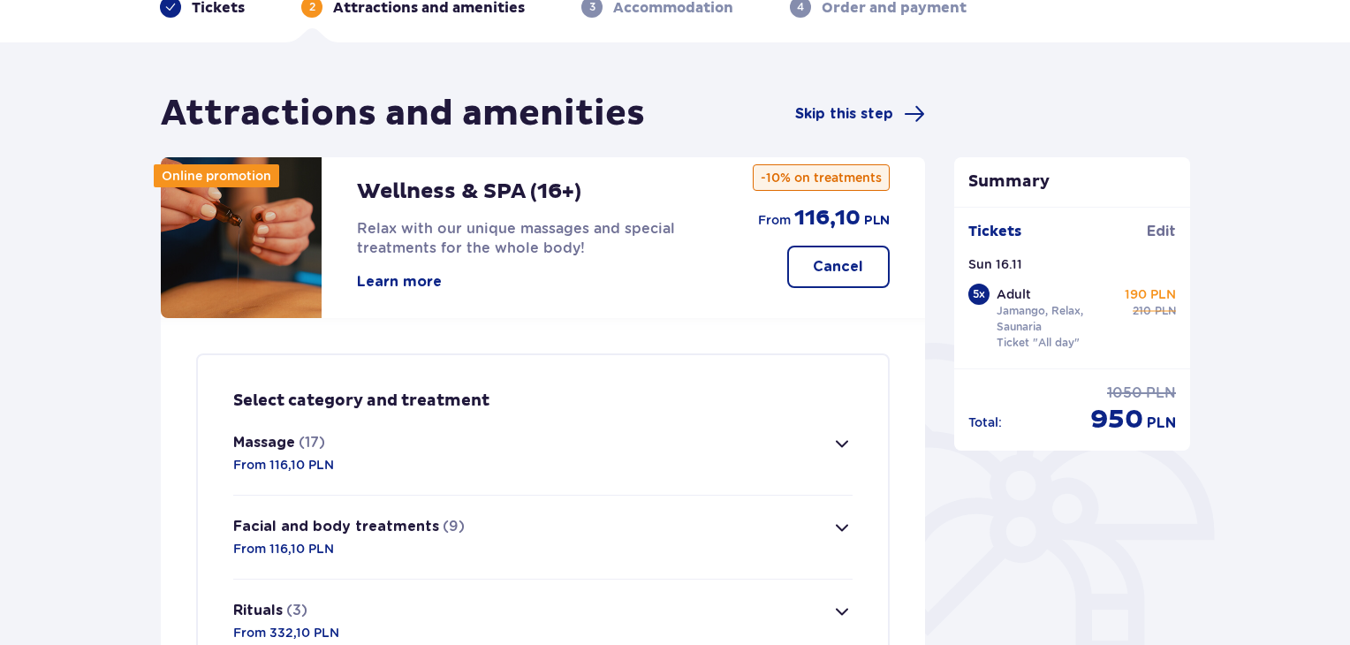
scroll to position [74, 0]
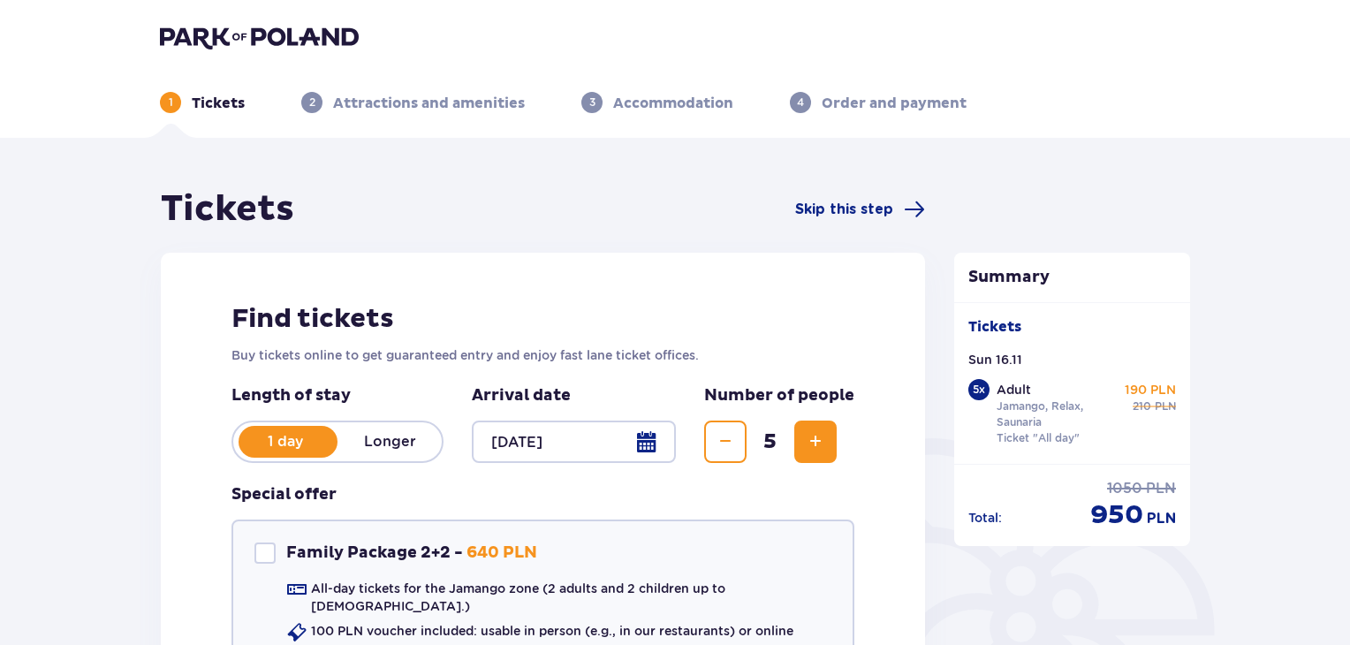
click at [429, 202] on div "Tickets Skip this step" at bounding box center [543, 209] width 765 height 44
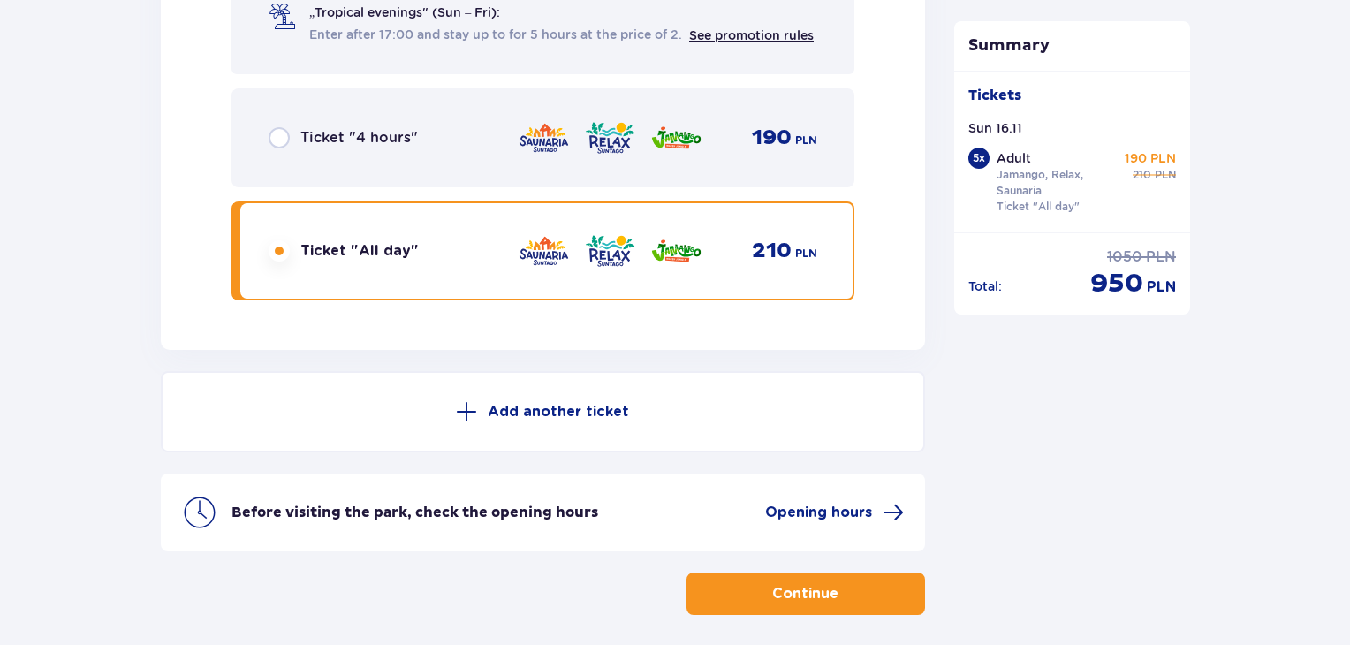
scroll to position [7644, 0]
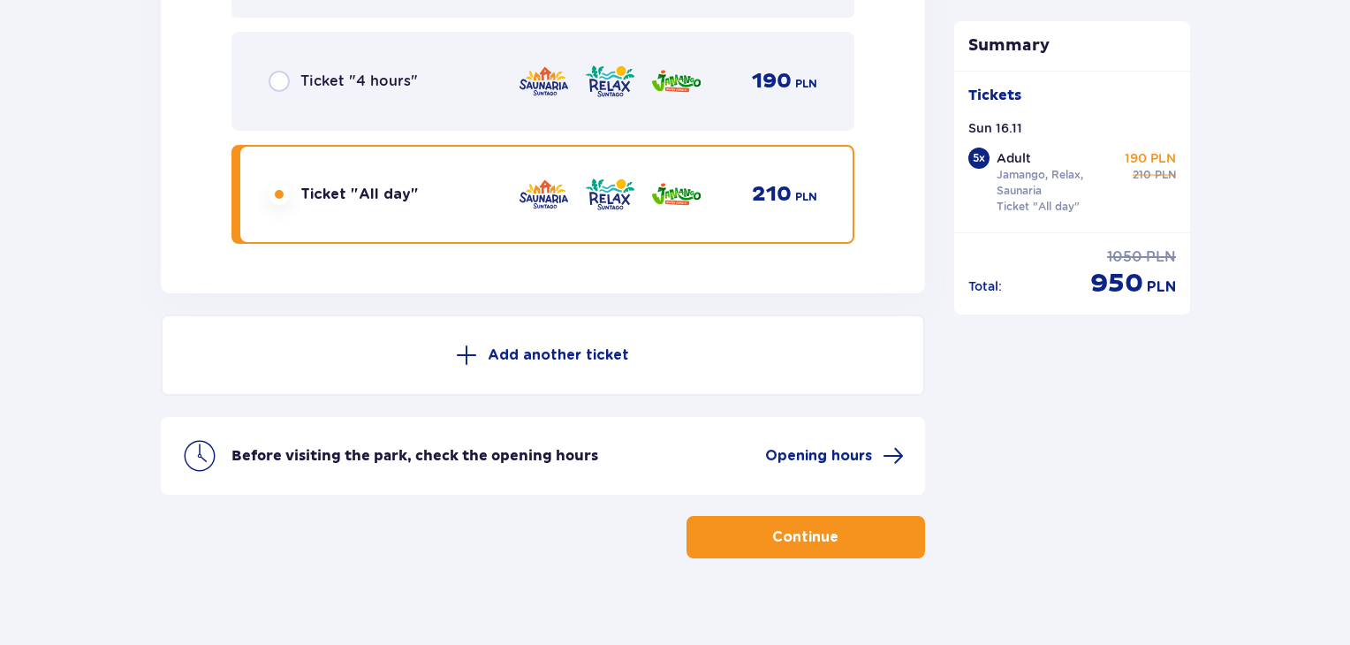
click at [778, 528] on p "Continue" at bounding box center [805, 537] width 66 height 19
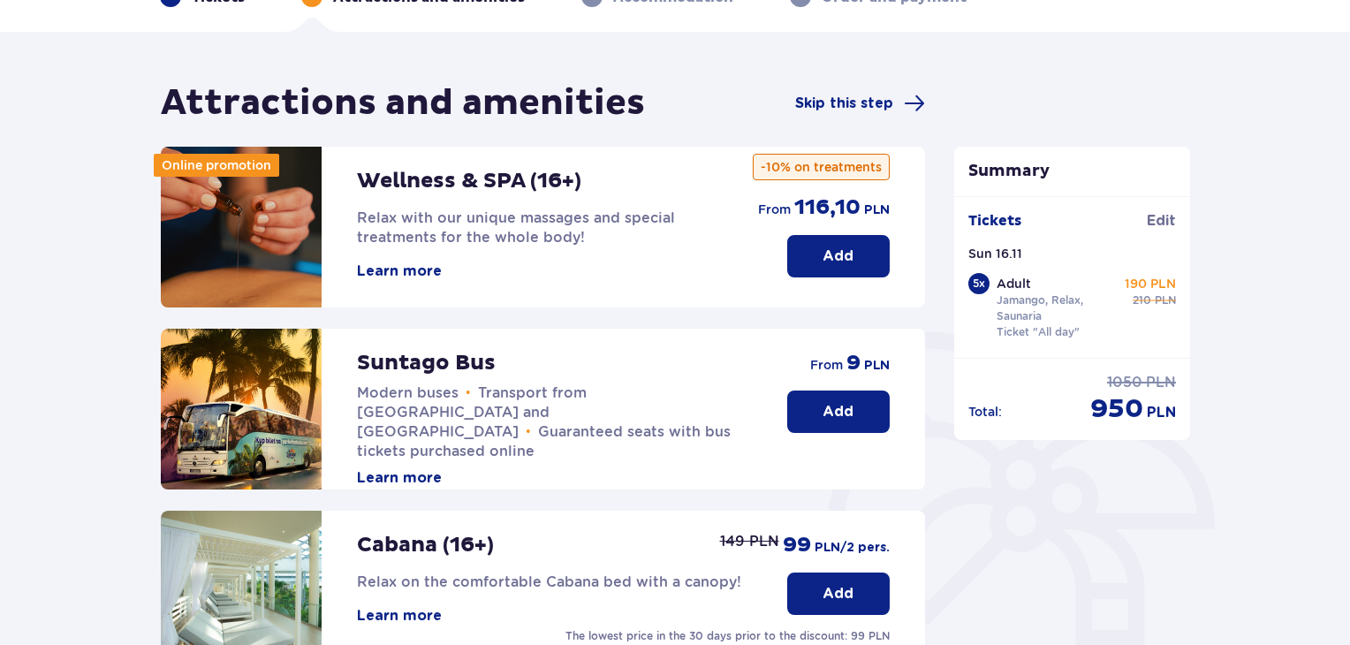
scroll to position [354, 0]
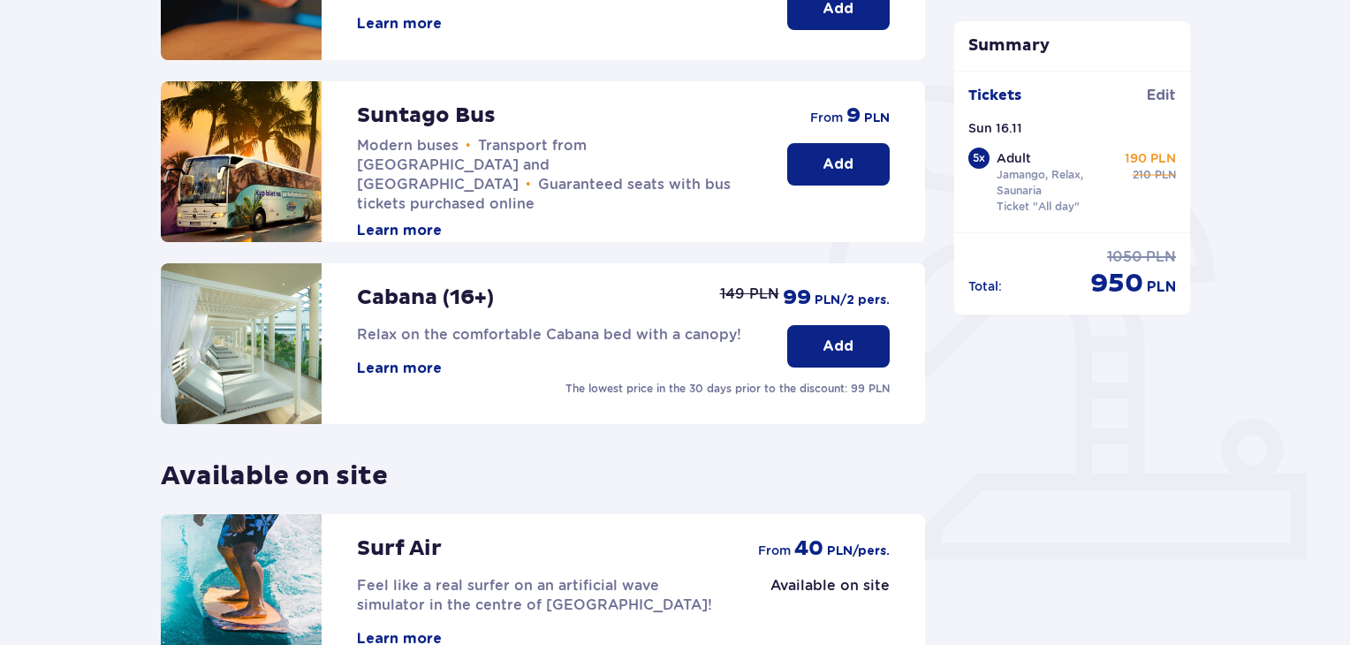
click at [835, 348] on p "Add" at bounding box center [838, 346] width 31 height 19
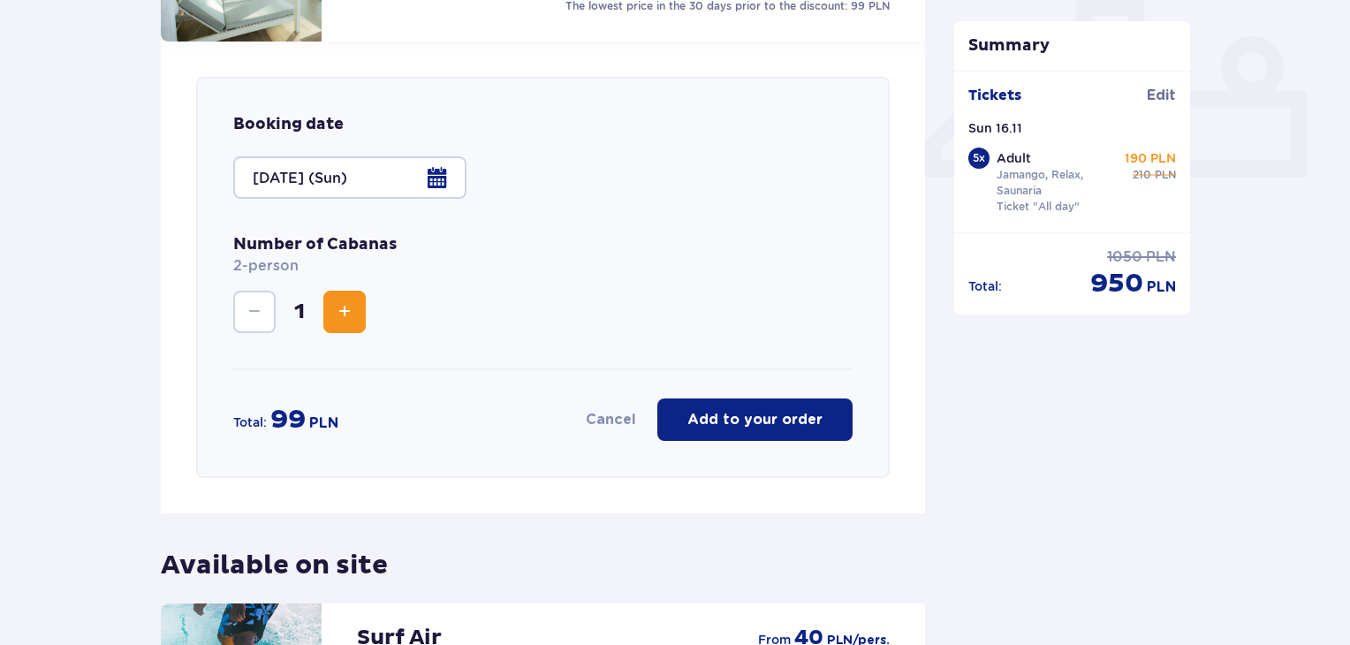
scroll to position [792, 0]
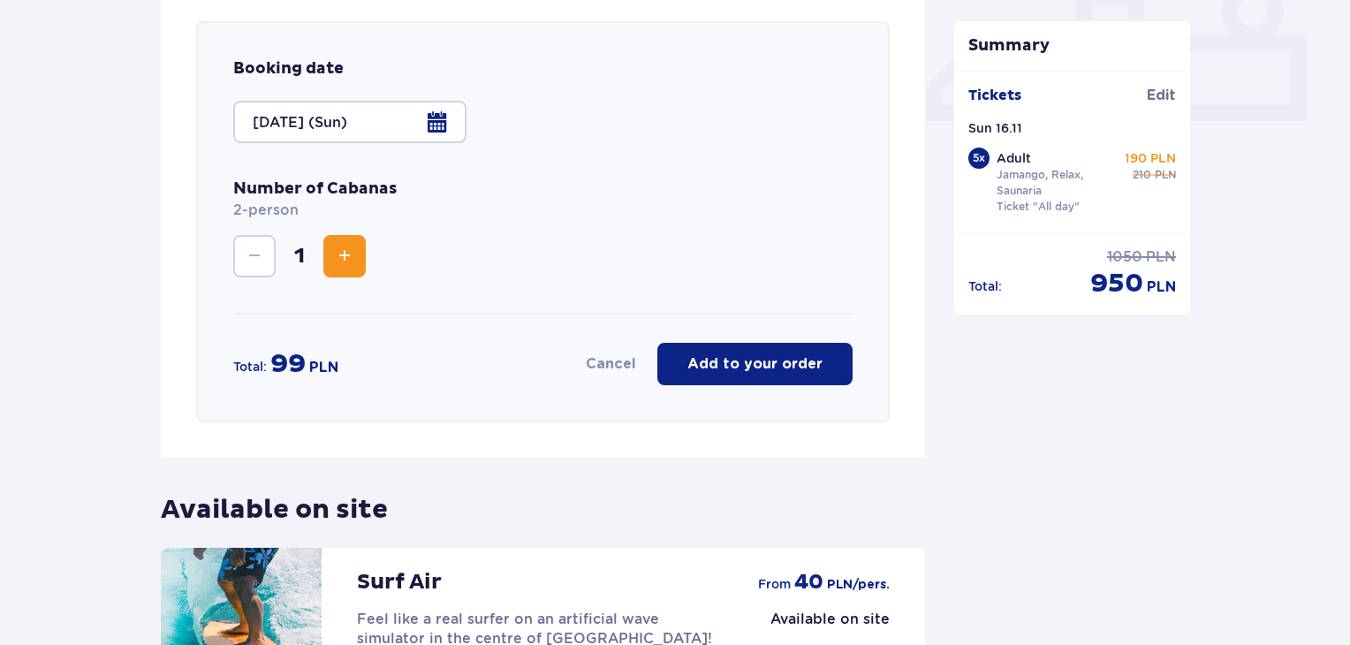
click at [346, 257] on span "Increase" at bounding box center [344, 256] width 21 height 21
click at [708, 372] on p "Add to your order" at bounding box center [755, 363] width 135 height 19
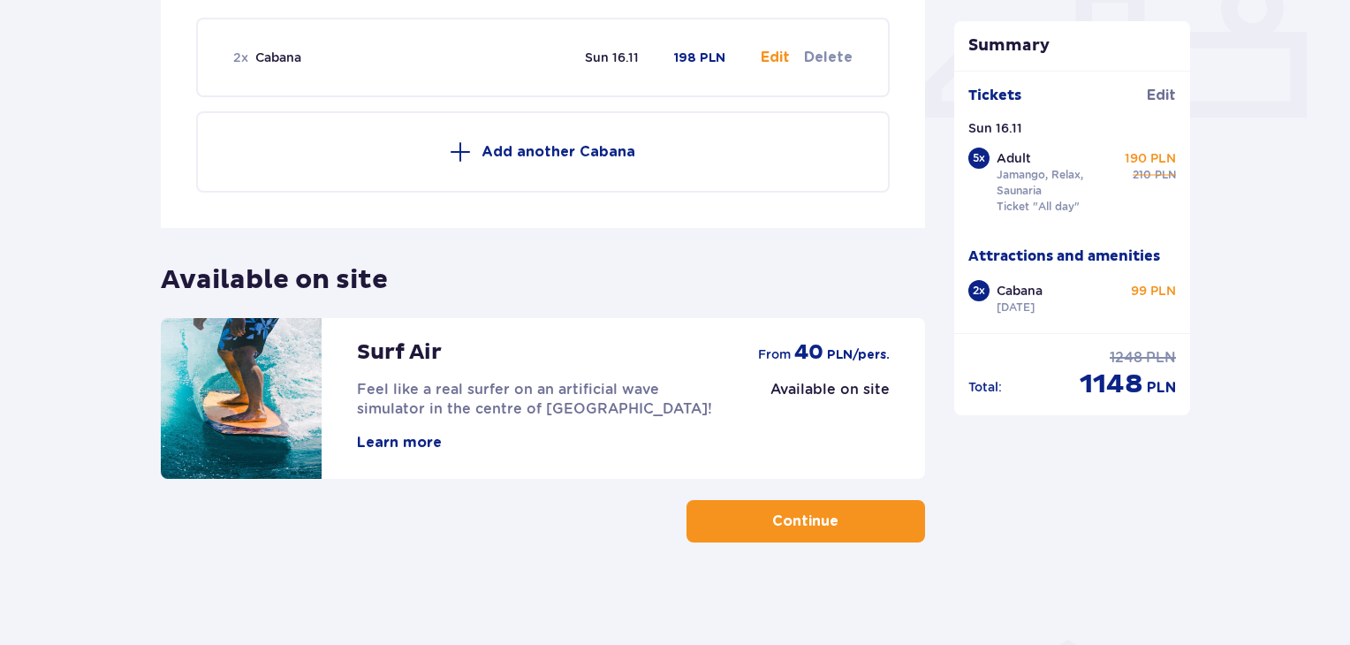
scroll to position [798, 0]
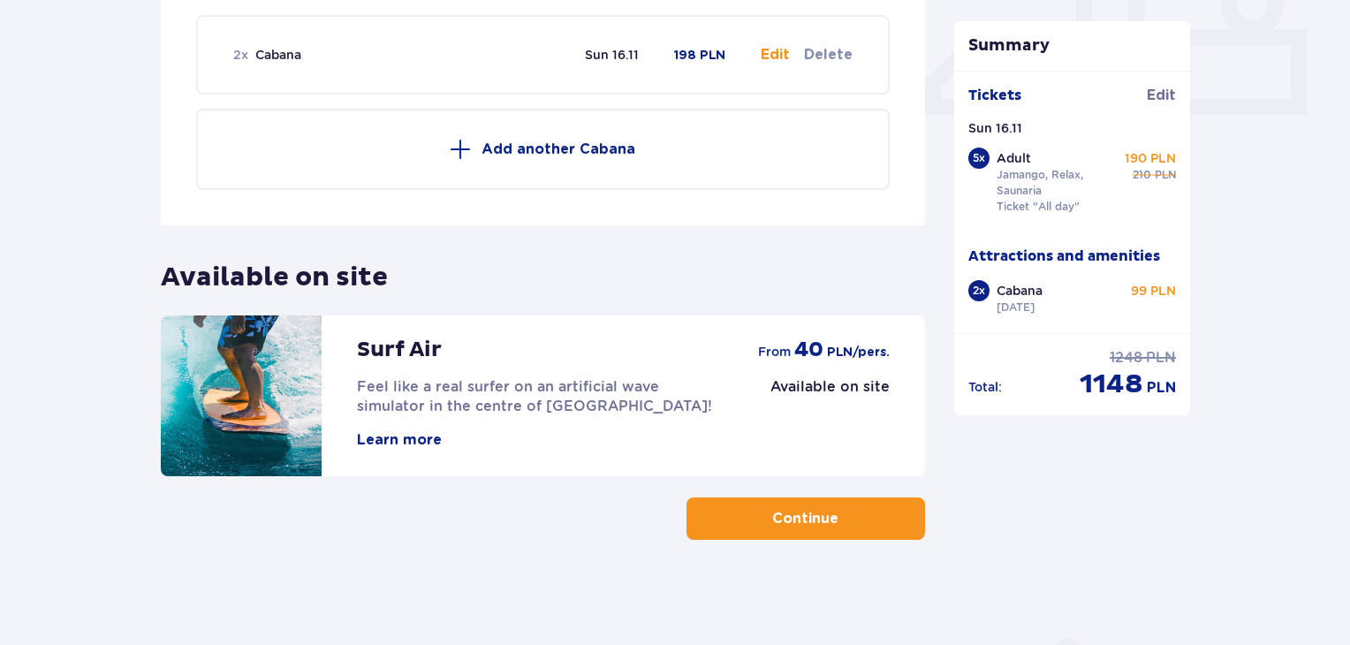
click at [814, 526] on p "Continue" at bounding box center [805, 518] width 66 height 19
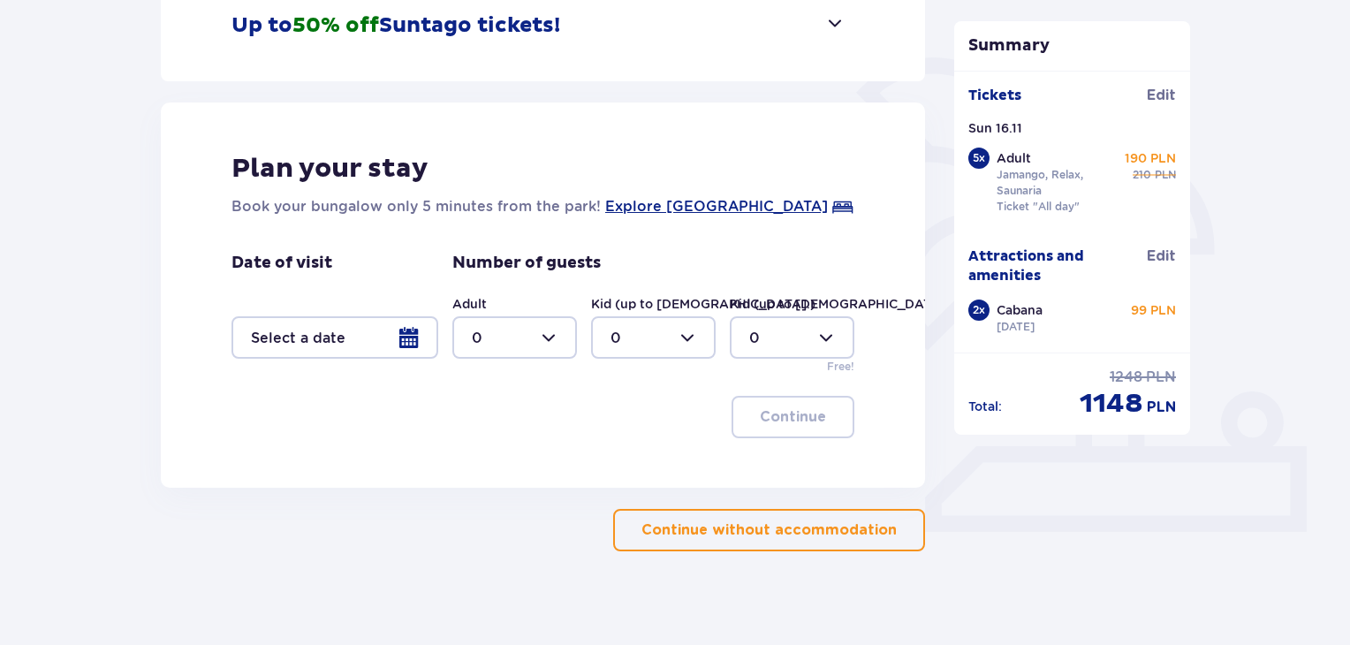
scroll to position [392, 0]
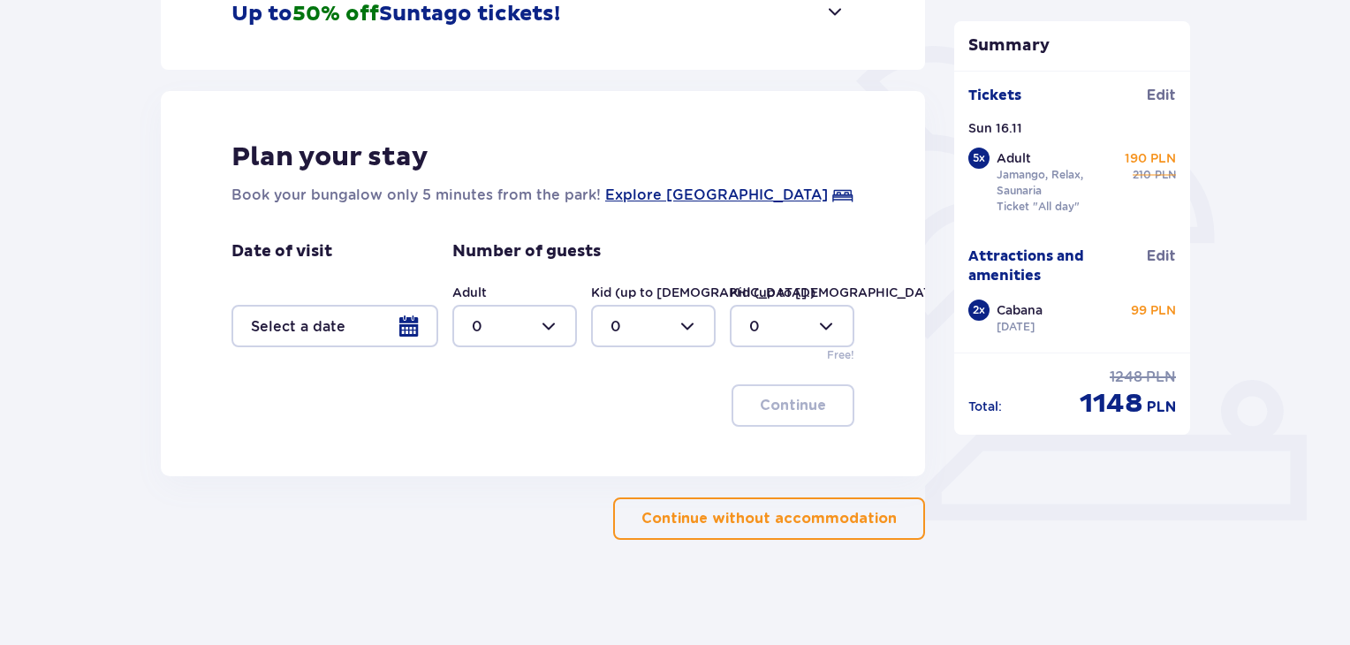
click at [787, 522] on p "Continue without accommodation" at bounding box center [769, 518] width 255 height 19
